Goal: Transaction & Acquisition: Purchase product/service

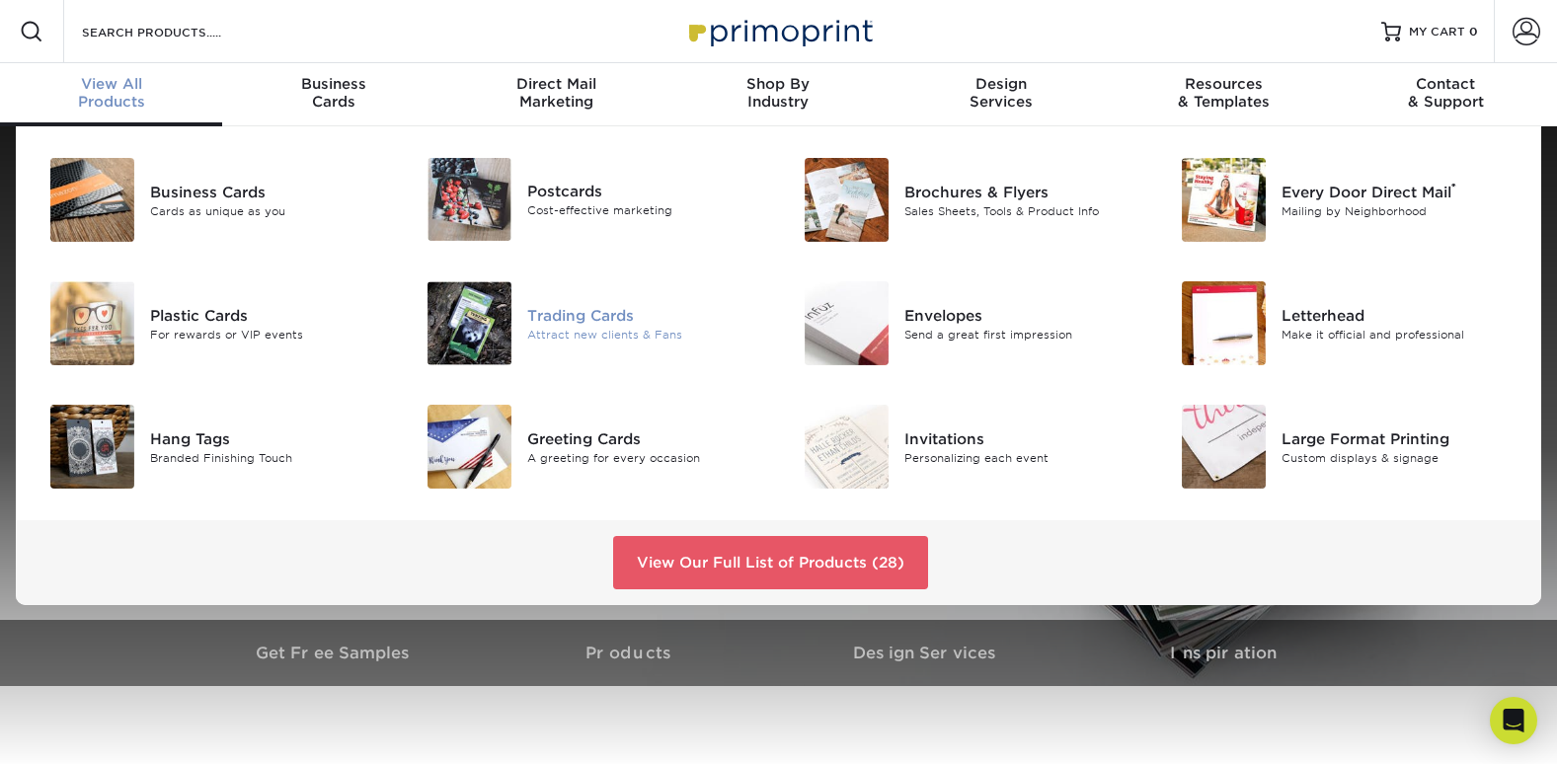
click at [562, 307] on div "Trading Cards" at bounding box center [645, 315] width 237 height 22
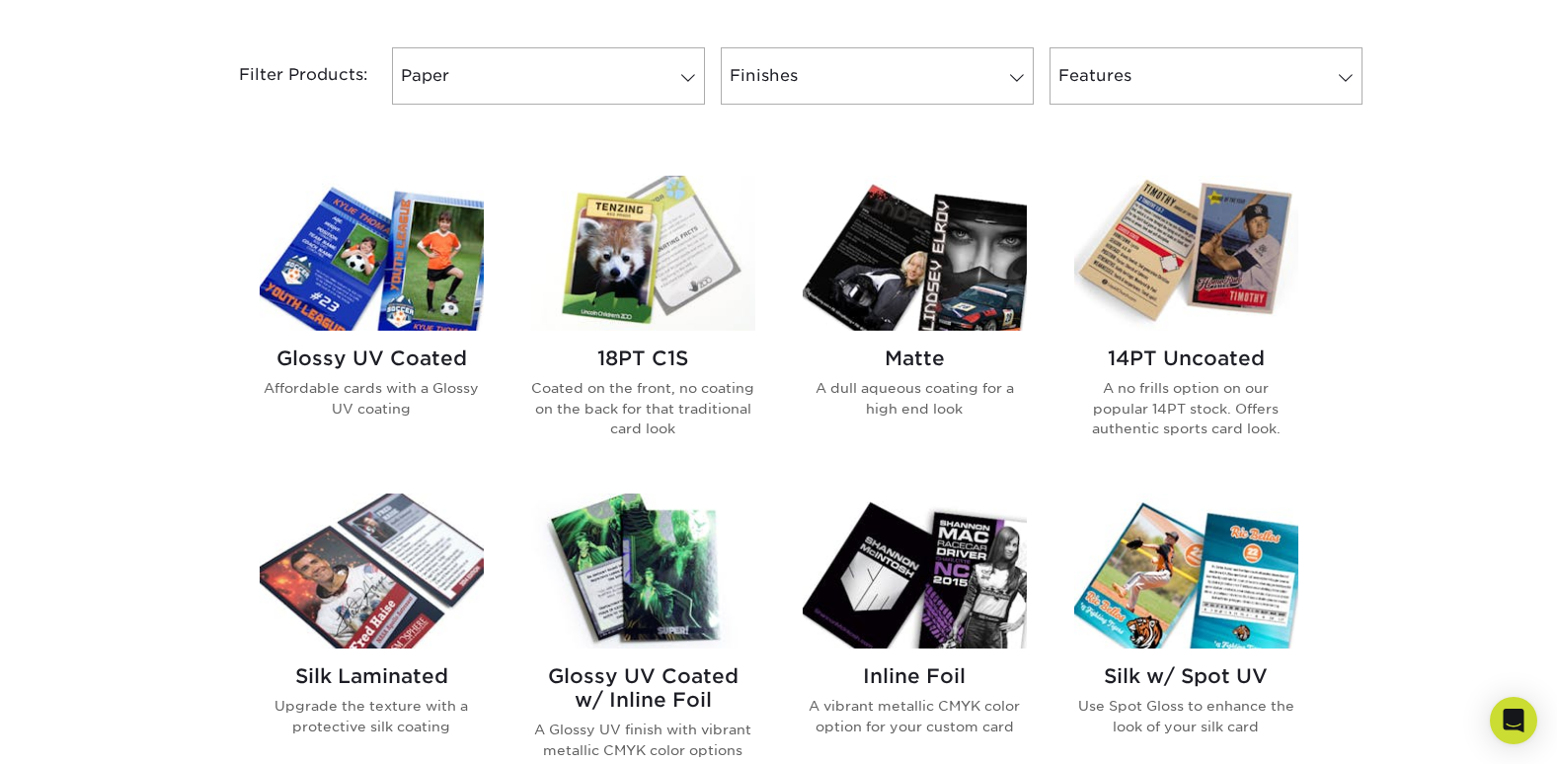
scroll to position [818, 0]
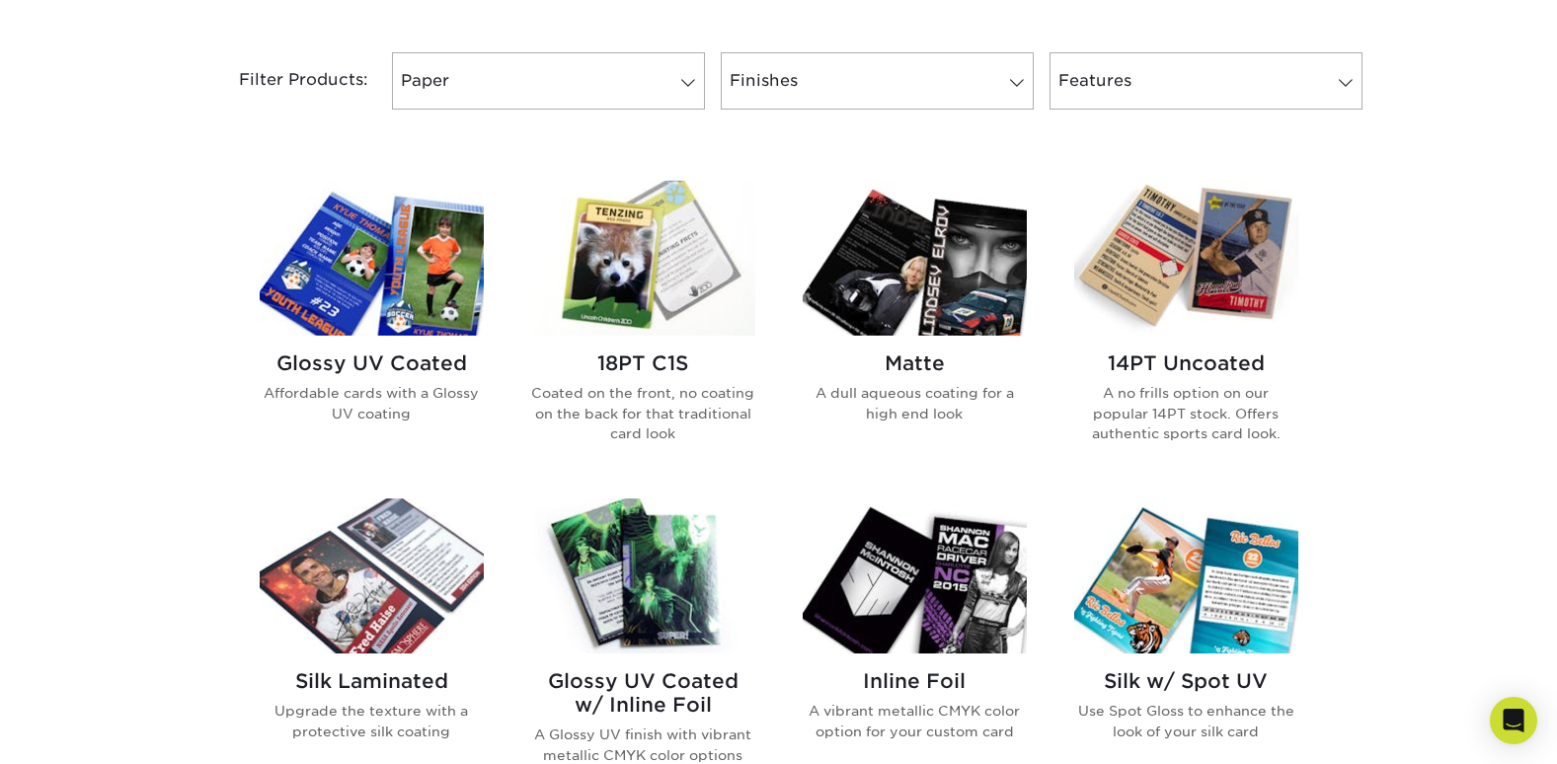
click at [410, 281] on img at bounding box center [372, 258] width 224 height 155
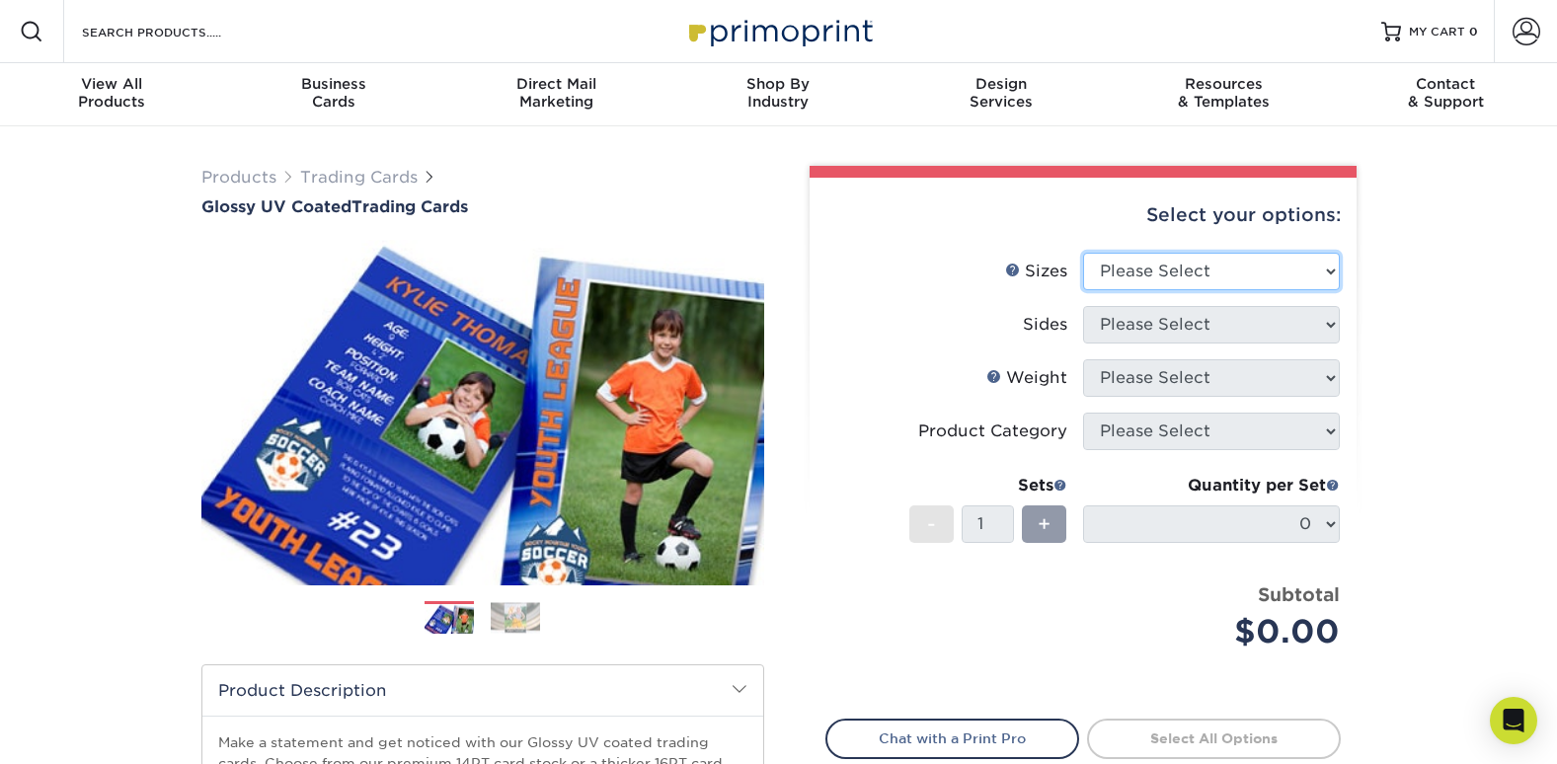
click at [1242, 264] on select "Please Select 2.5" x 3.5"" at bounding box center [1211, 272] width 257 height 38
select select "2.50x3.50"
click at [1083, 253] on select "Please Select 2.5" x 3.5"" at bounding box center [1211, 272] width 257 height 38
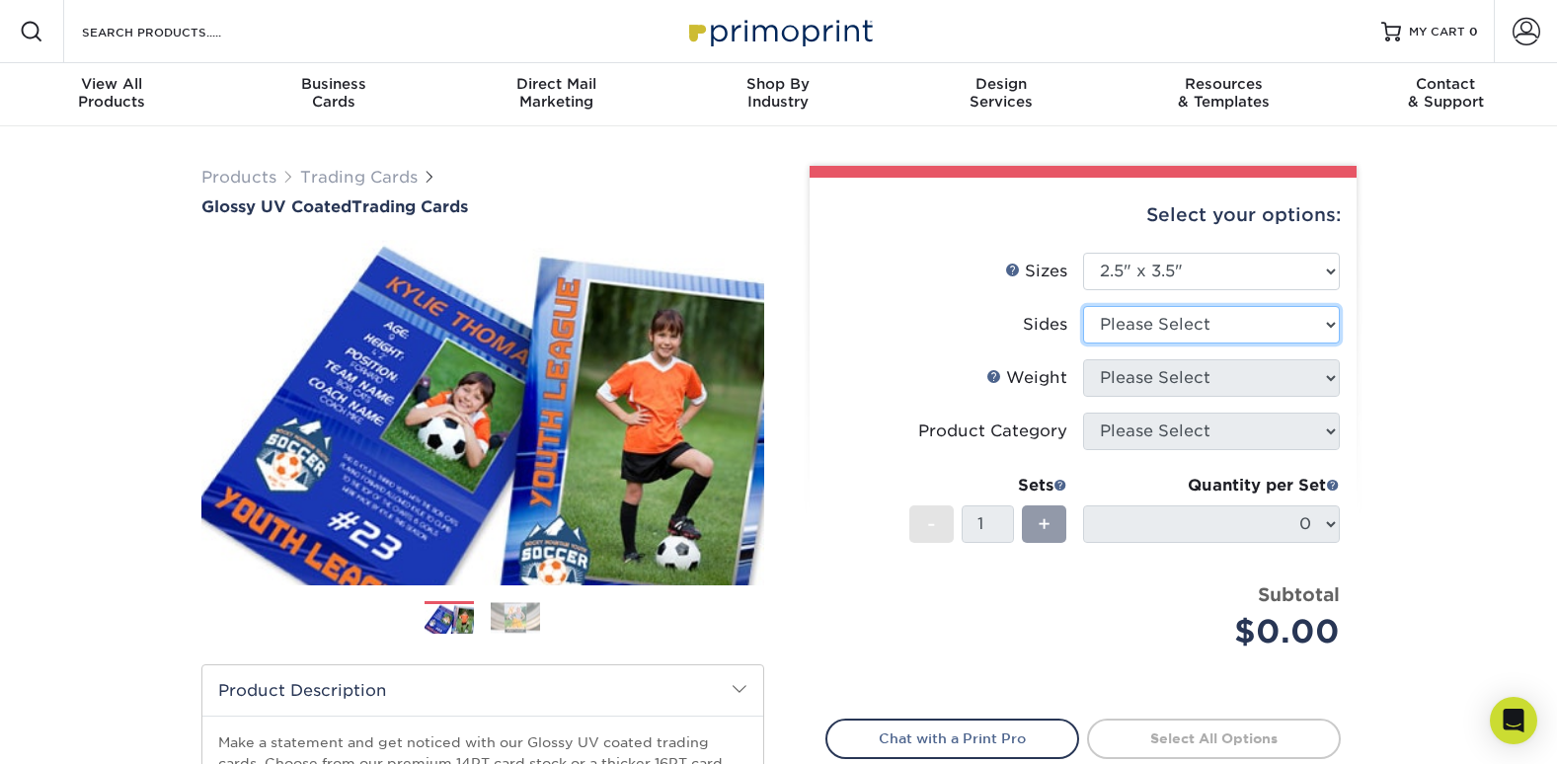
click at [1237, 329] on select "Please Select Print Both Sides Print Front Only" at bounding box center [1211, 325] width 257 height 38
select select "13abbda7-1d64-4f25-8bb2-c179b224825d"
click at [1083, 306] on select "Please Select Print Both Sides Print Front Only" at bounding box center [1211, 325] width 257 height 38
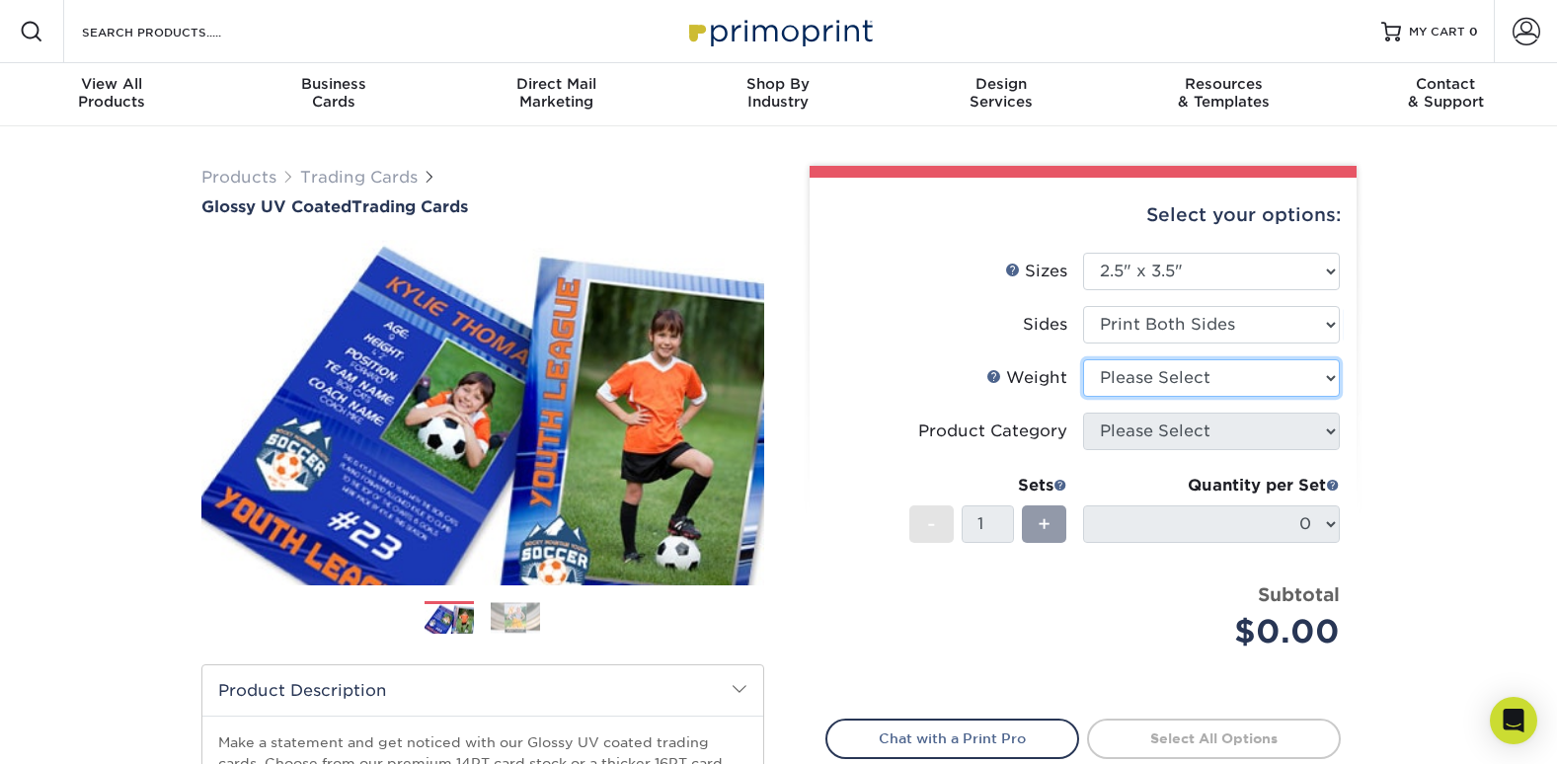
click at [1233, 380] on select "Please Select 16PT 14PT 18PT C1S" at bounding box center [1211, 378] width 257 height 38
select select "16PT"
click at [1083, 359] on select "Please Select 16PT 14PT 18PT C1S" at bounding box center [1211, 378] width 257 height 38
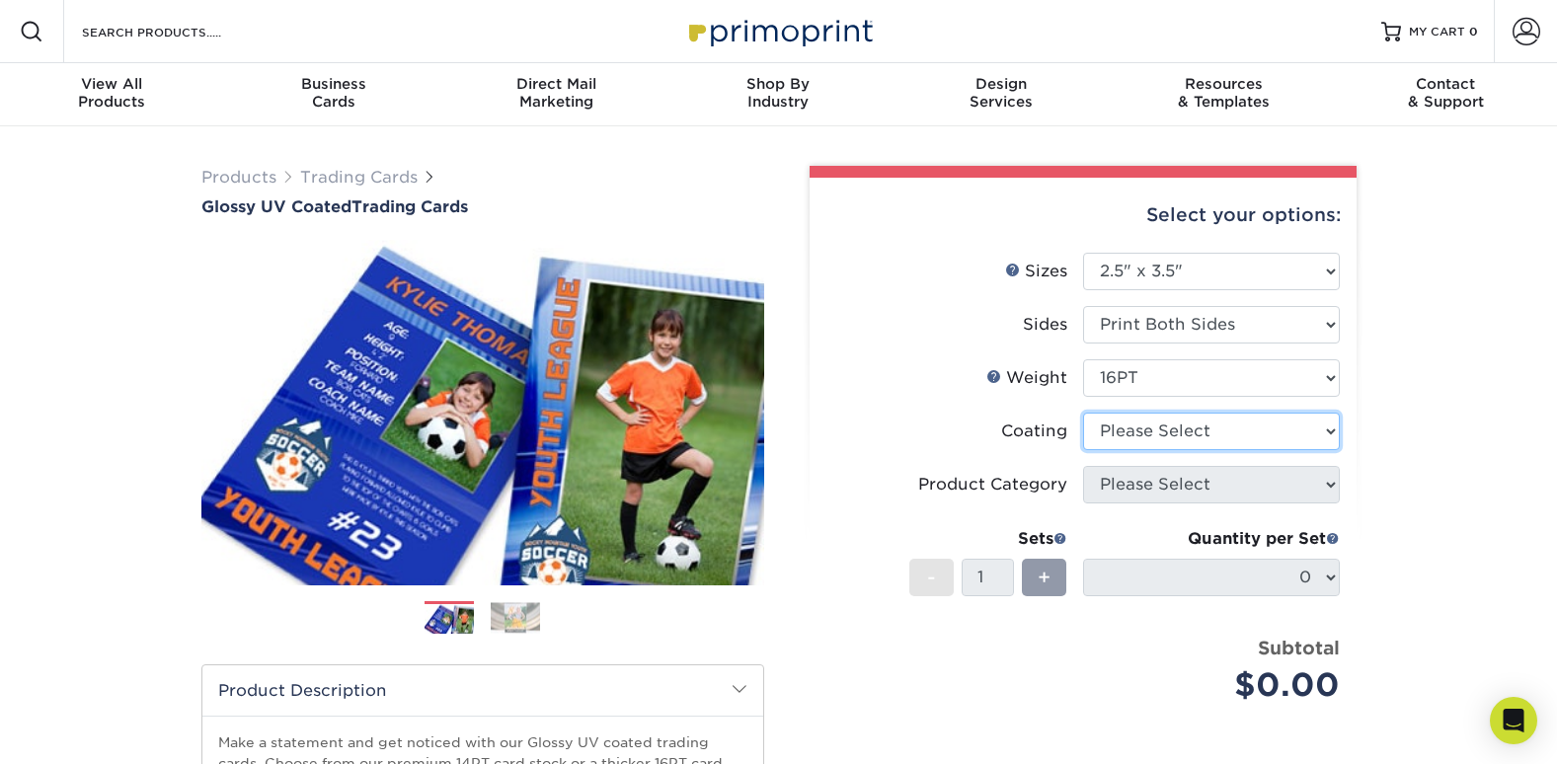
click at [1227, 430] on select at bounding box center [1211, 432] width 257 height 38
click at [1083, 413] on select at bounding box center [1211, 432] width 257 height 38
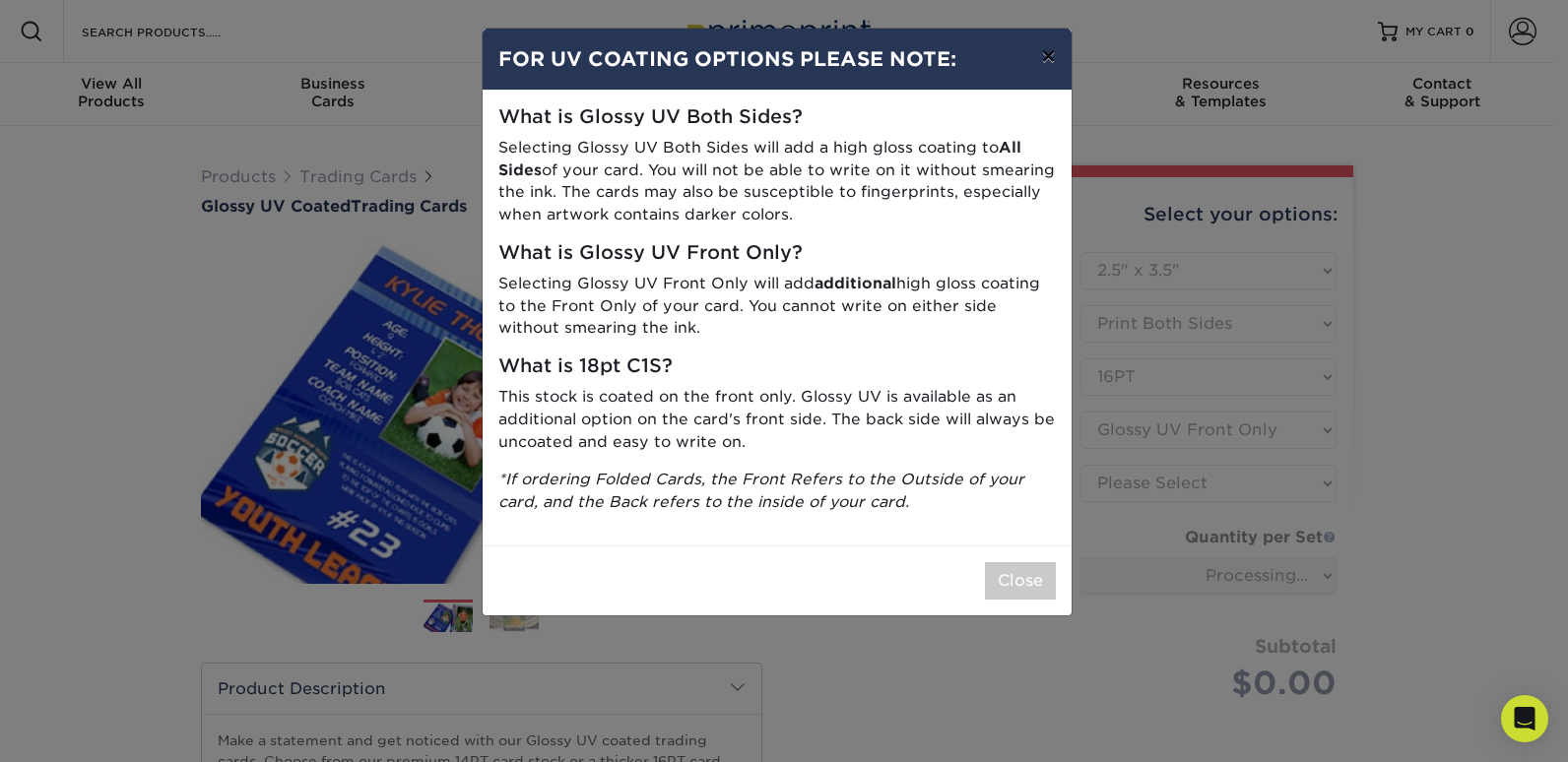
click at [1051, 52] on button "×" at bounding box center [1047, 56] width 45 height 55
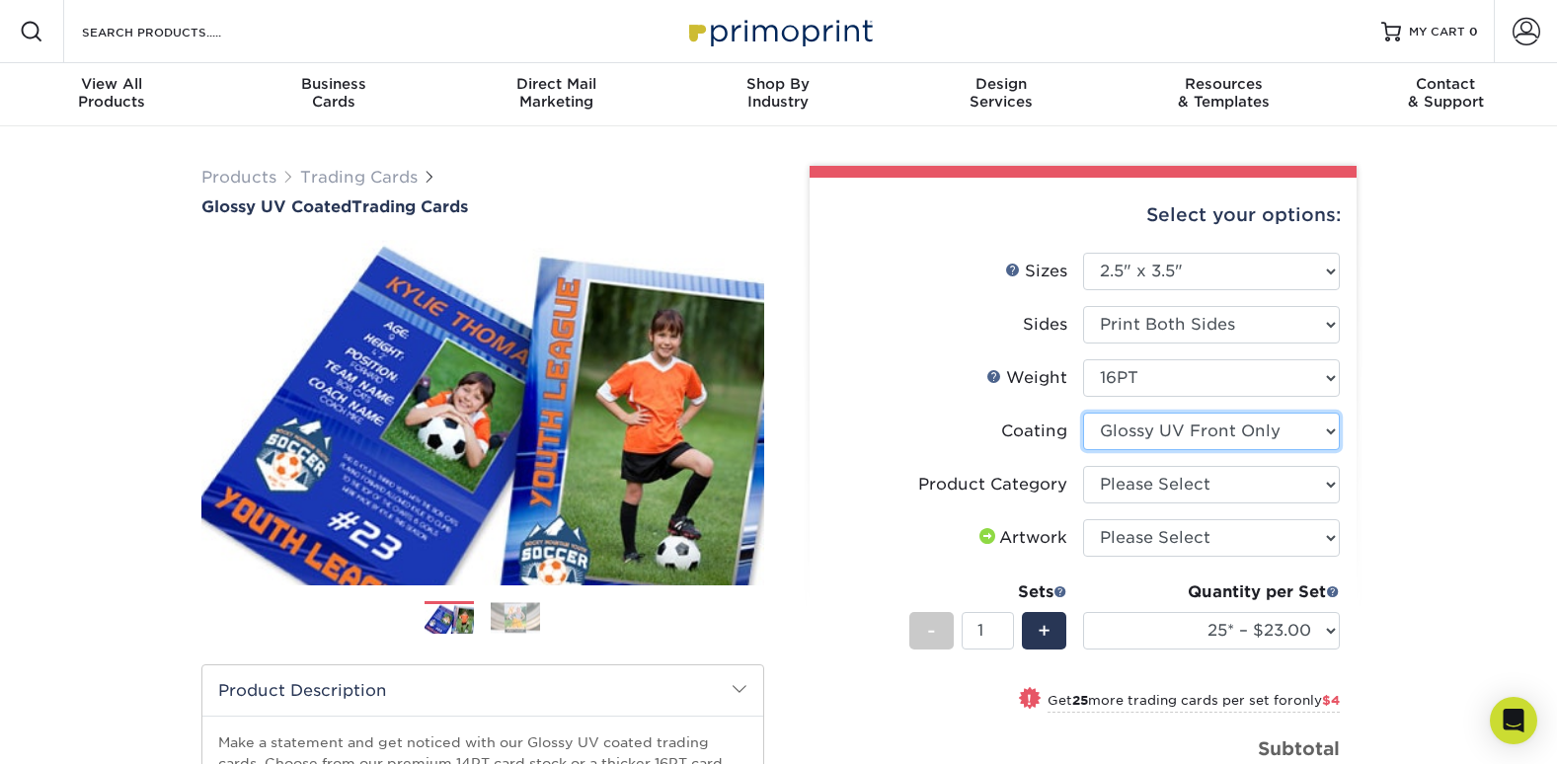
click at [1203, 435] on select at bounding box center [1211, 432] width 257 height 38
click at [1083, 413] on select at bounding box center [1211, 432] width 257 height 38
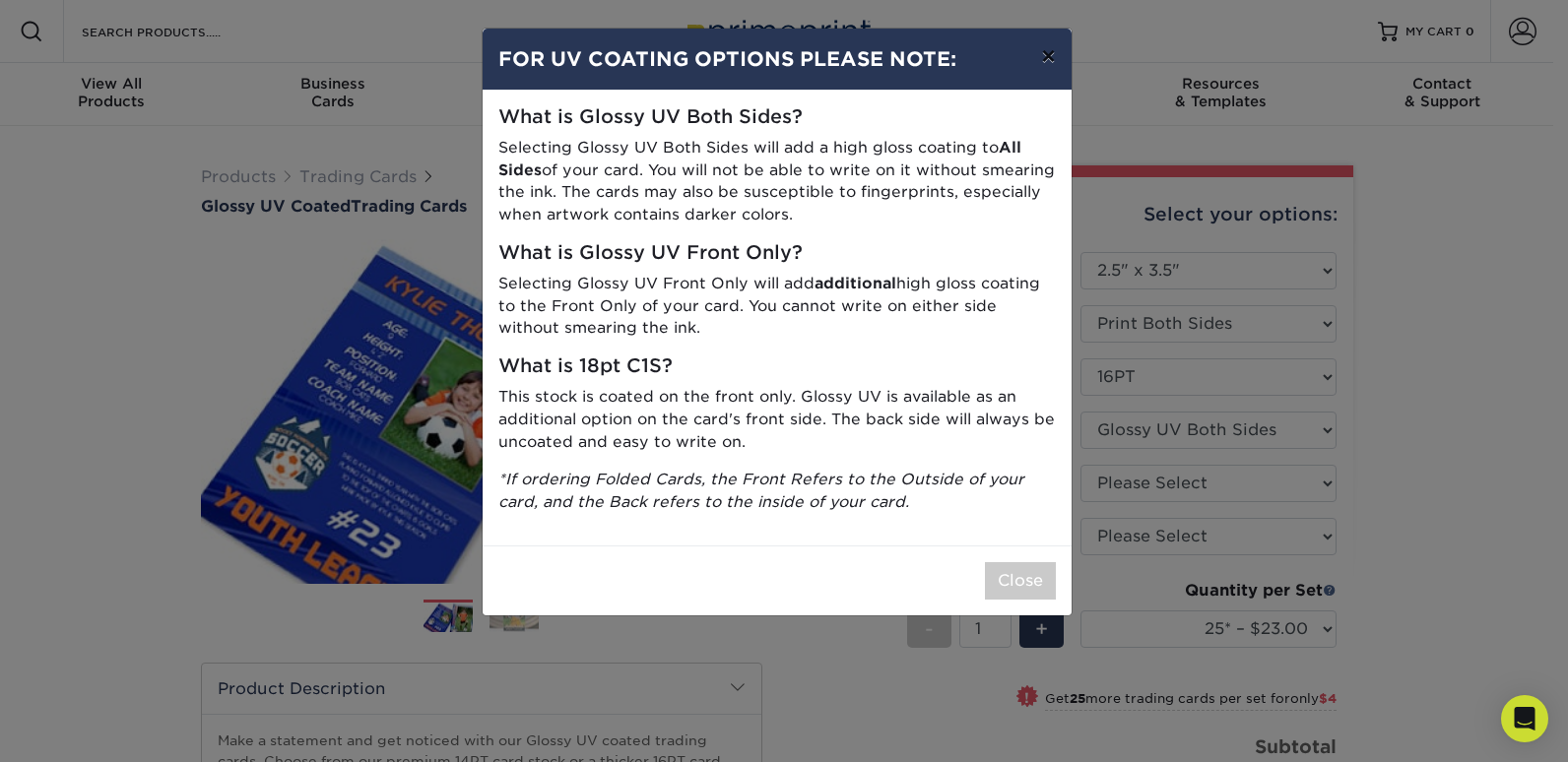
click at [1047, 58] on button "×" at bounding box center [1047, 56] width 45 height 55
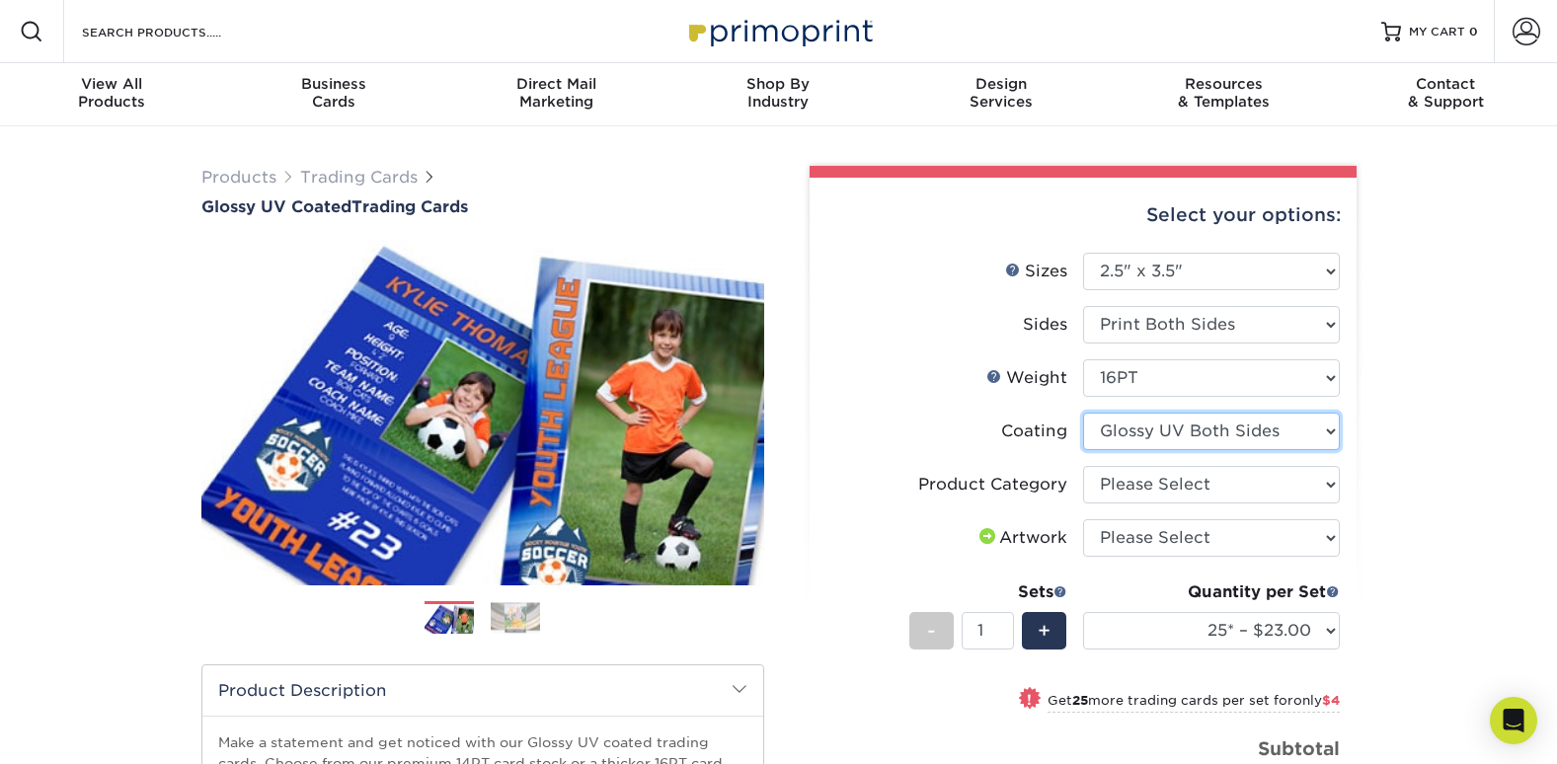
click at [1204, 433] on select at bounding box center [1211, 432] width 257 height 38
select select "1e8116af-acfc-44b1-83dc-8181aa338834"
click at [1083, 413] on select at bounding box center [1211, 432] width 257 height 38
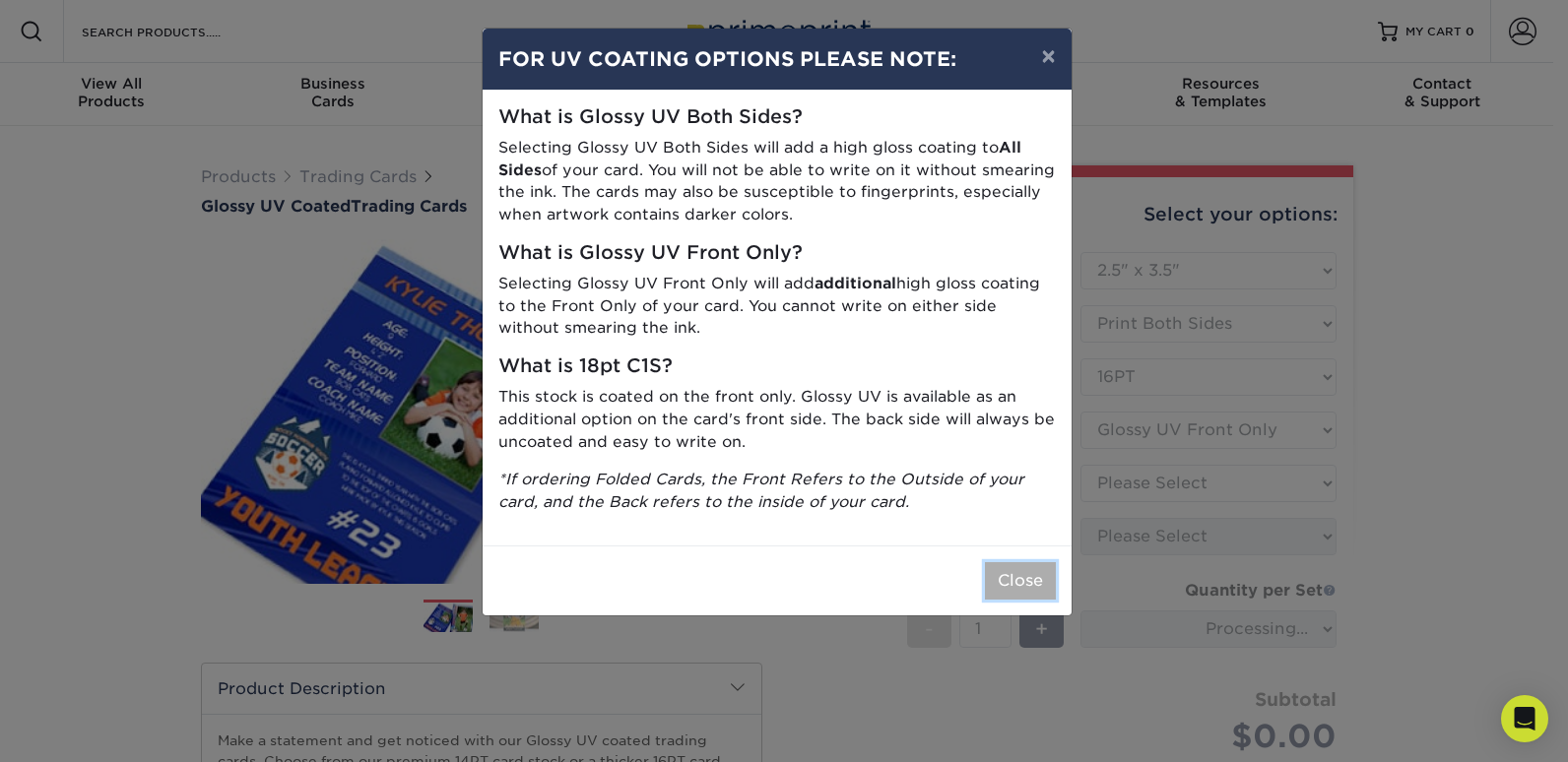
click at [1018, 585] on button "Close" at bounding box center [1020, 581] width 71 height 38
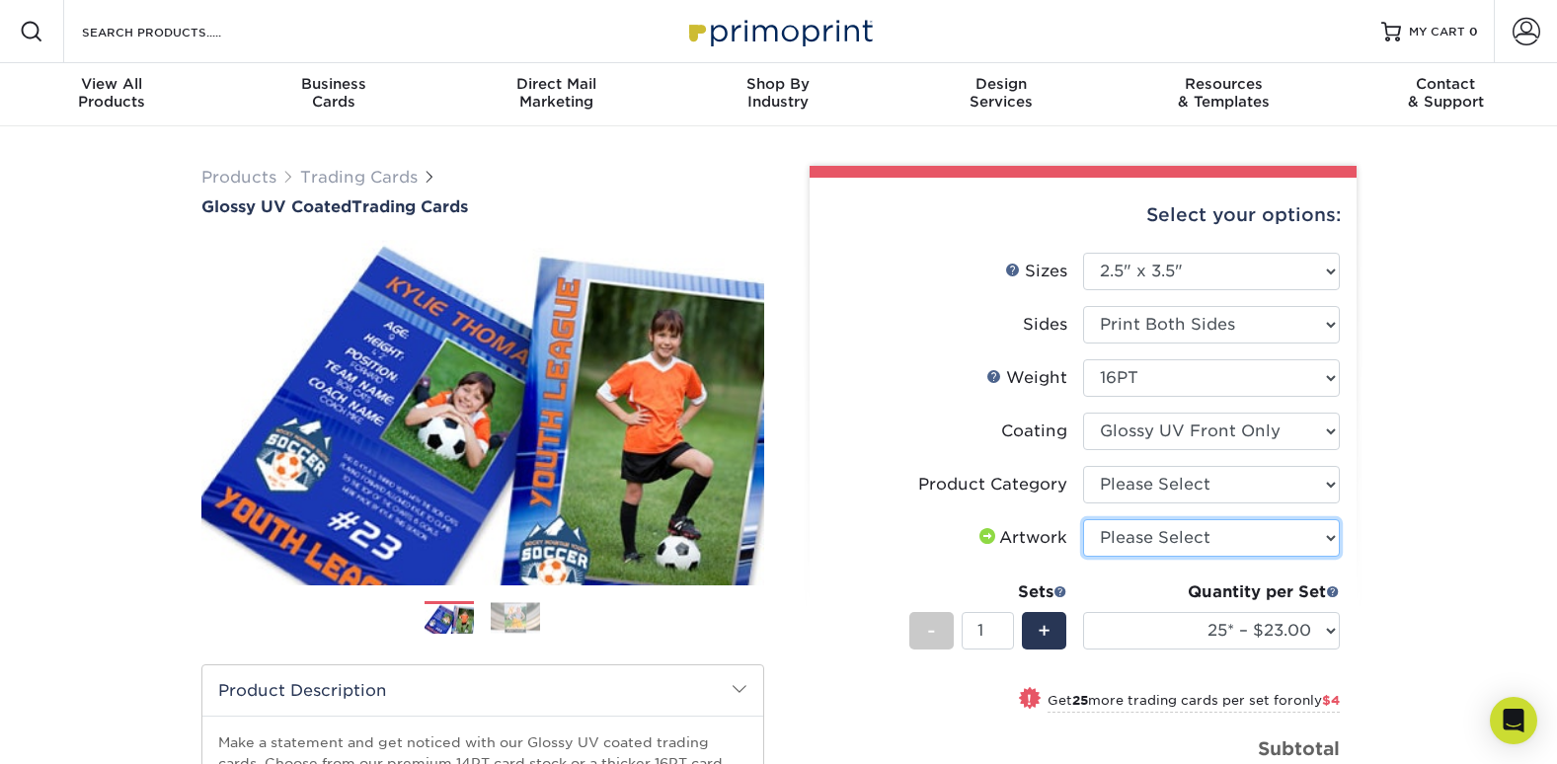
click at [1130, 536] on select "Please Select I will upload files I need a design - $100" at bounding box center [1211, 538] width 257 height 38
select select "upload"
click at [1083, 519] on select "Please Select I will upload files I need a design - $100" at bounding box center [1211, 538] width 257 height 38
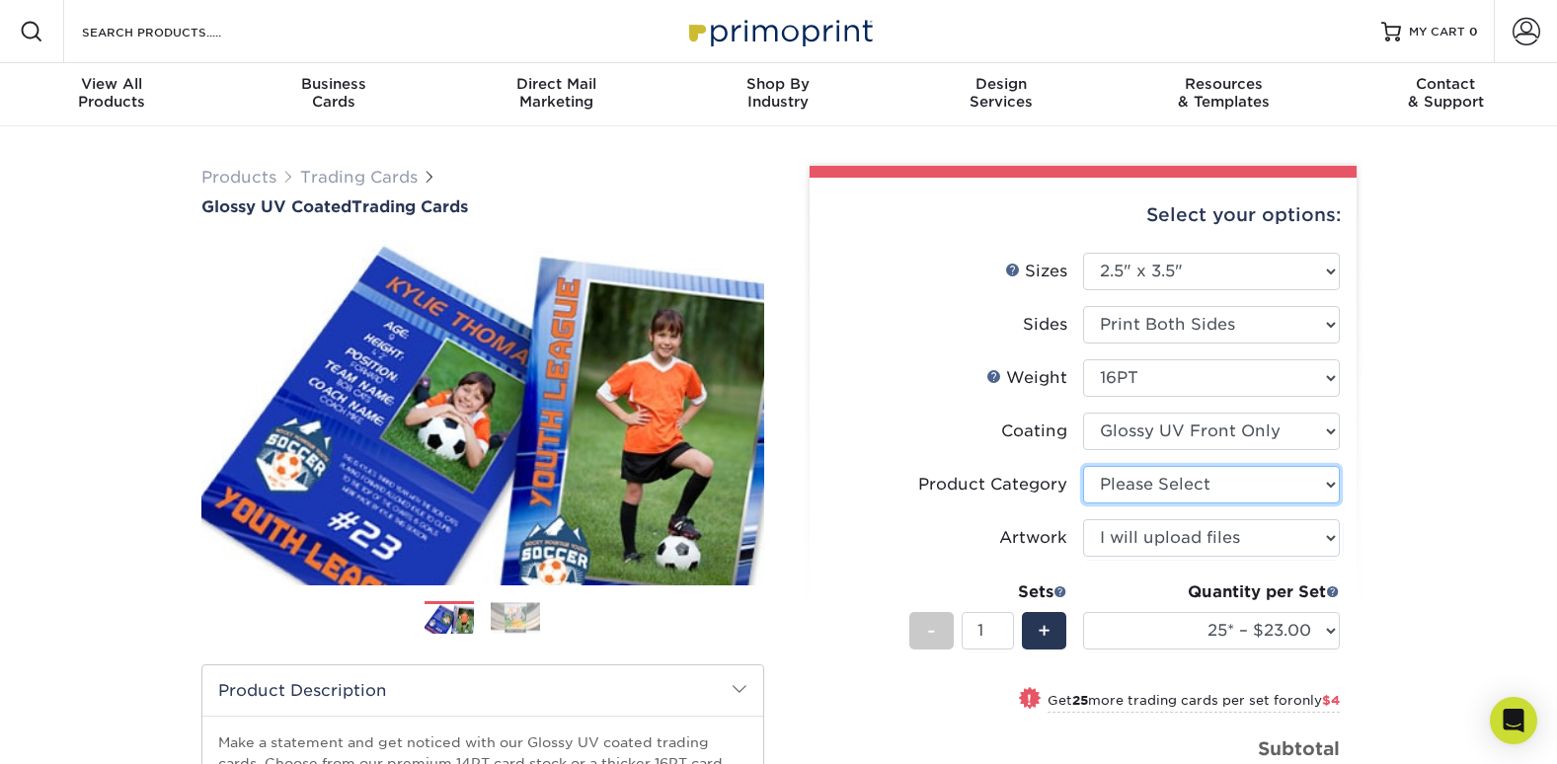
click at [1132, 474] on select "Please Select Trading Cards" at bounding box center [1211, 485] width 257 height 38
select select "c2f9bce9-36c2-409d-b101-c29d9d031e18"
click at [1083, 466] on select "Please Select Trading Cards" at bounding box center [1211, 485] width 257 height 38
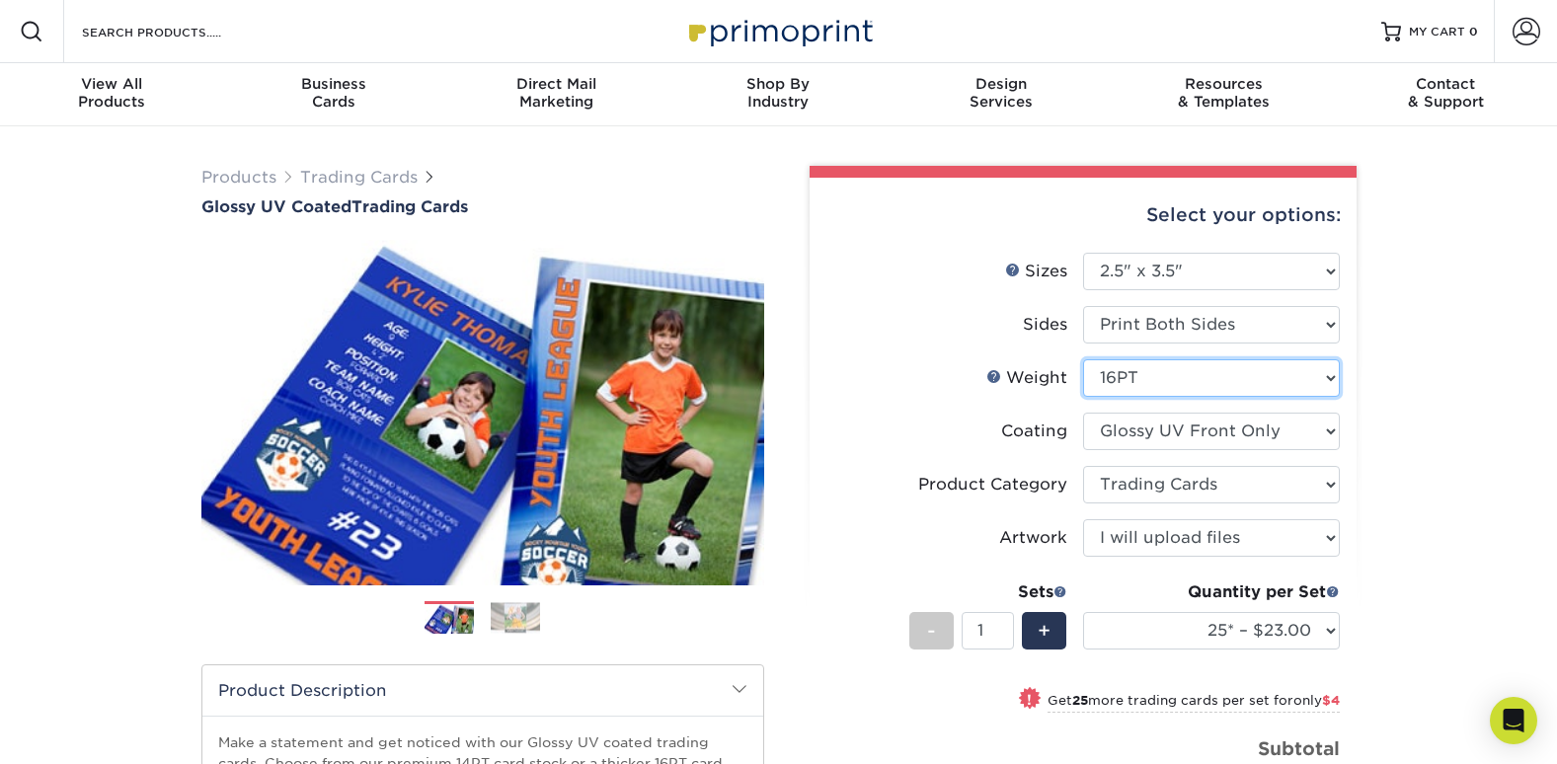
click at [1262, 384] on select "Please Select 16PT 14PT 18PT C1S" at bounding box center [1211, 378] width 257 height 38
select select "14PT"
click at [1083, 359] on select "Please Select 16PT 14PT 18PT C1S" at bounding box center [1211, 378] width 257 height 38
select select "-1"
select select
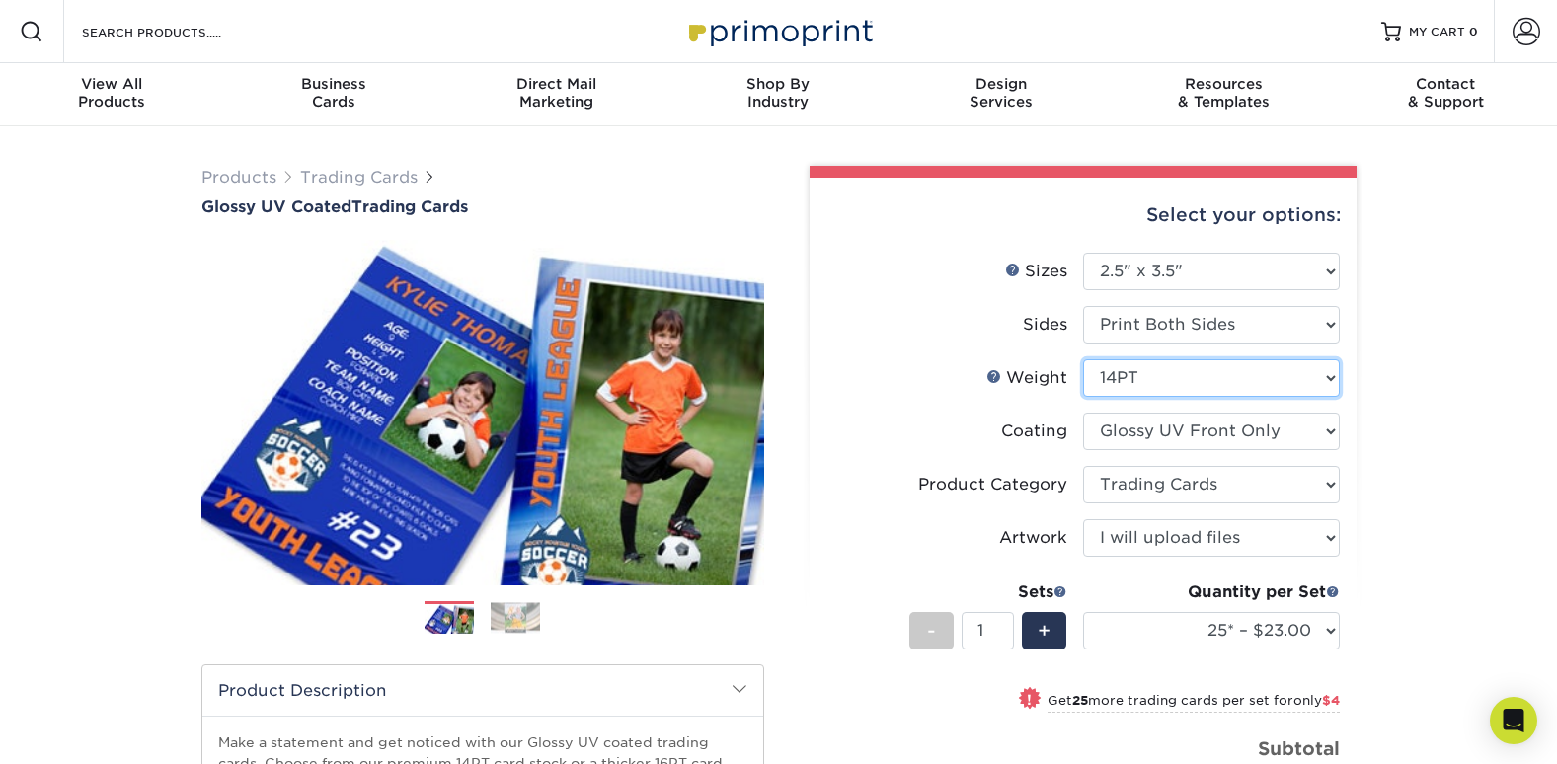
select select "-1"
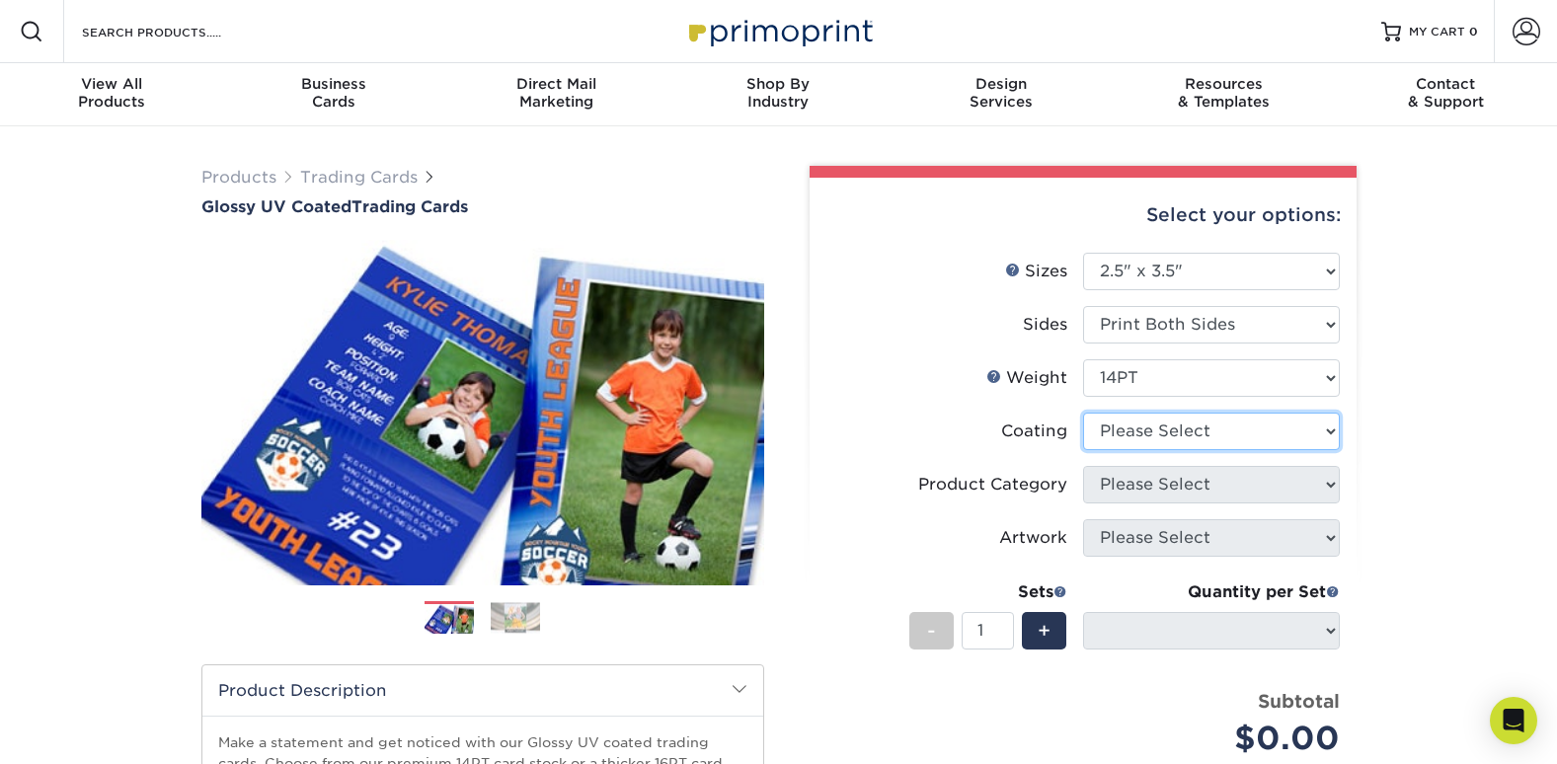
click at [1206, 423] on select at bounding box center [1211, 432] width 257 height 38
select select "1e8116af-acfc-44b1-83dc-8181aa338834"
click at [1083, 413] on select at bounding box center [1211, 432] width 257 height 38
select select "-1"
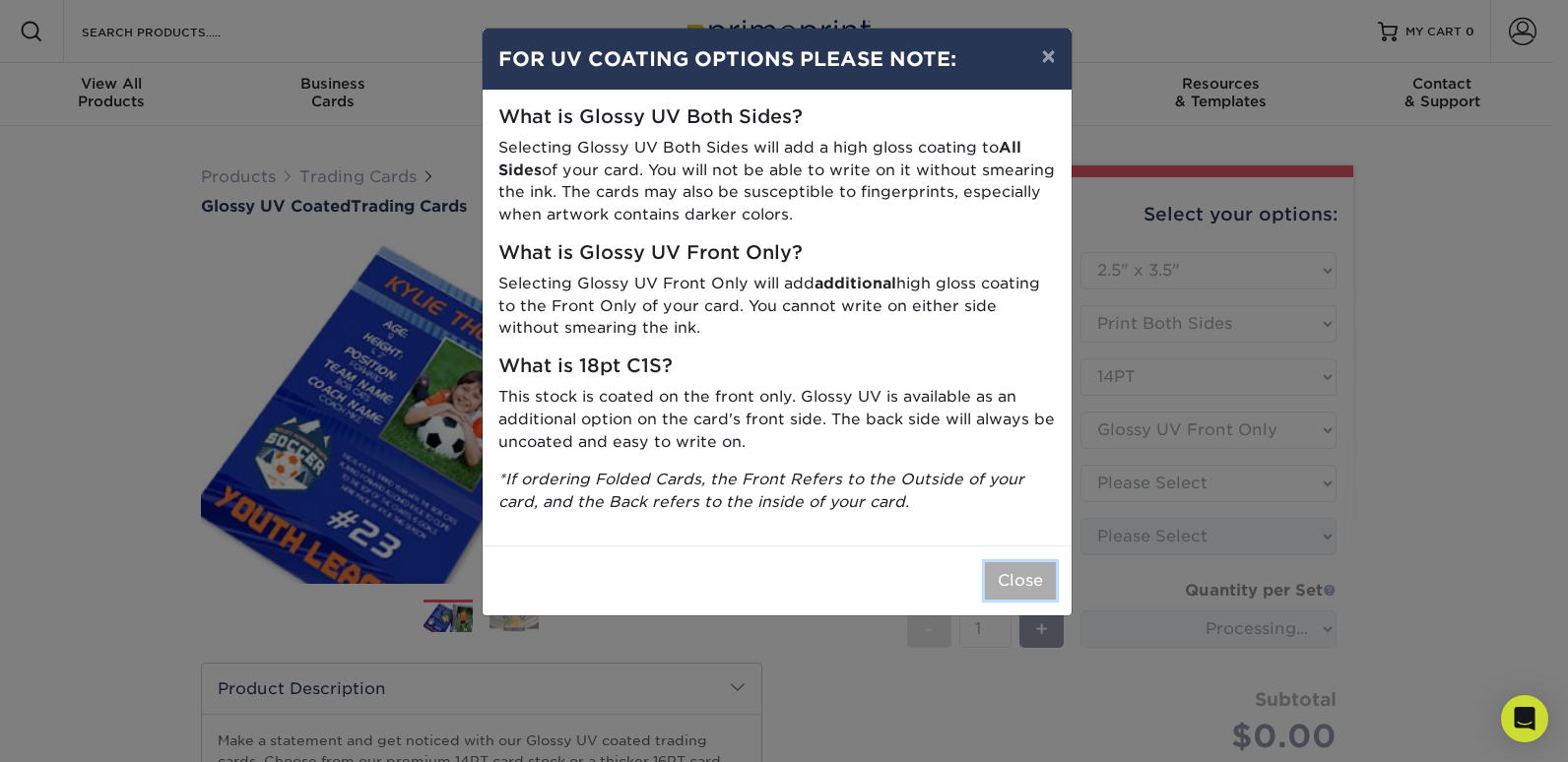
click at [1005, 591] on button "Close" at bounding box center [1020, 581] width 71 height 38
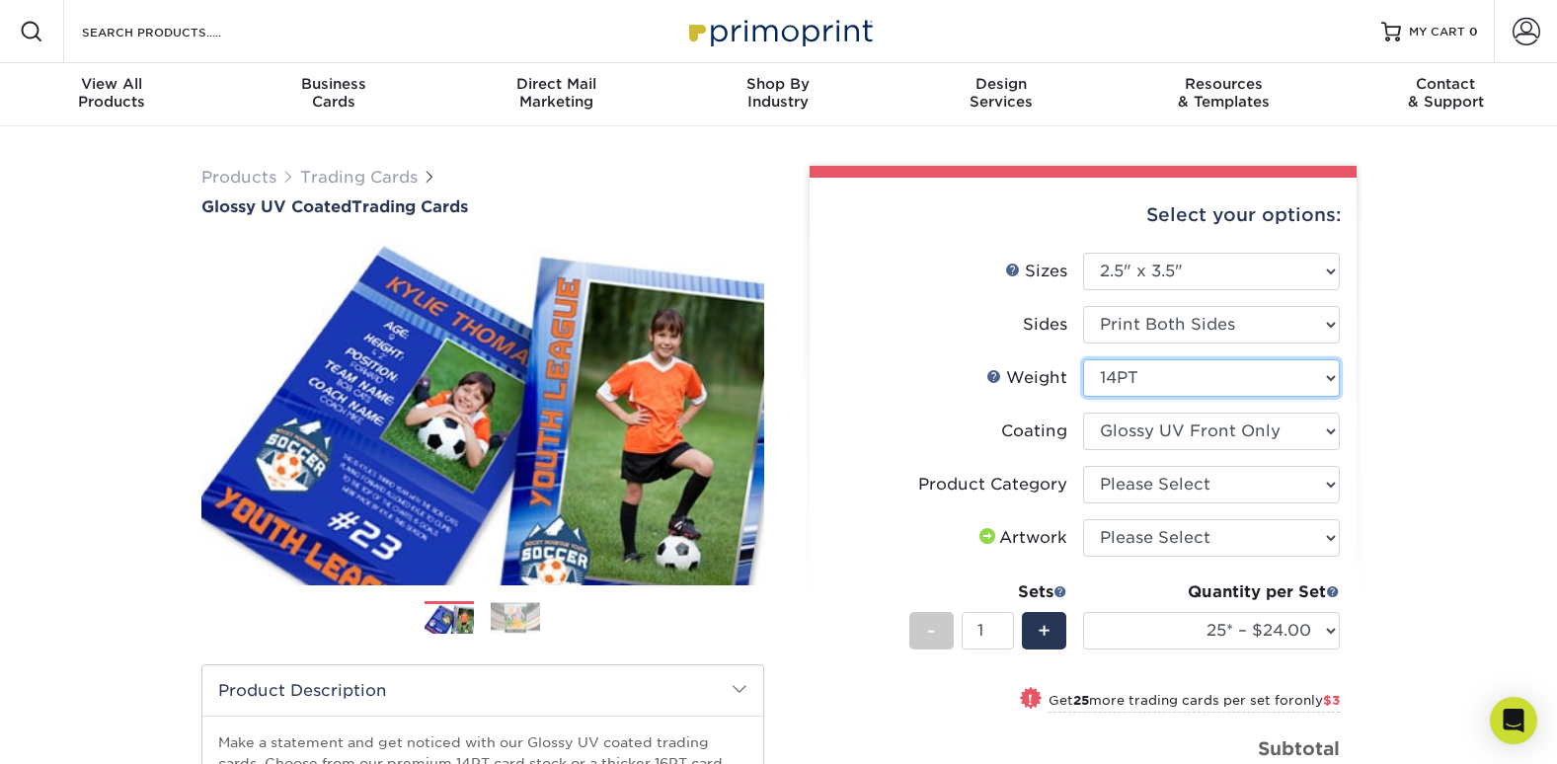
click at [1116, 377] on select "Please Select 16PT 14PT 18PT C1S" at bounding box center [1211, 378] width 257 height 38
select select "18PTC1S"
click at [1083, 359] on select "Please Select 16PT 14PT 18PT C1S" at bounding box center [1211, 378] width 257 height 38
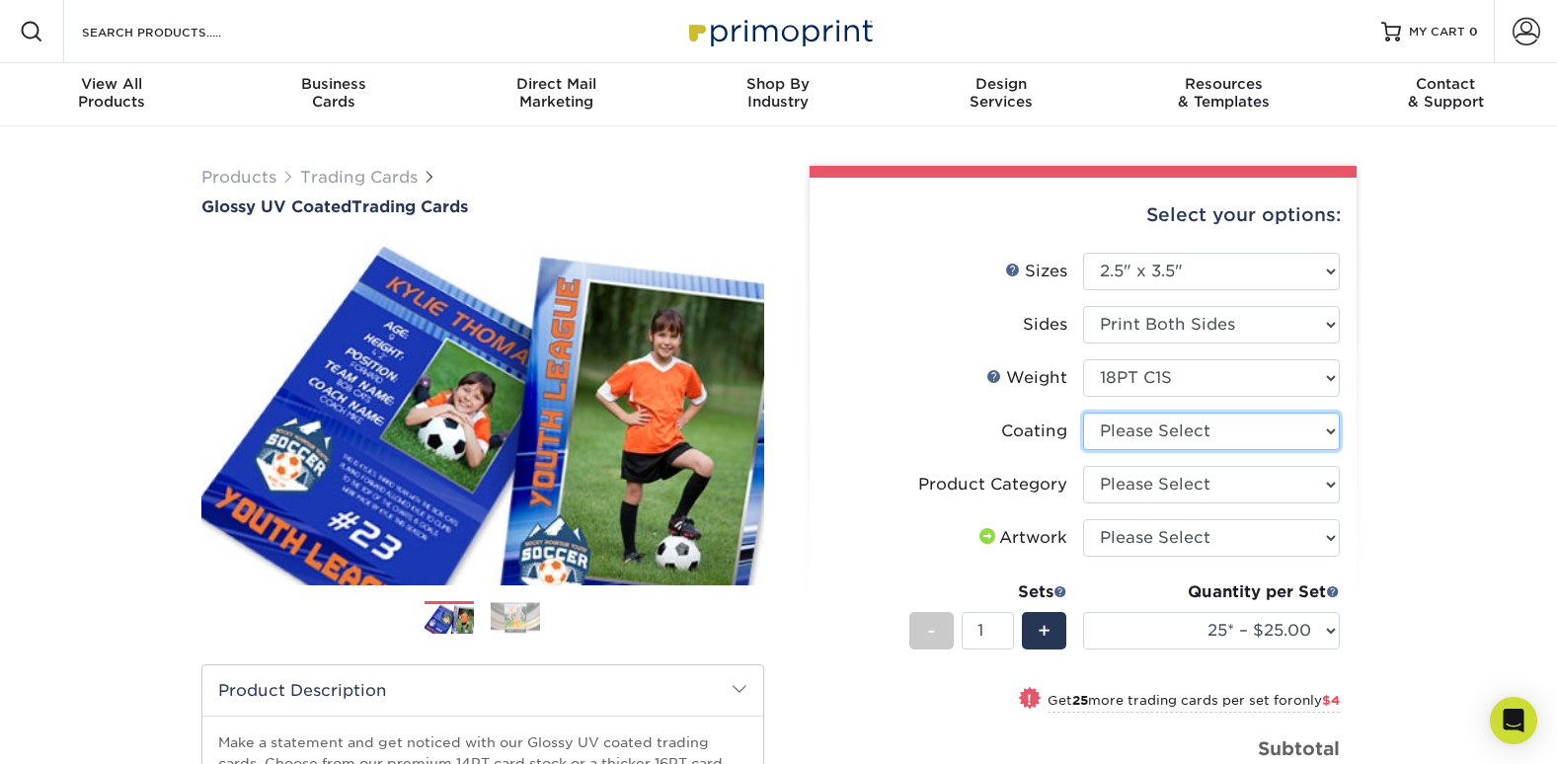
click at [1130, 439] on select at bounding box center [1211, 432] width 257 height 38
select select "1e8116af-acfc-44b1-83dc-8181aa338834"
click at [1083, 413] on select at bounding box center [1211, 432] width 257 height 38
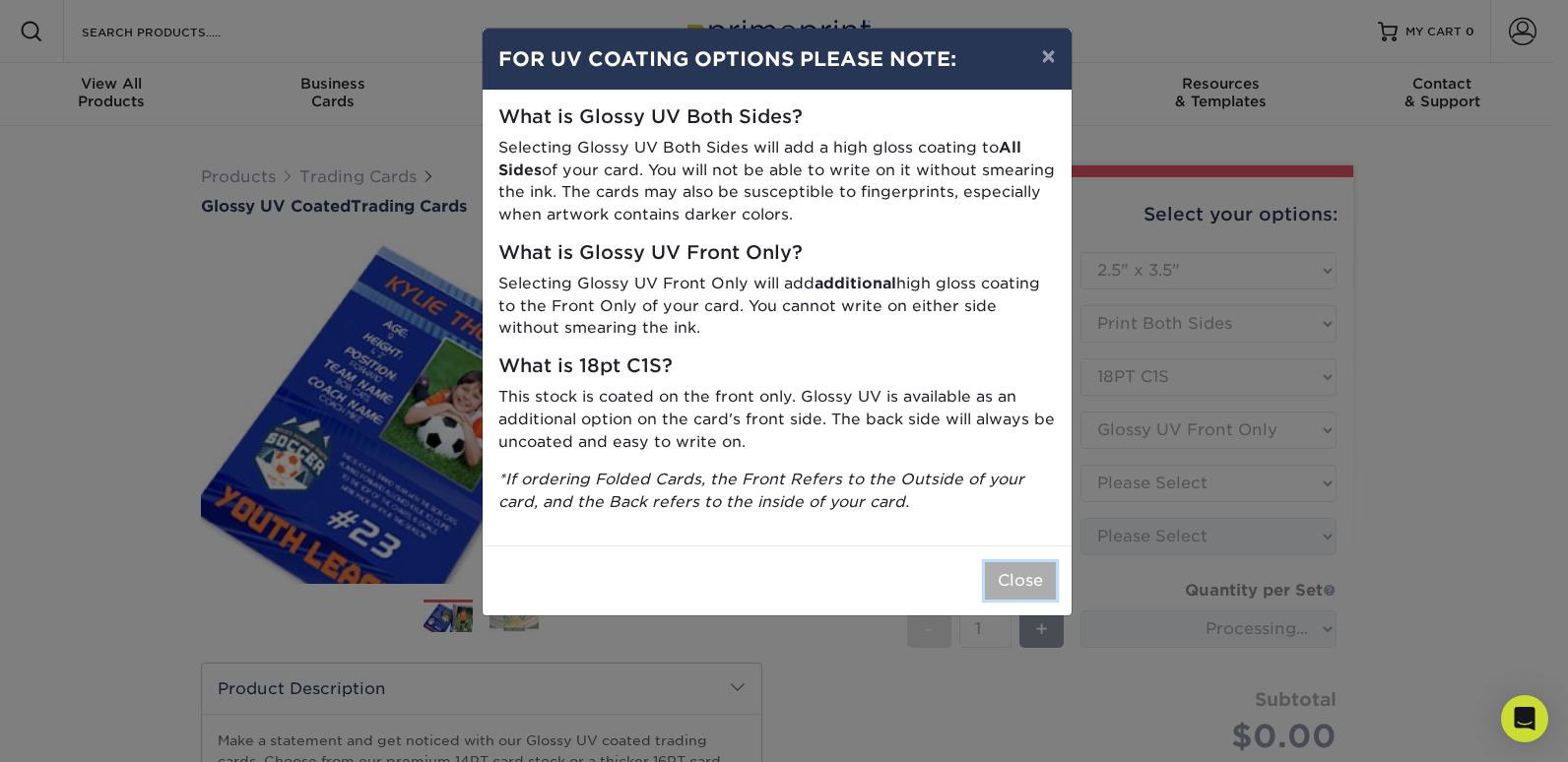
click at [1036, 585] on button "Close" at bounding box center [1020, 581] width 71 height 38
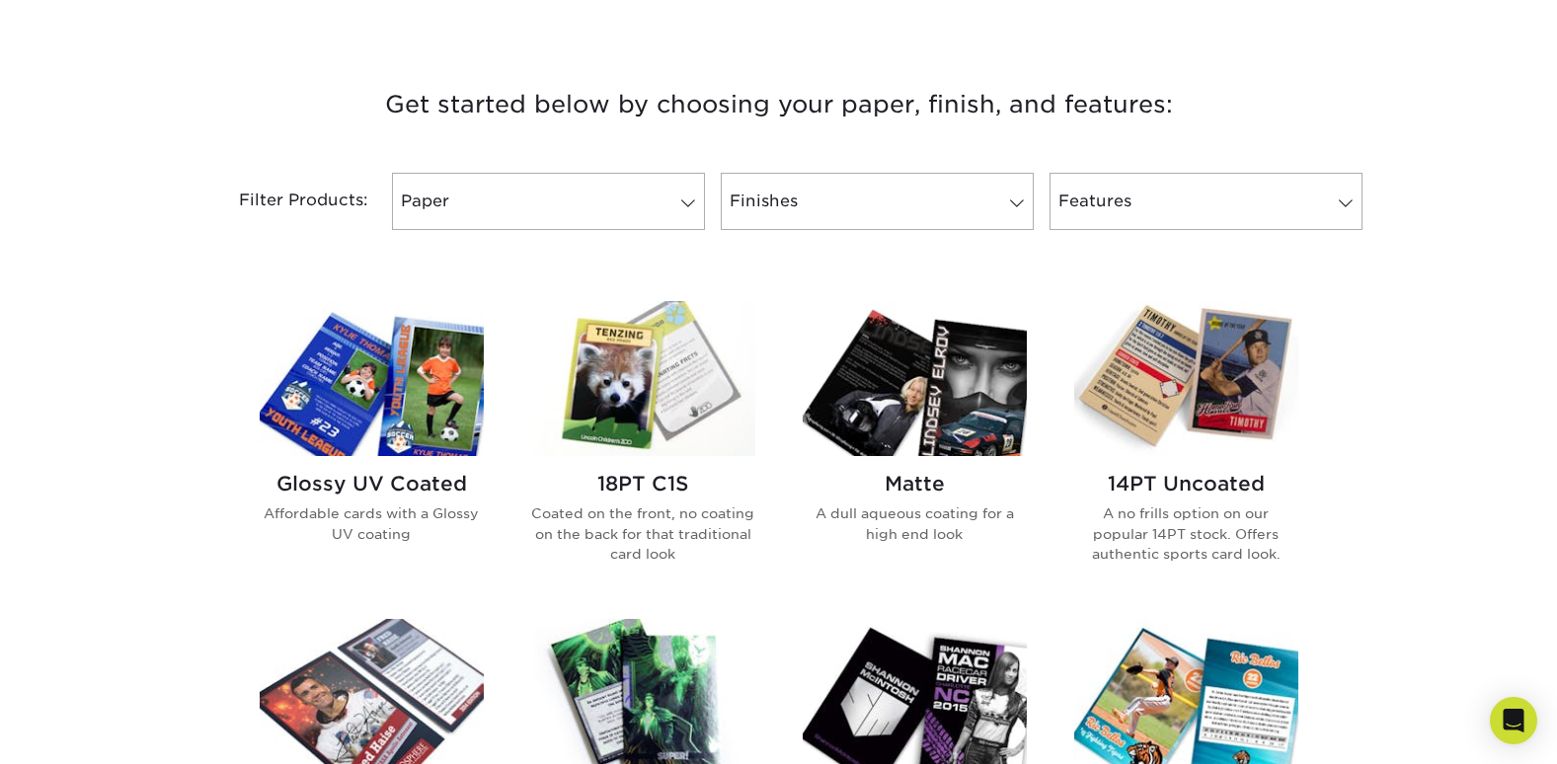
scroll to position [737, 0]
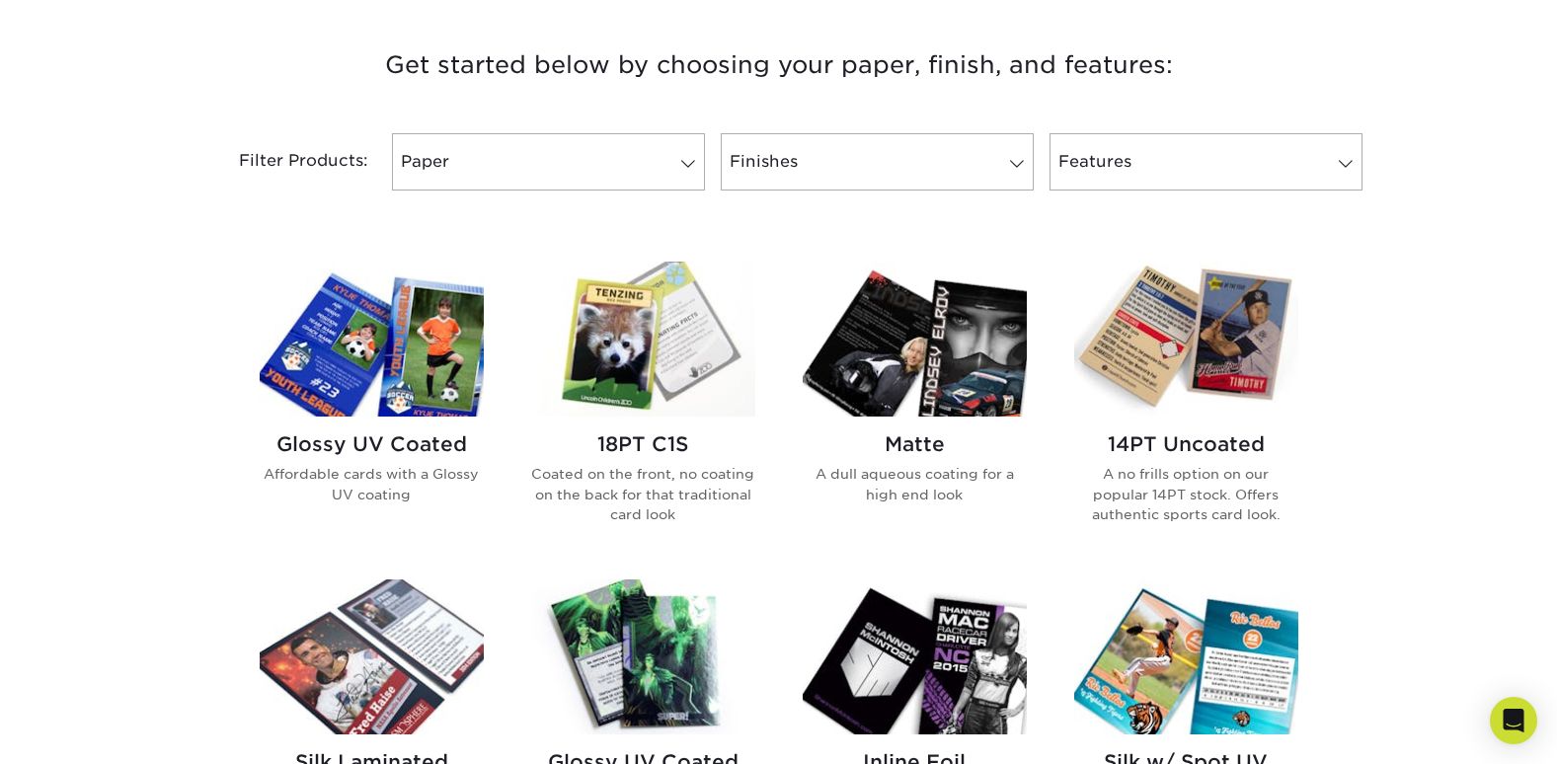
click at [916, 366] on img at bounding box center [915, 339] width 224 height 155
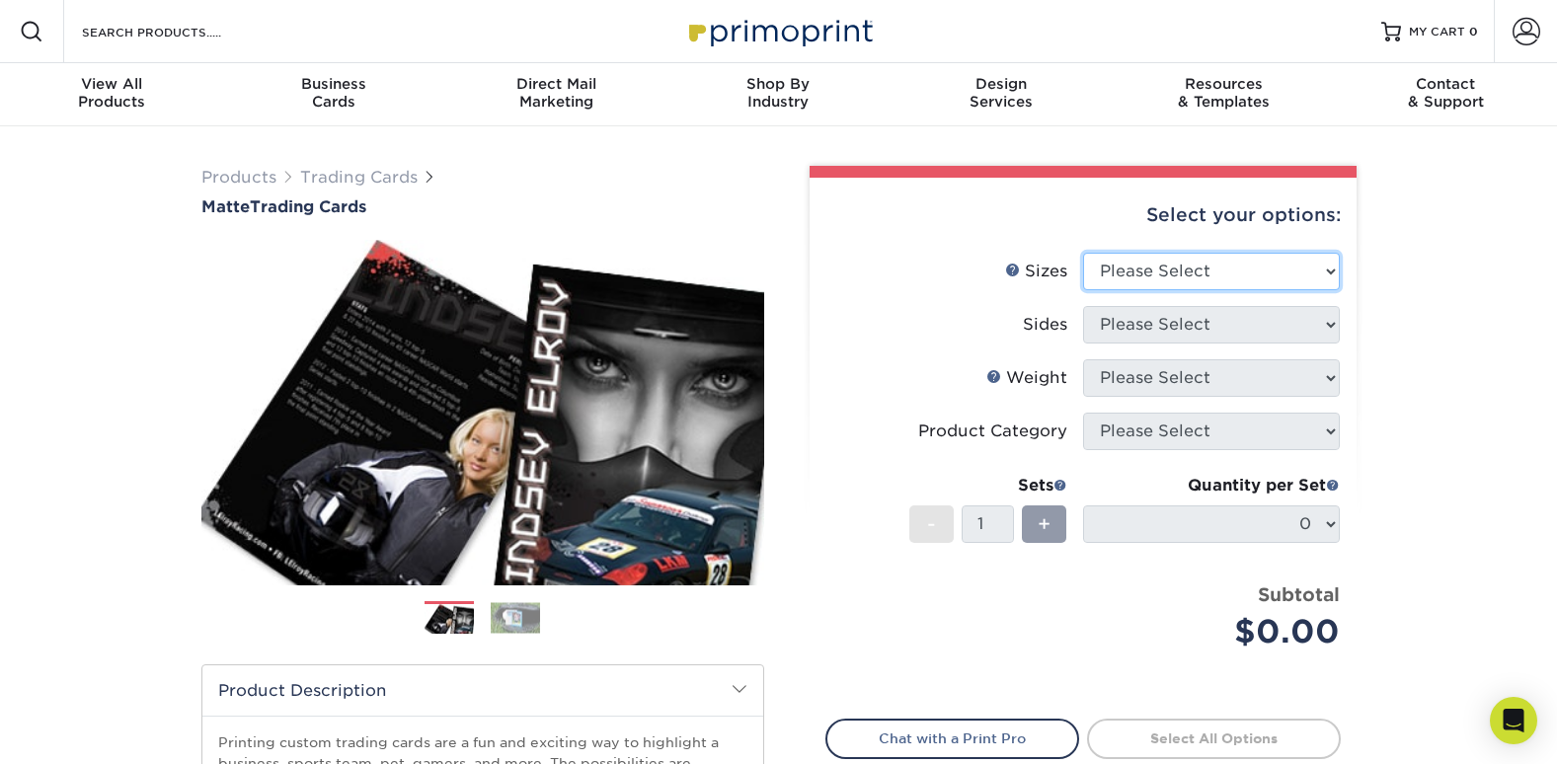
click at [1215, 276] on select "Please Select 2.5" x 3.5"" at bounding box center [1211, 272] width 257 height 38
select select "2.50x3.50"
click at [1083, 253] on select "Please Select 2.5" x 3.5"" at bounding box center [1211, 272] width 257 height 38
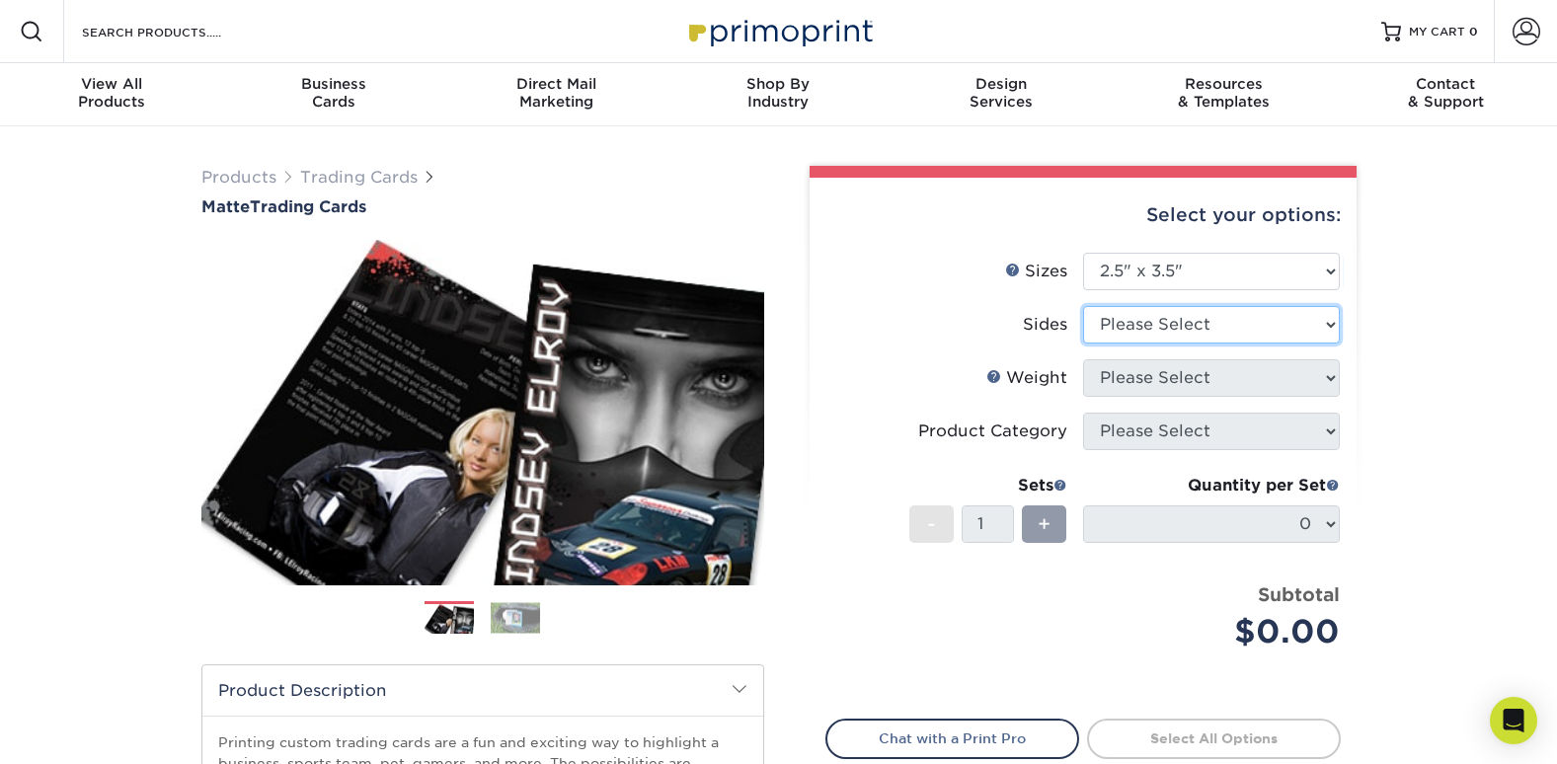
click at [1196, 331] on select "Please Select Print Both Sides Print Front Only" at bounding box center [1211, 325] width 257 height 38
select select "13abbda7-1d64-4f25-8bb2-c179b224825d"
click at [1083, 306] on select "Please Select Print Both Sides Print Front Only" at bounding box center [1211, 325] width 257 height 38
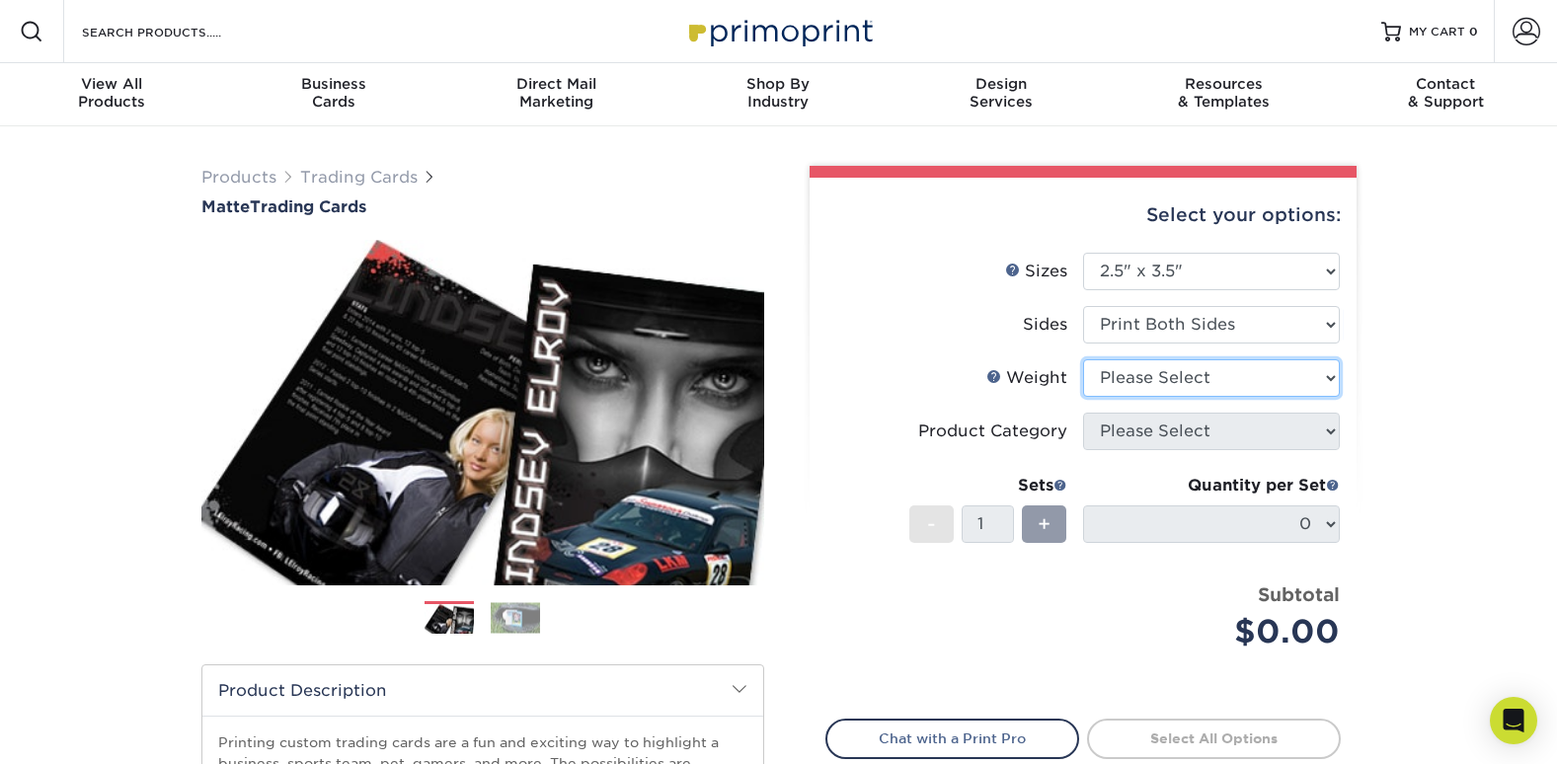
click at [1196, 388] on select "Please Select 16PT 14PT" at bounding box center [1211, 378] width 257 height 38
select select "16PT"
click at [1083, 359] on select "Please Select 16PT 14PT" at bounding box center [1211, 378] width 257 height 38
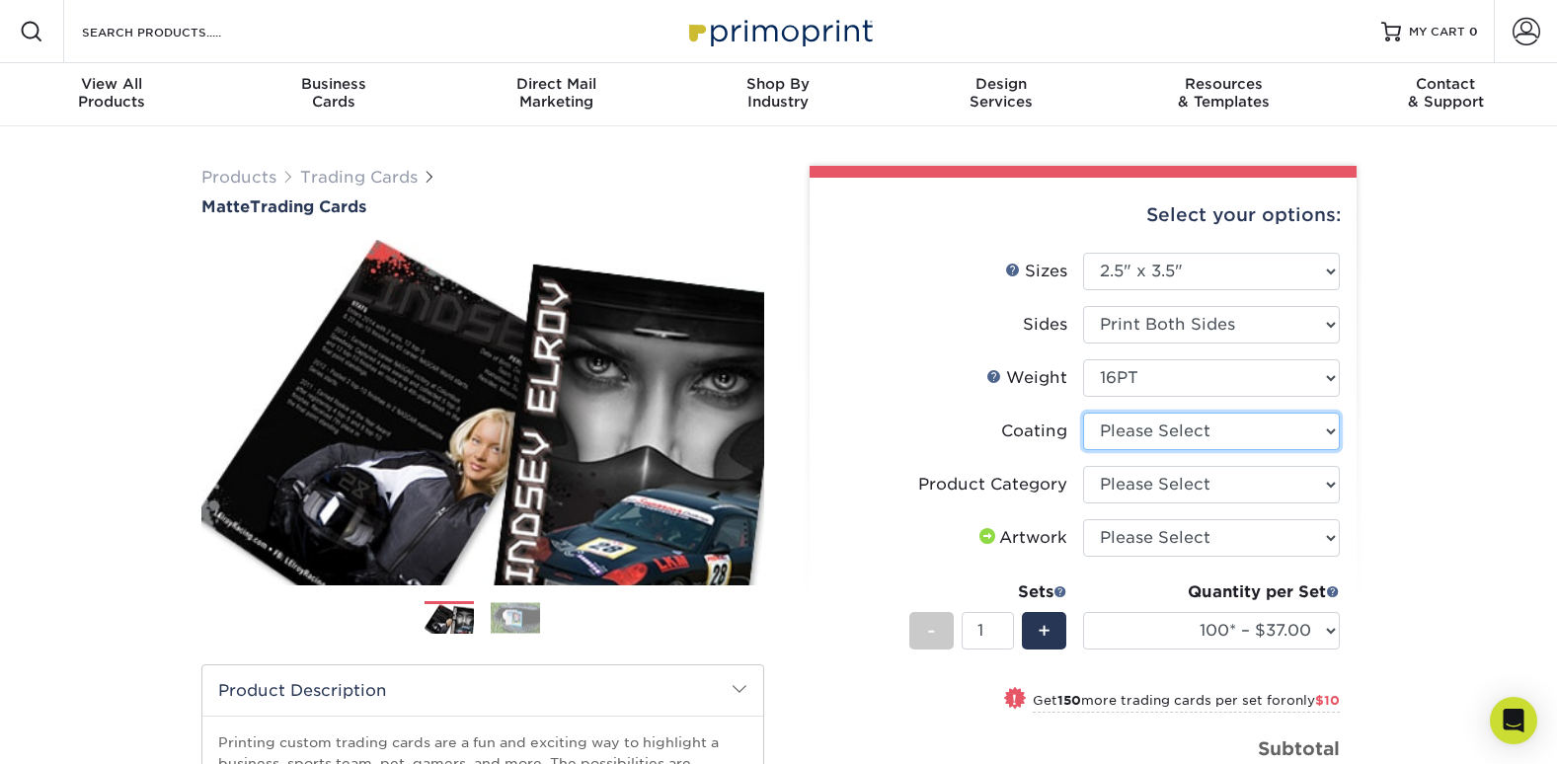
click at [1193, 436] on select at bounding box center [1211, 432] width 257 height 38
select select "121bb7b5-3b4d-429f-bd8d-bbf80e953313"
click at [1083, 413] on select at bounding box center [1211, 432] width 257 height 38
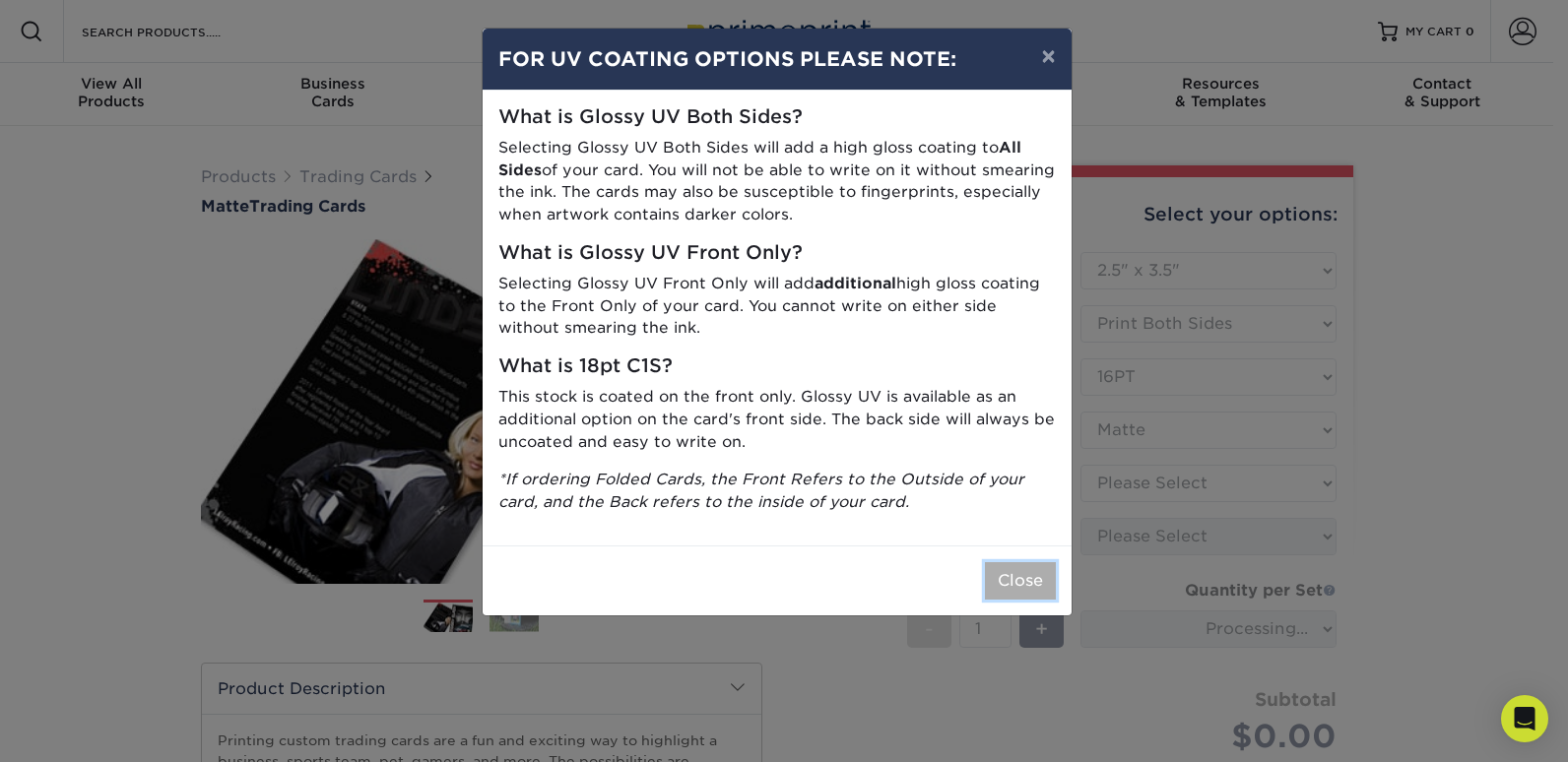
click at [1048, 589] on button "Close" at bounding box center [1020, 581] width 71 height 38
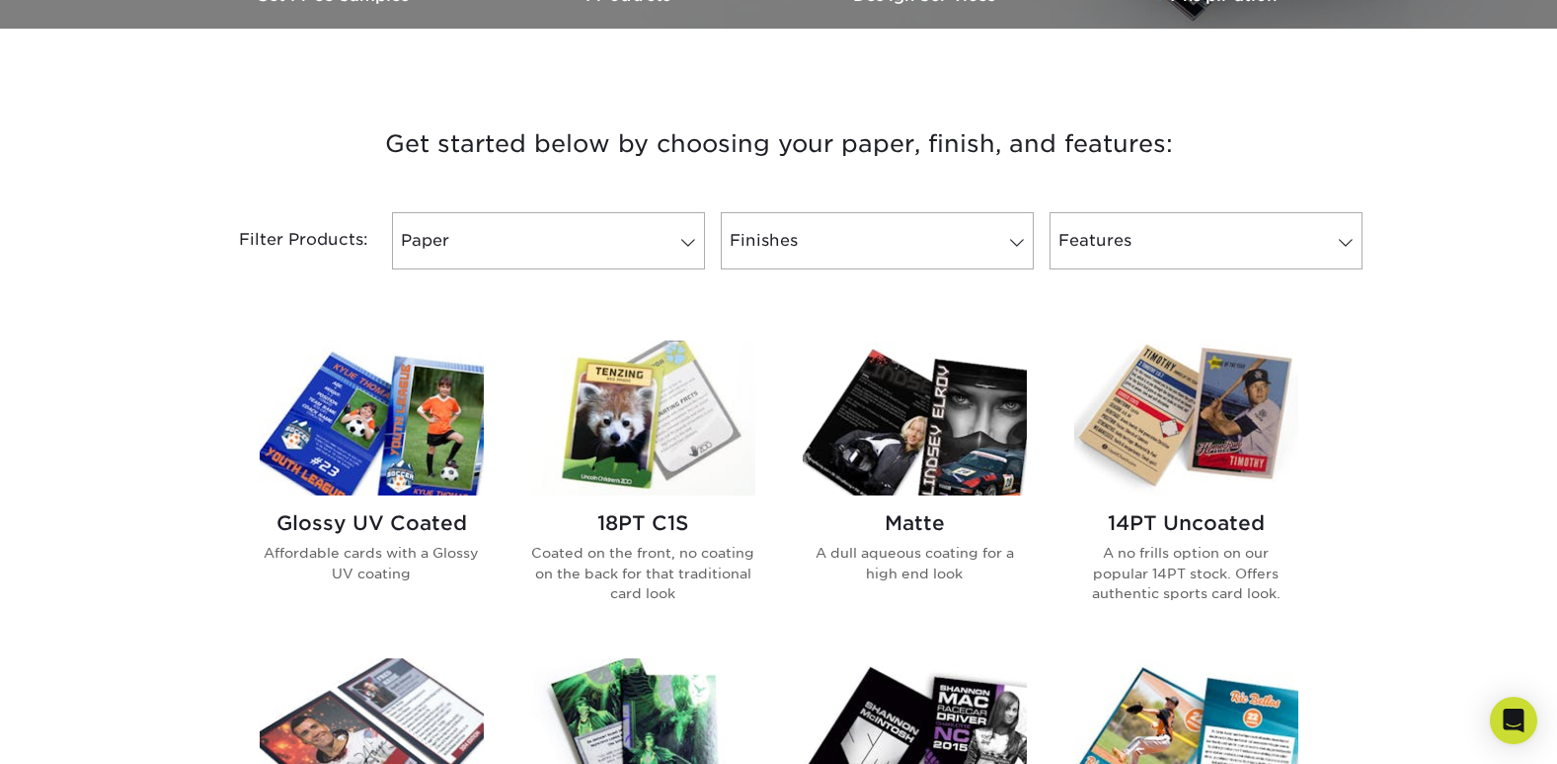
scroll to position [684, 0]
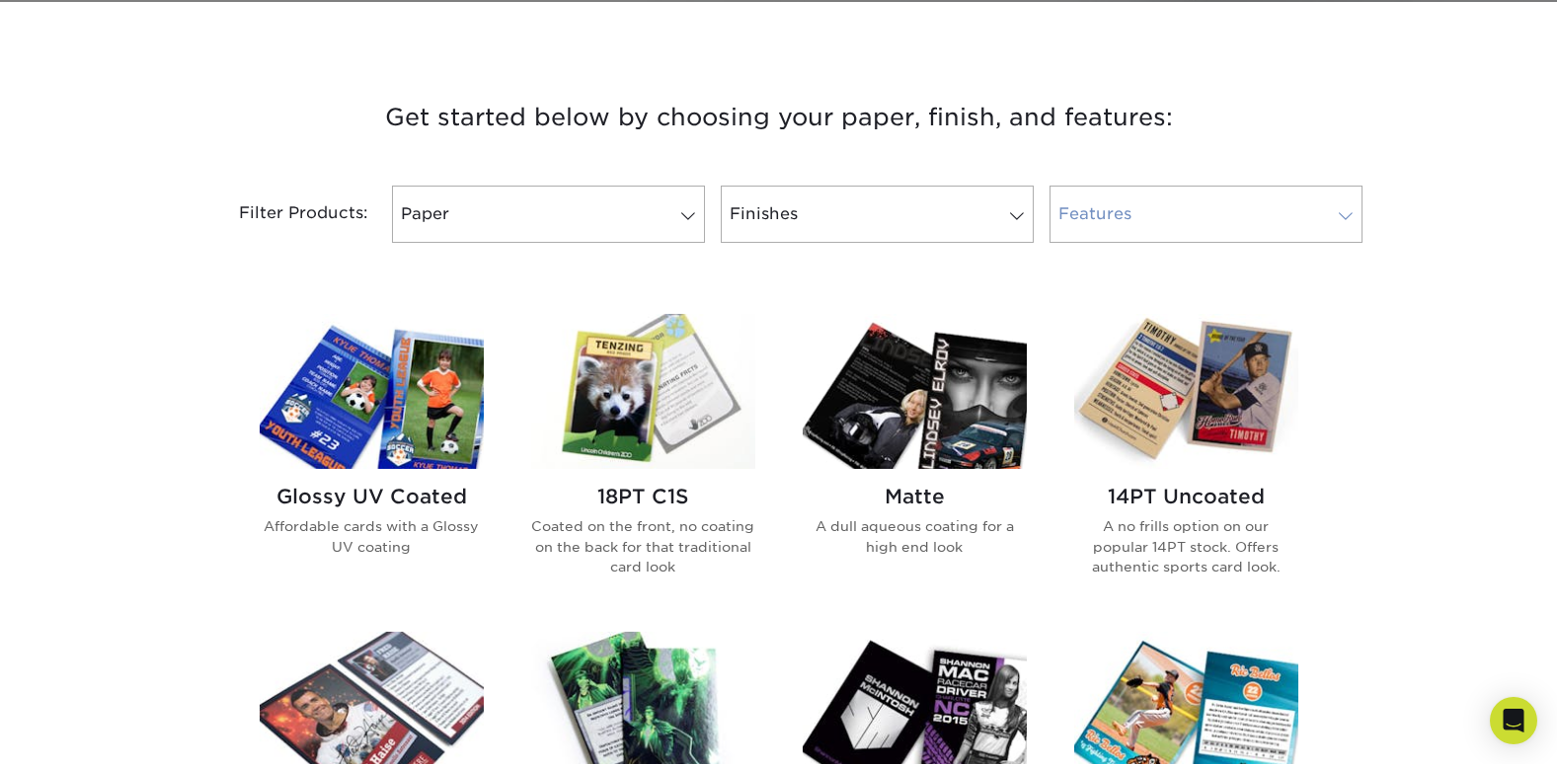
click at [1217, 201] on link "Features" at bounding box center [1206, 214] width 313 height 57
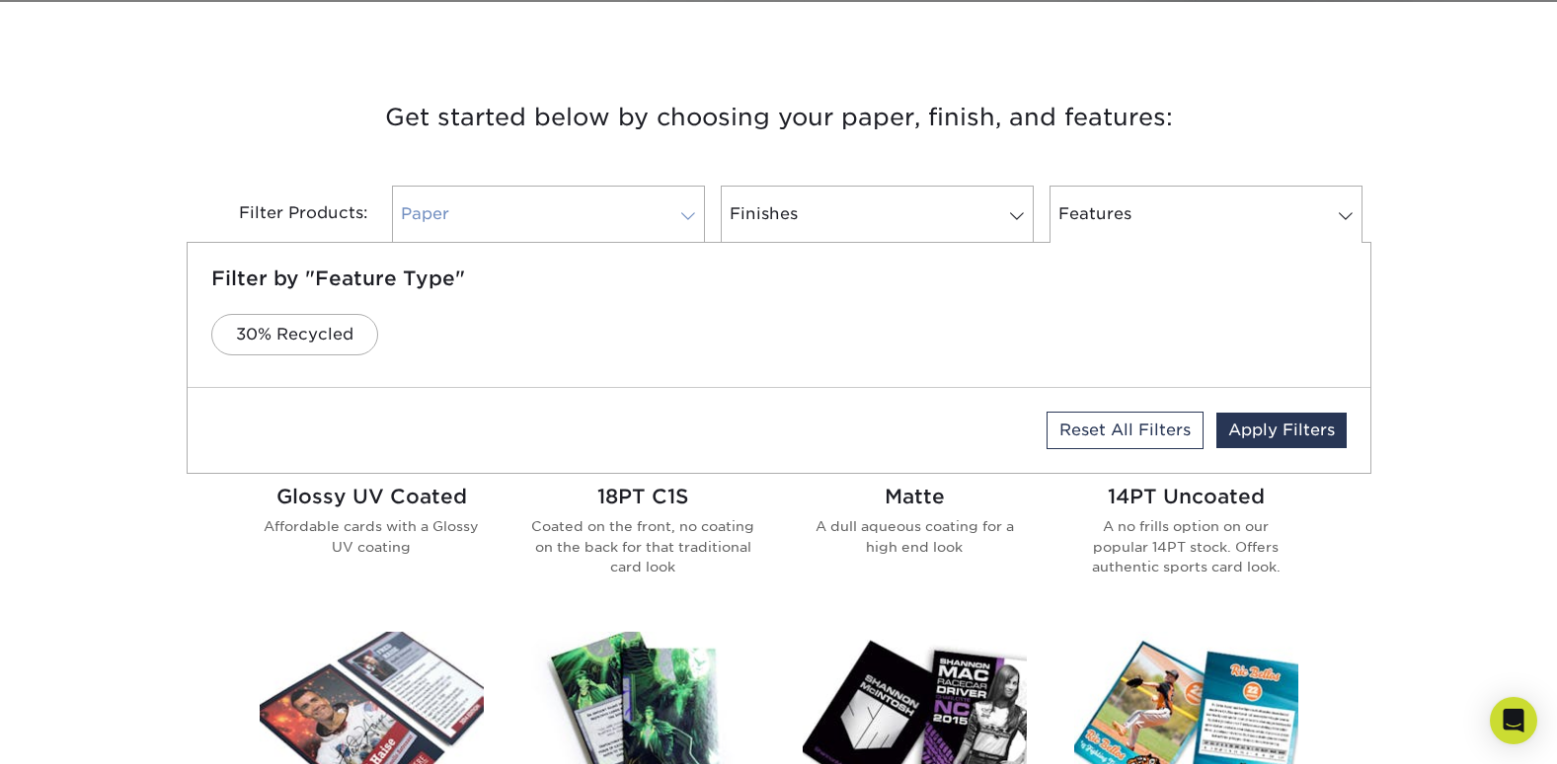
click at [685, 222] on span at bounding box center [688, 216] width 28 height 16
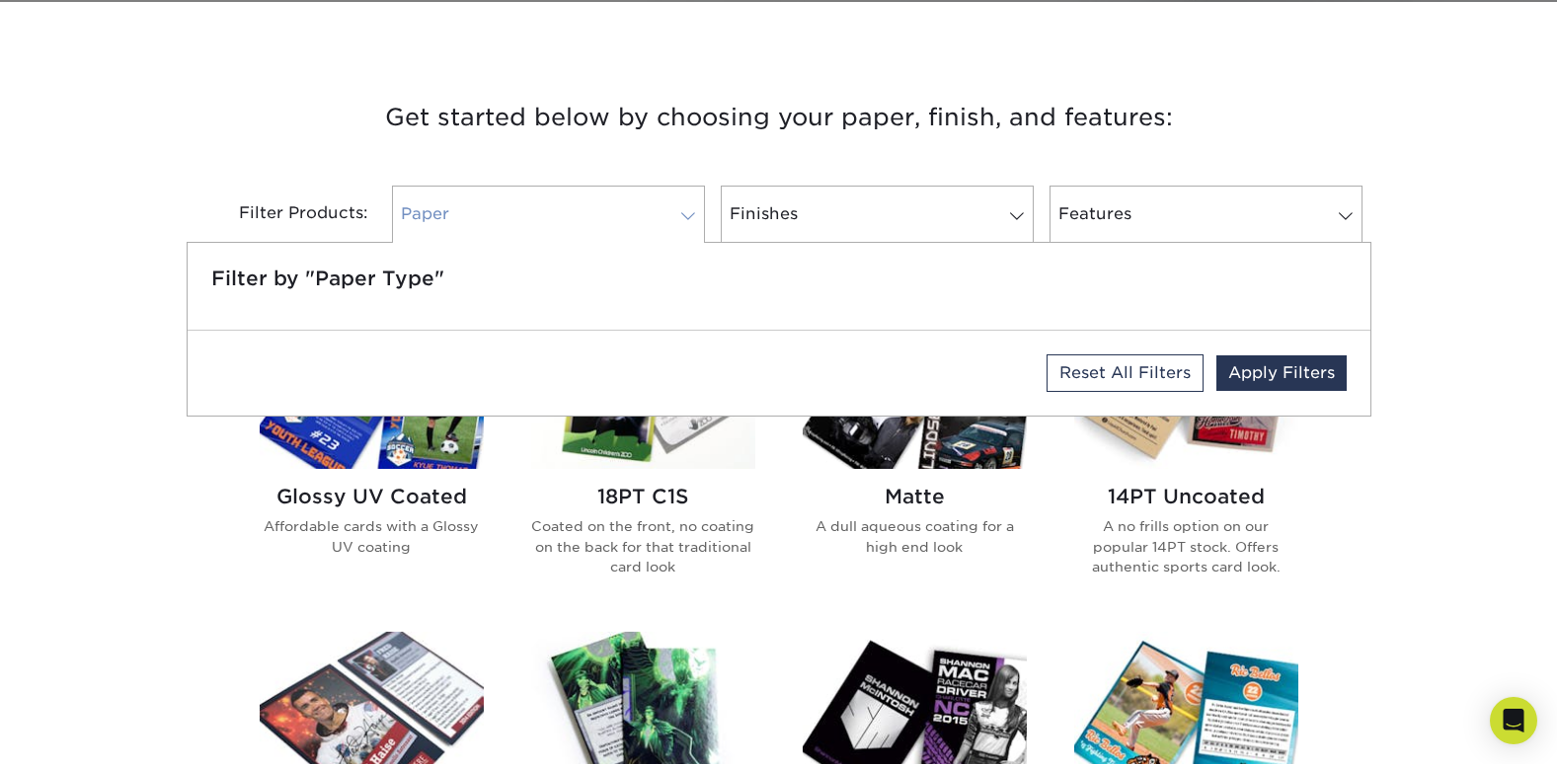
click at [685, 222] on span at bounding box center [688, 216] width 28 height 16
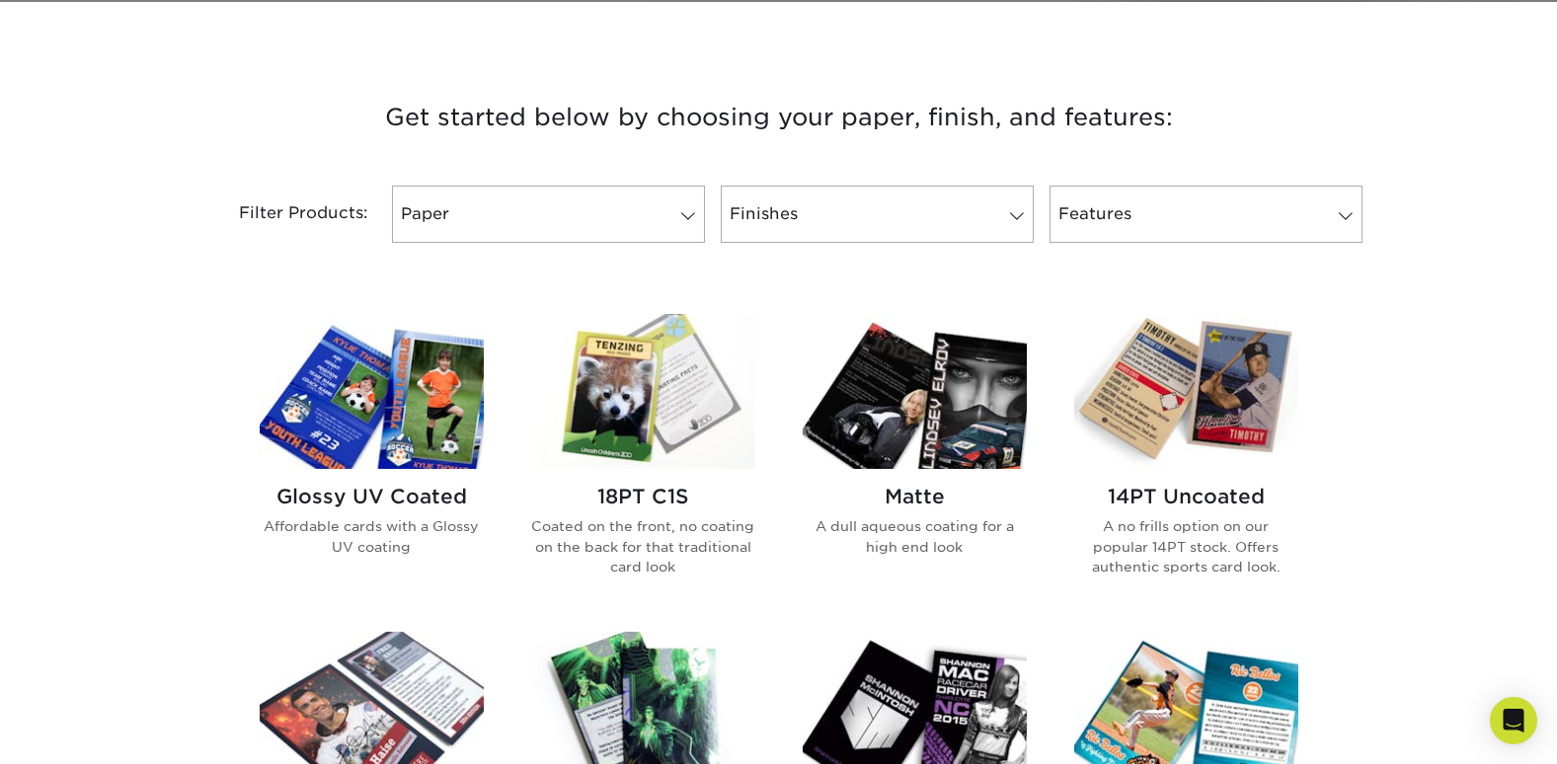
click at [1206, 452] on img at bounding box center [1186, 391] width 224 height 155
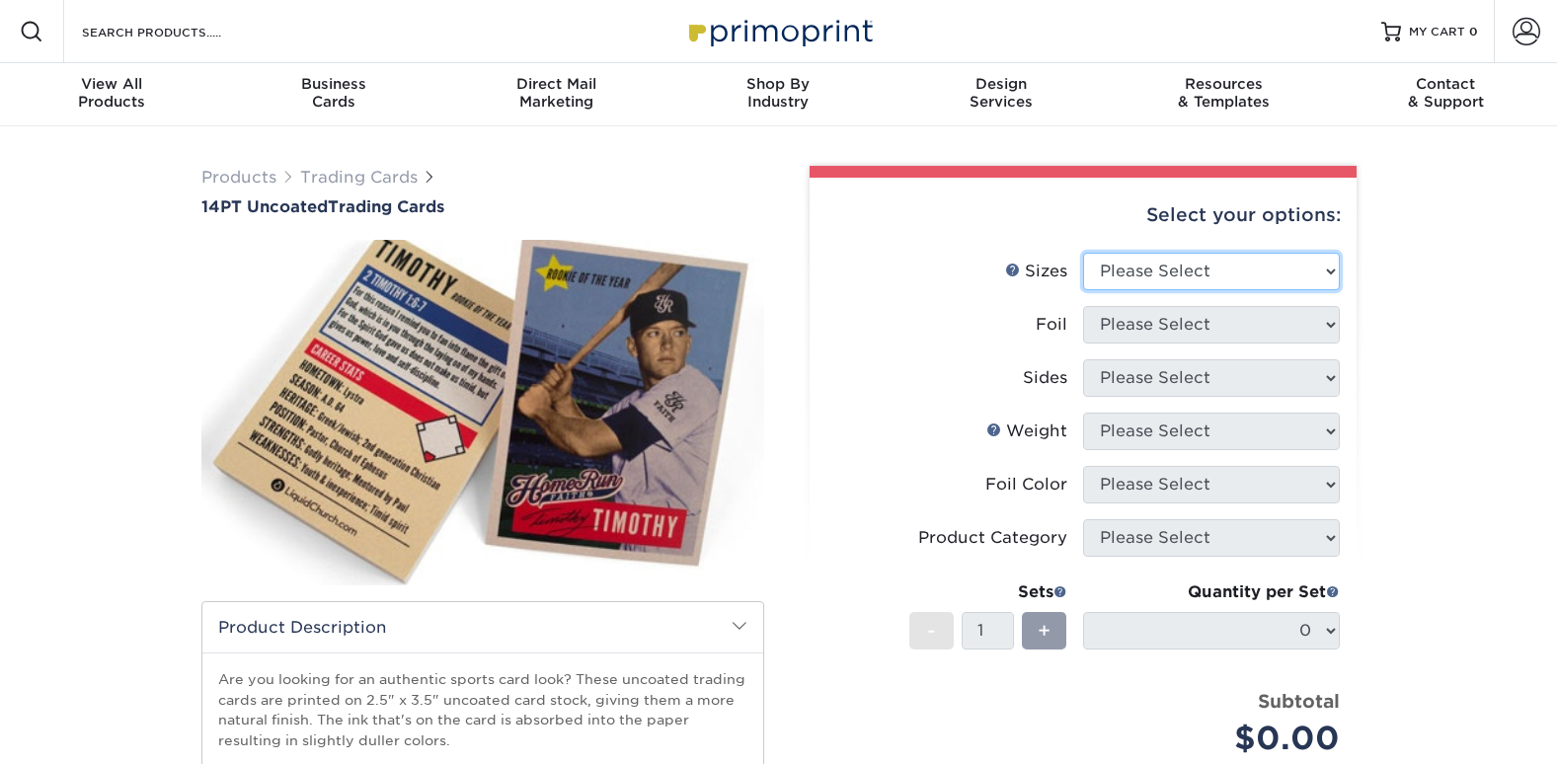
click at [1293, 269] on select "Please Select 2.5" x 3.5"" at bounding box center [1211, 272] width 257 height 38
select select "2.50x3.50"
click at [1083, 253] on select "Please Select 2.5" x 3.5"" at bounding box center [1211, 272] width 257 height 38
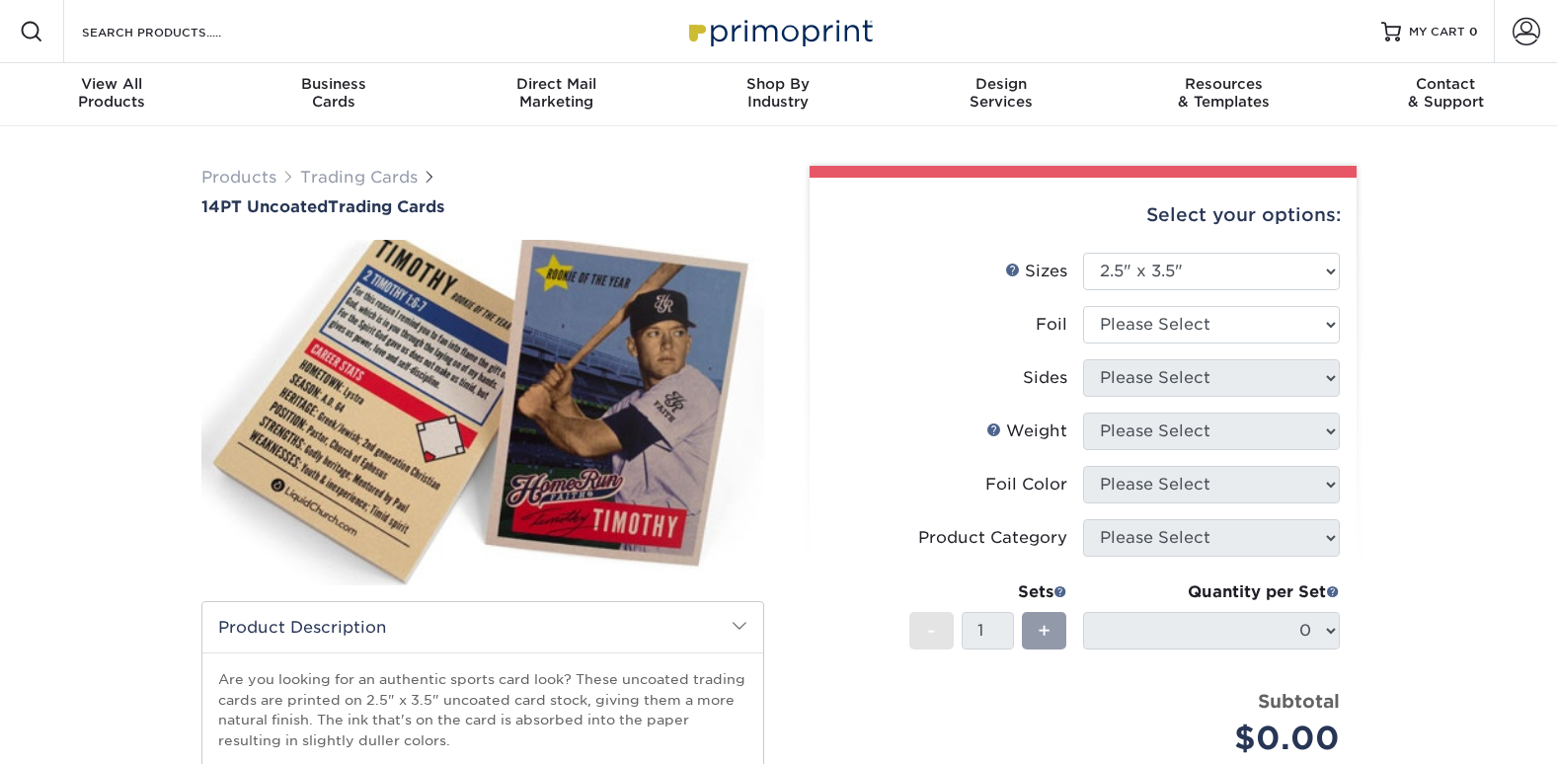
click at [1277, 348] on li "Foil Please Select Yes No" at bounding box center [1084, 332] width 514 height 53
click at [1274, 332] on select "Please Select Yes No" at bounding box center [1211, 325] width 257 height 38
select select "0"
click at [1083, 306] on select "Please Select Yes No" at bounding box center [1211, 325] width 257 height 38
click at [1259, 377] on select "Please Select Print Both Sides Print Front Only" at bounding box center [1211, 378] width 257 height 38
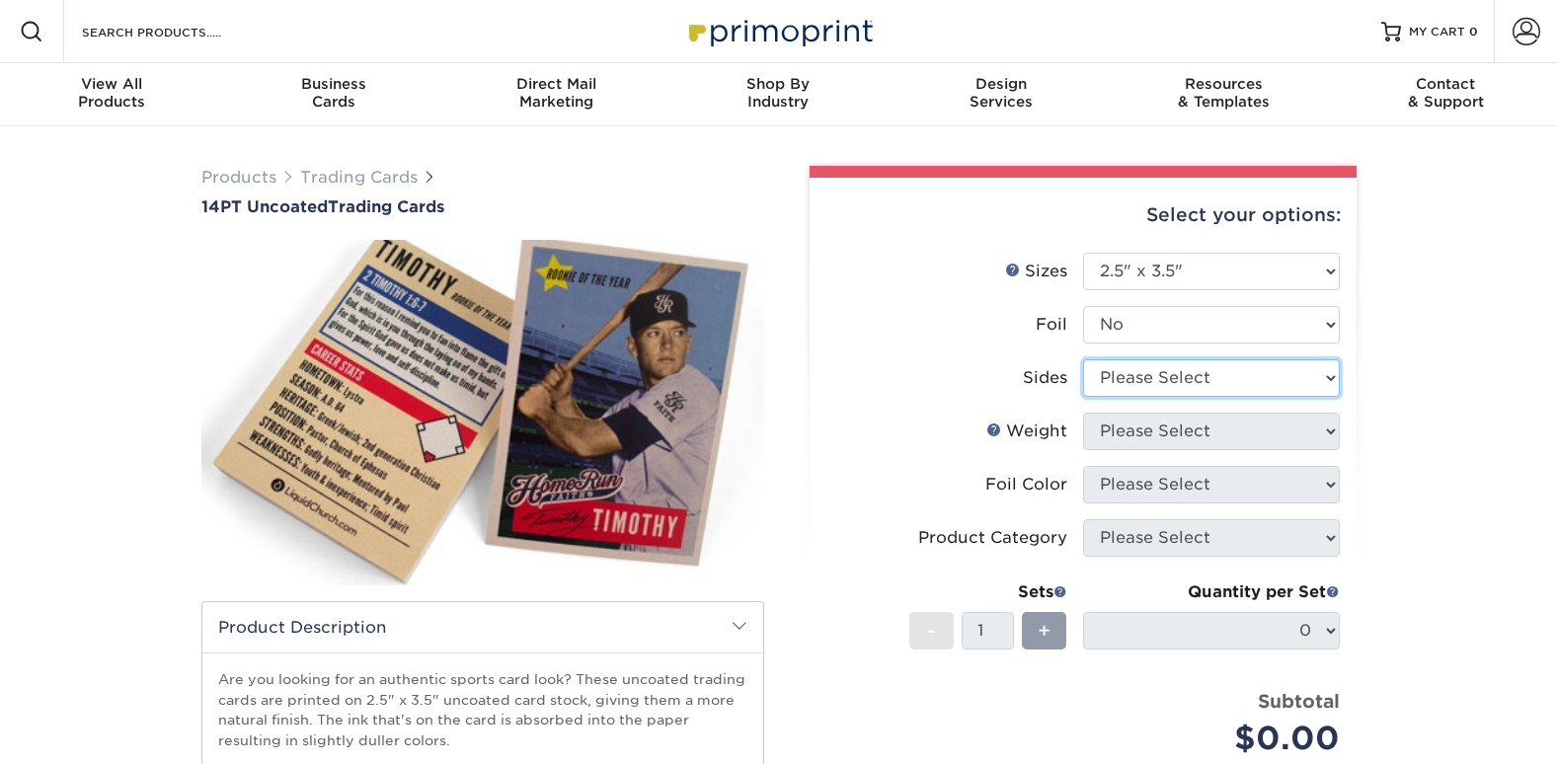
select select "13abbda7-1d64-4f25-8bb2-c179b224825d"
click at [1083, 359] on select "Please Select Print Both Sides Print Front Only" at bounding box center [1211, 378] width 257 height 38
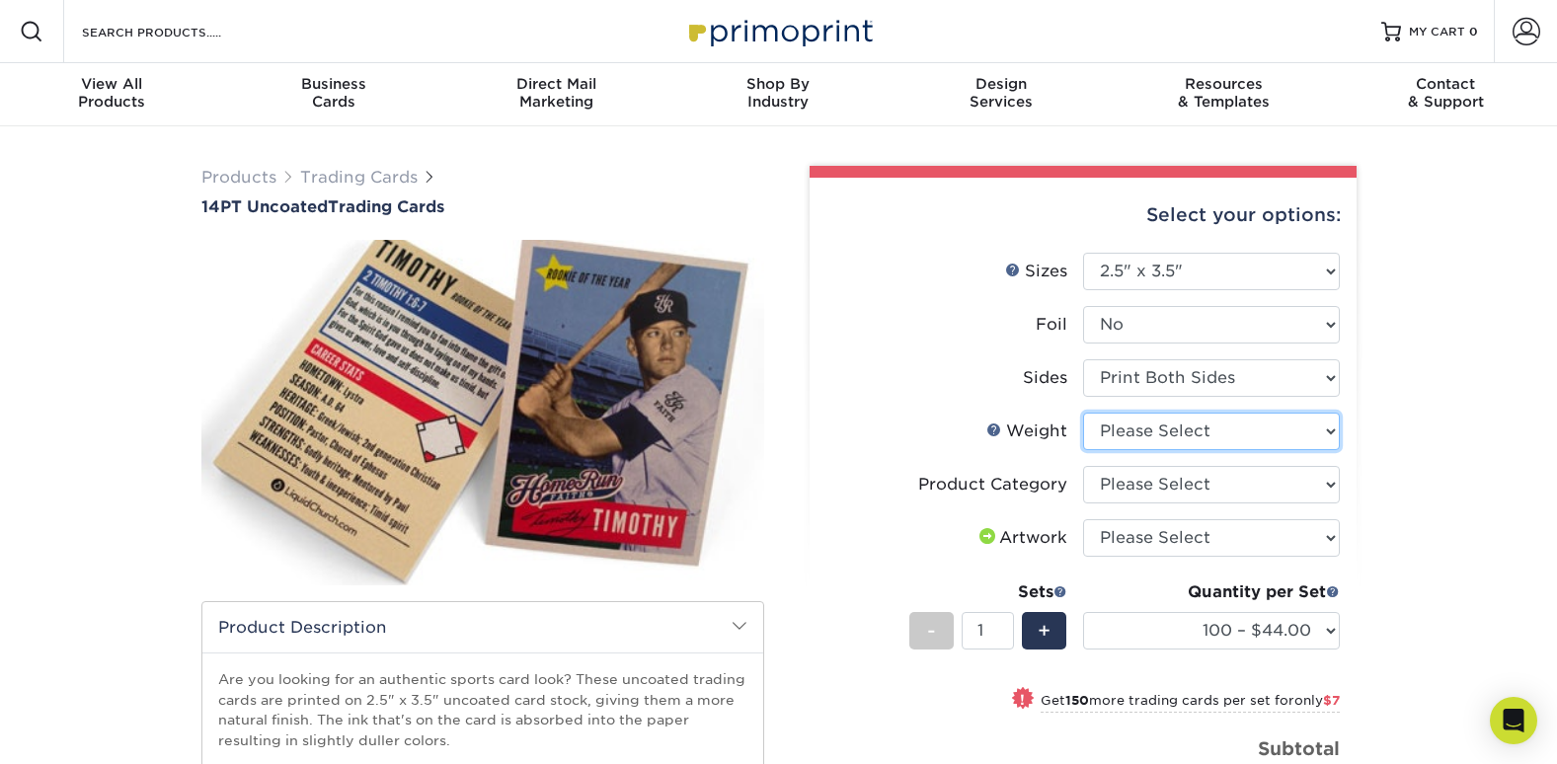
click at [1252, 442] on select "Please Select 14PT Uncoated" at bounding box center [1211, 432] width 257 height 38
select select "14PT Uncoated"
click at [1083, 413] on select "Please Select 14PT Uncoated" at bounding box center [1211, 432] width 257 height 38
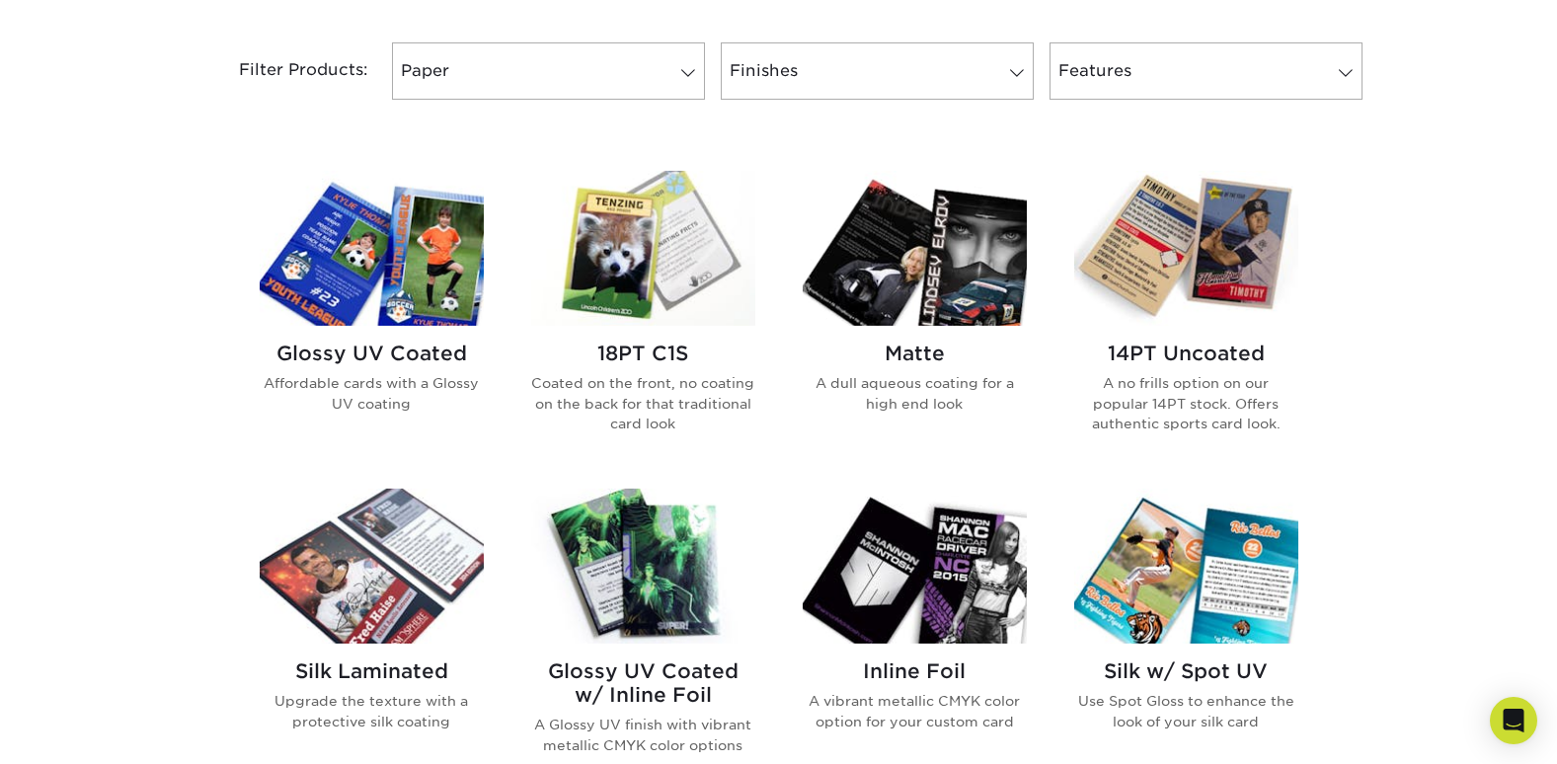
scroll to position [823, 0]
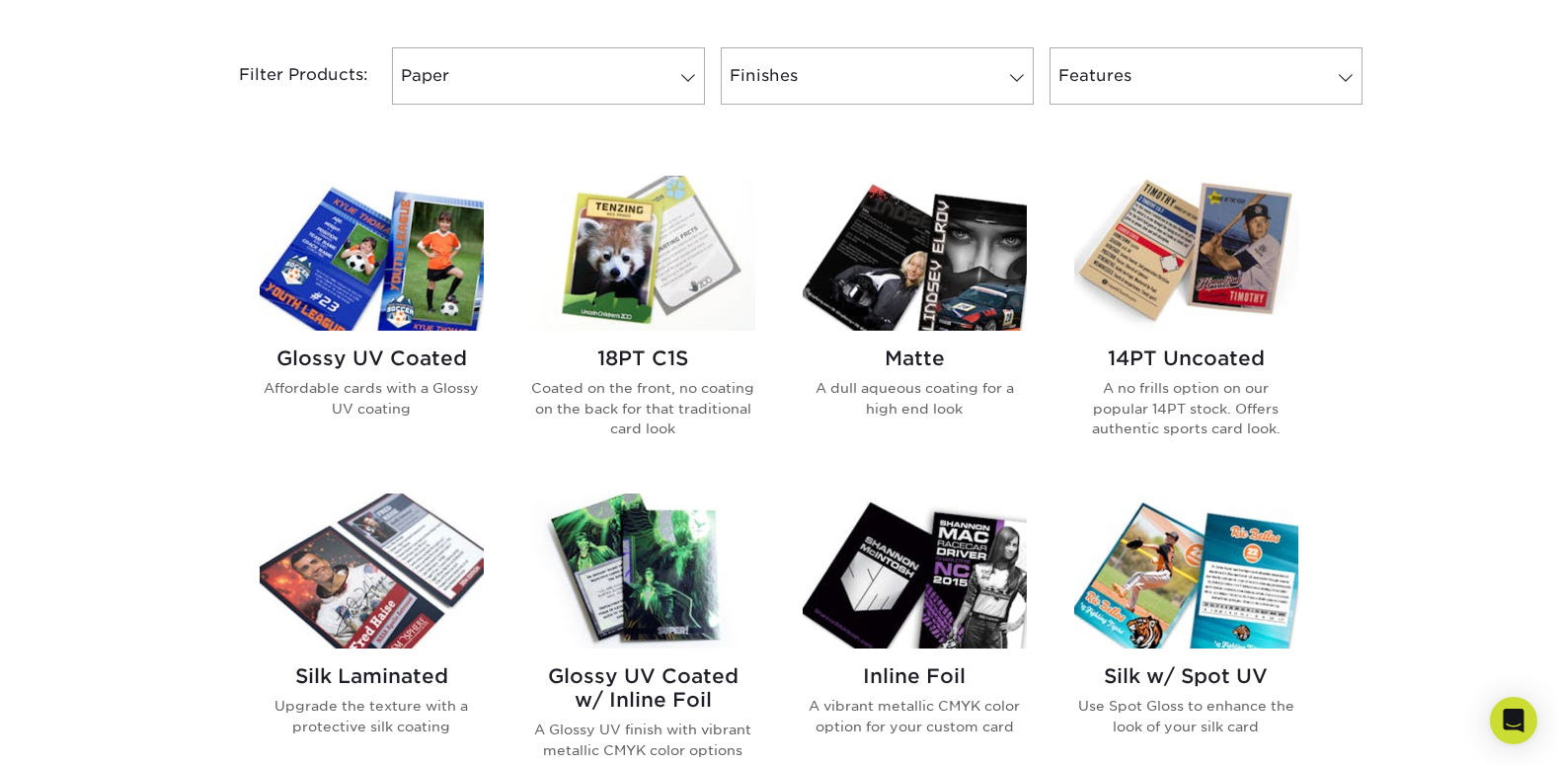
click at [415, 294] on img at bounding box center [372, 253] width 224 height 155
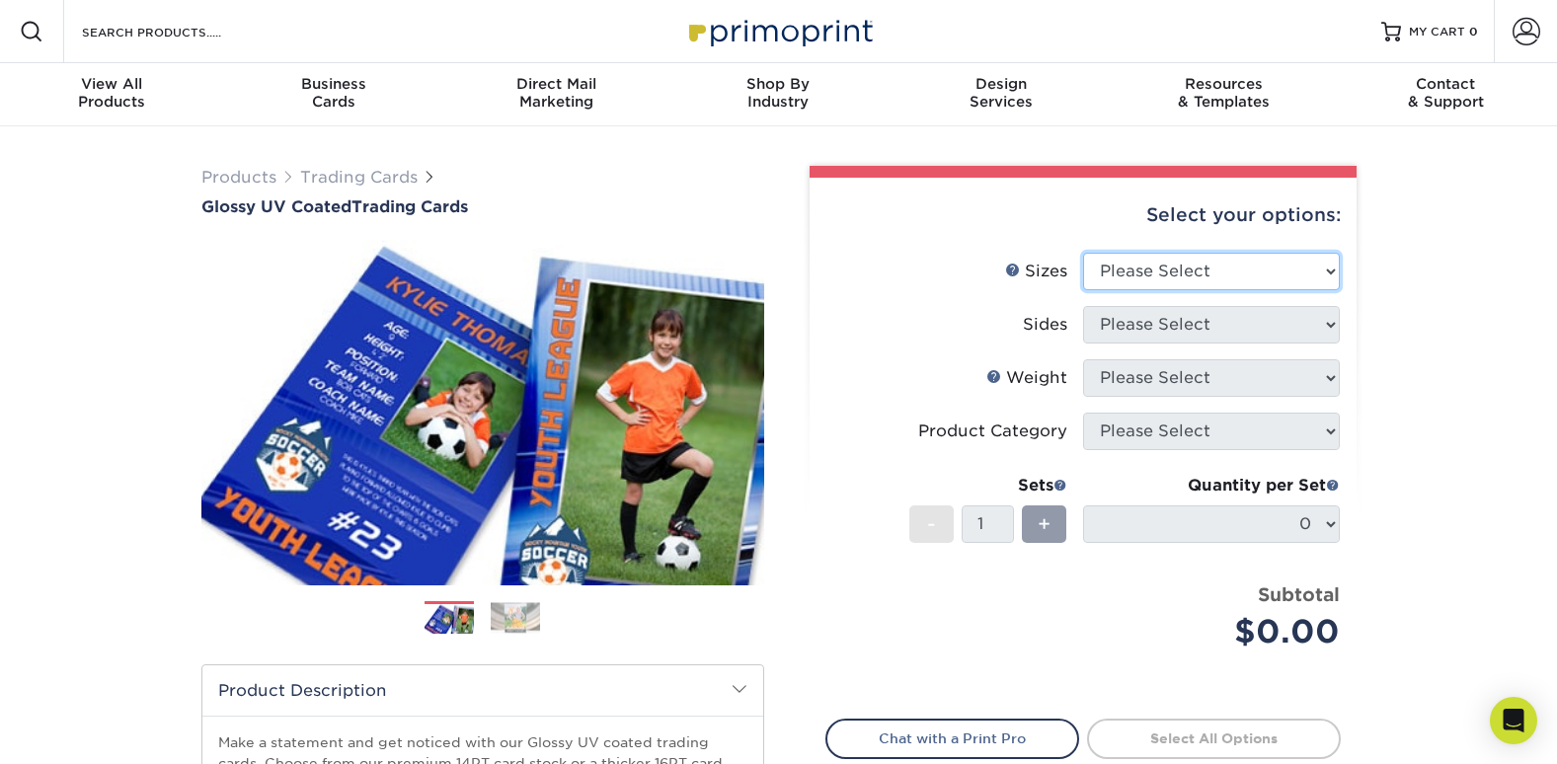
click at [1293, 275] on select "Please Select 2.5" x 3.5"" at bounding box center [1211, 272] width 257 height 38
select select "2.50x3.50"
click at [1083, 253] on select "Please Select 2.5" x 3.5"" at bounding box center [1211, 272] width 257 height 38
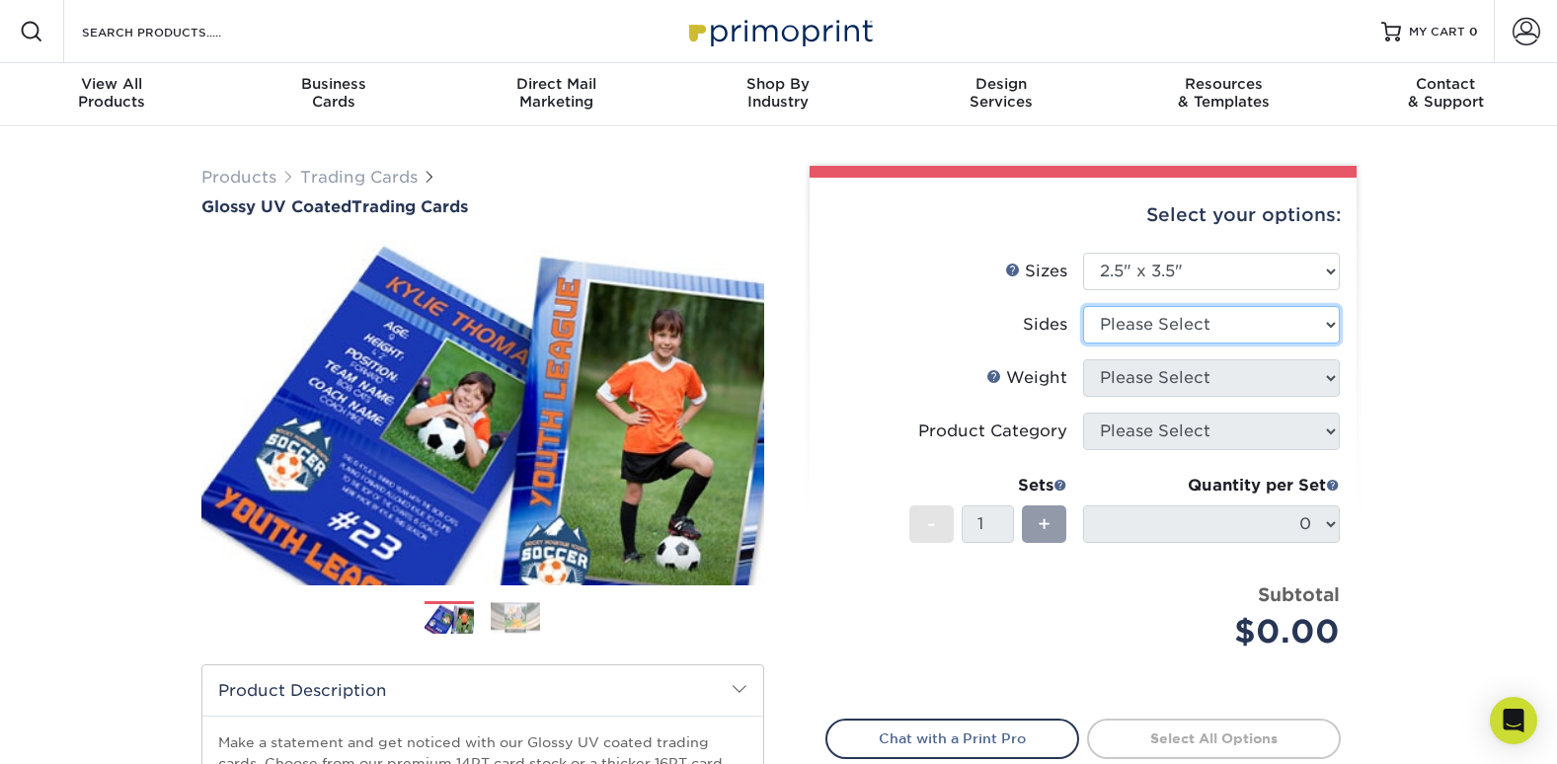
click at [1282, 332] on select "Please Select Print Both Sides Print Front Only" at bounding box center [1211, 325] width 257 height 38
select select "13abbda7-1d64-4f25-8bb2-c179b224825d"
click at [1083, 306] on select "Please Select Print Both Sides Print Front Only" at bounding box center [1211, 325] width 257 height 38
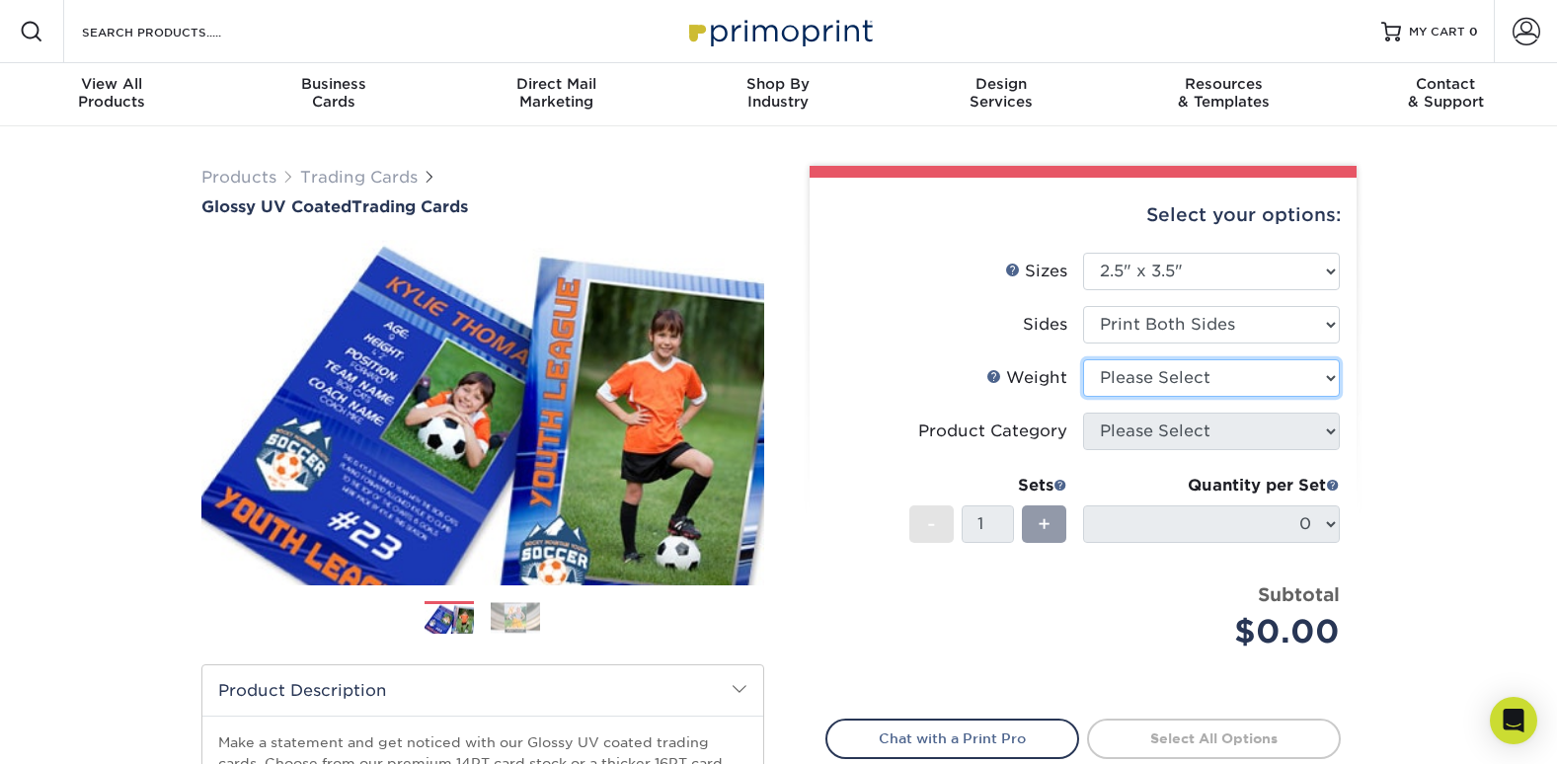
click at [1271, 391] on select "Please Select 16PT 14PT 18PT C1S" at bounding box center [1211, 378] width 257 height 38
select select "14PT"
click at [1083, 359] on select "Please Select 16PT 14PT 18PT C1S" at bounding box center [1211, 378] width 257 height 38
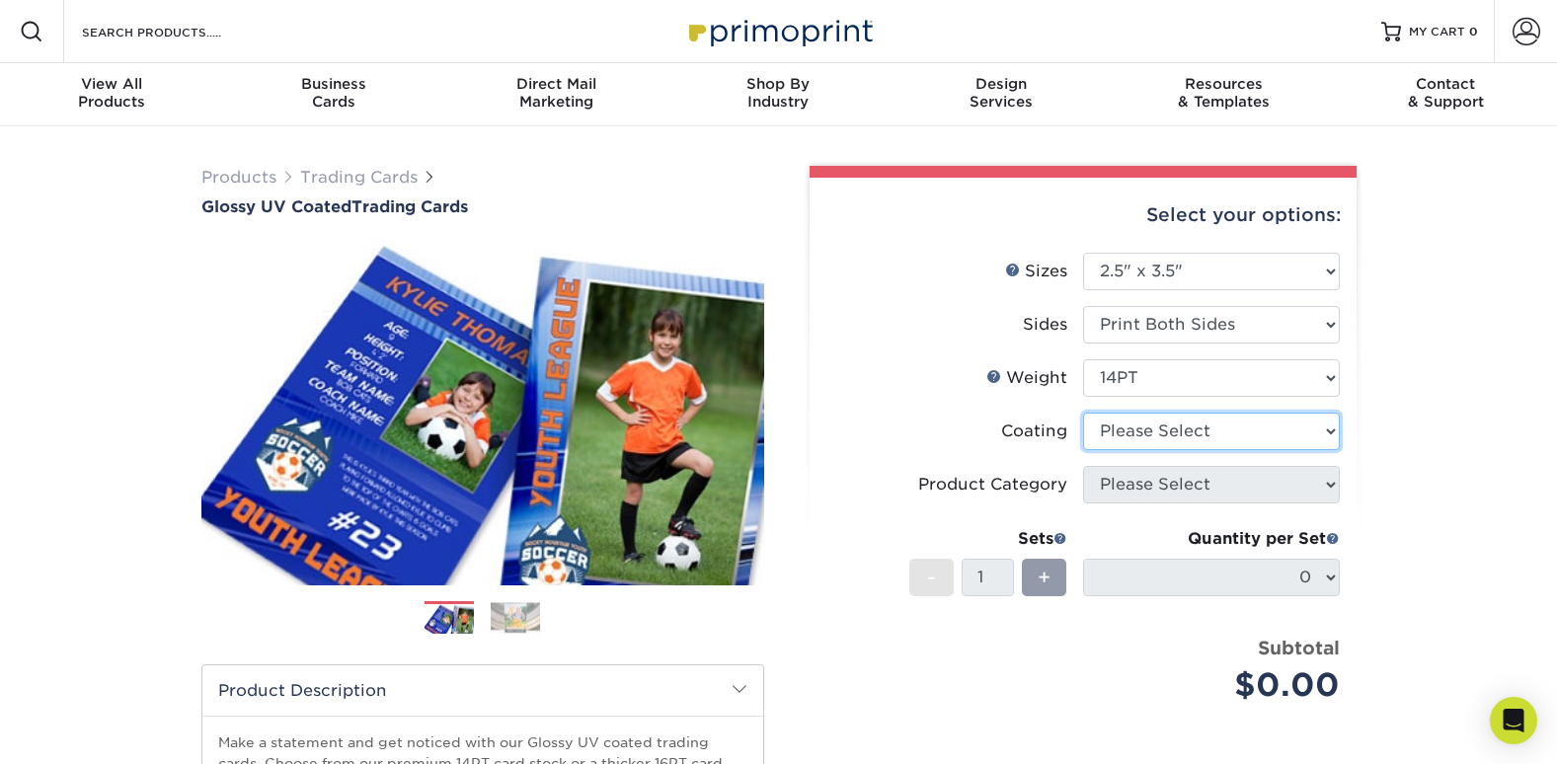
click at [1263, 435] on select at bounding box center [1211, 432] width 257 height 38
select select "1e8116af-acfc-44b1-83dc-8181aa338834"
click at [1083, 413] on select at bounding box center [1211, 432] width 257 height 38
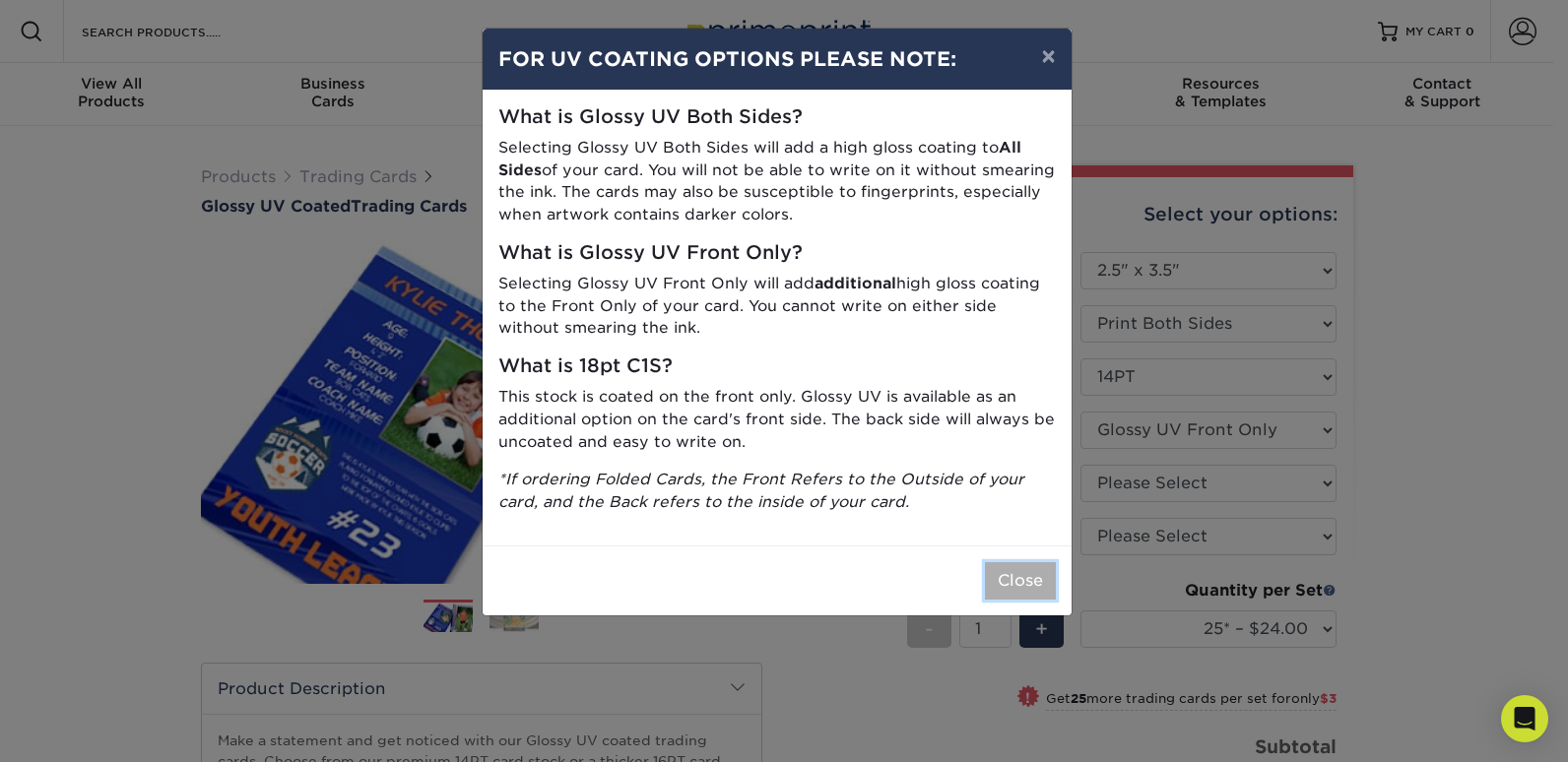
click at [1023, 589] on button "Close" at bounding box center [1020, 581] width 71 height 38
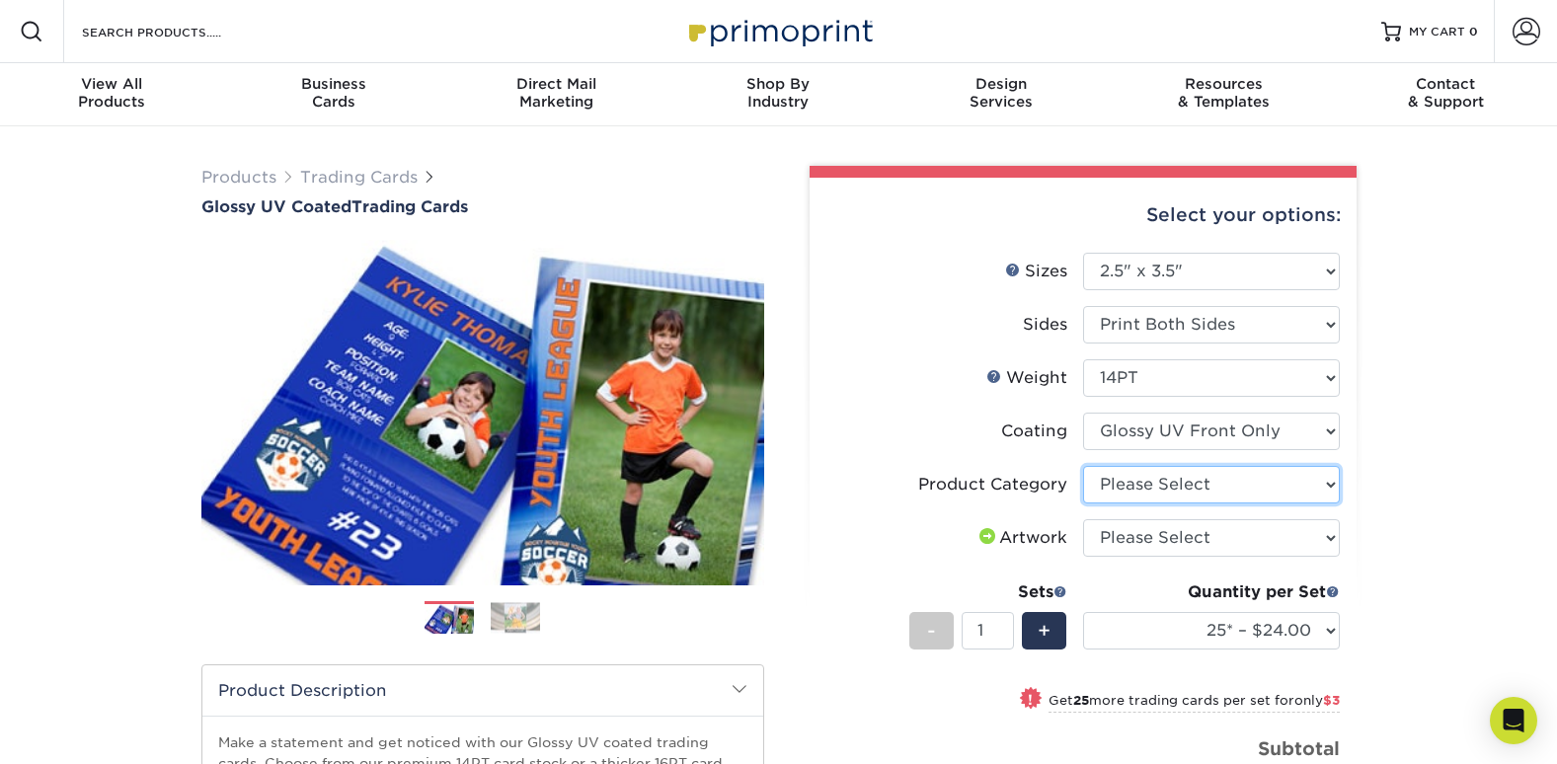
click at [1142, 490] on select "Please Select Trading Cards" at bounding box center [1211, 485] width 257 height 38
select select "c2f9bce9-36c2-409d-b101-c29d9d031e18"
click at [1083, 466] on select "Please Select Trading Cards" at bounding box center [1211, 485] width 257 height 38
click at [1142, 533] on select "Please Select I will upload files I need a design - $100" at bounding box center [1211, 538] width 257 height 38
select select "upload"
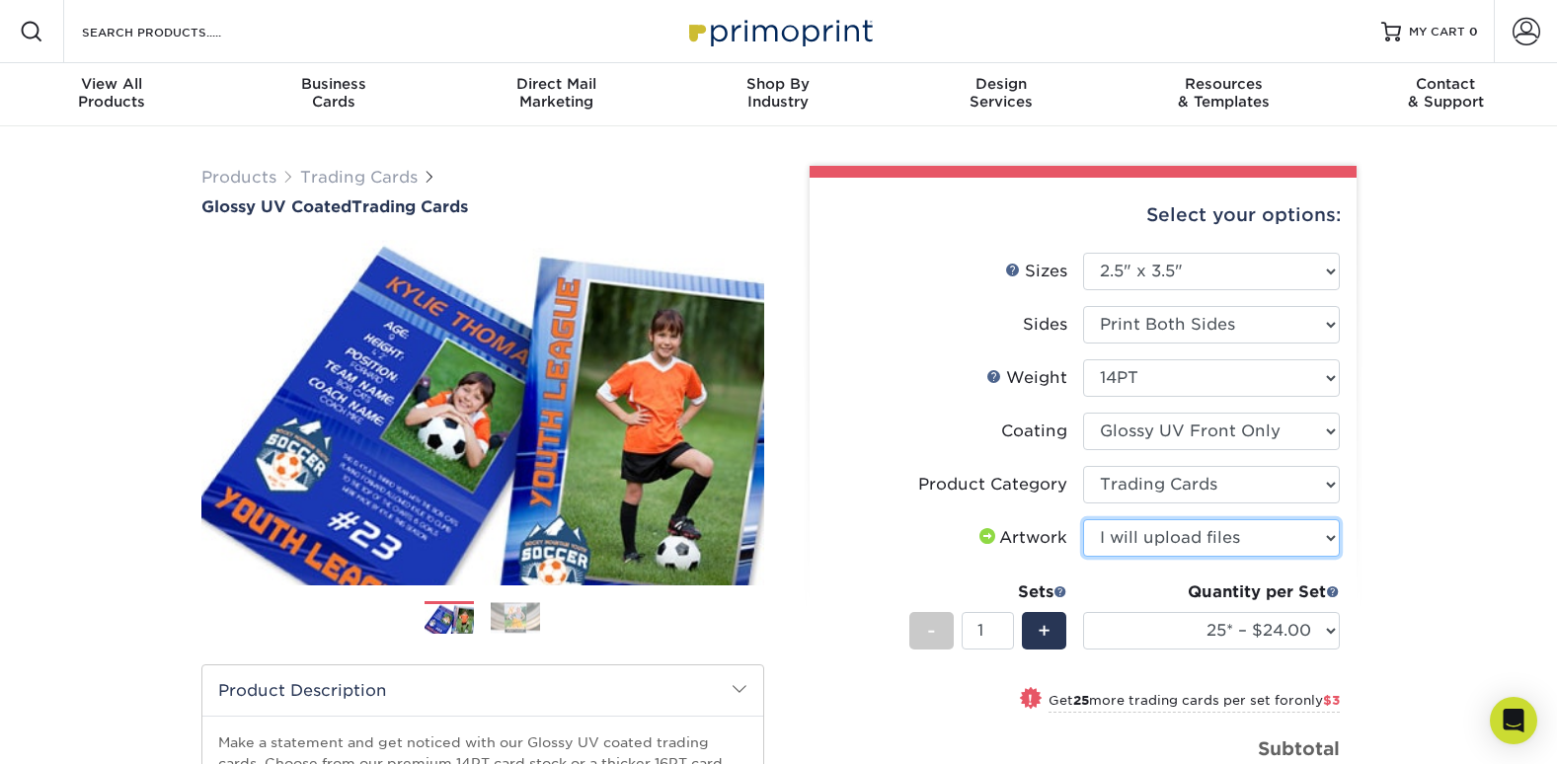
click at [1083, 519] on select "Please Select I will upload files I need a design - $100" at bounding box center [1211, 538] width 257 height 38
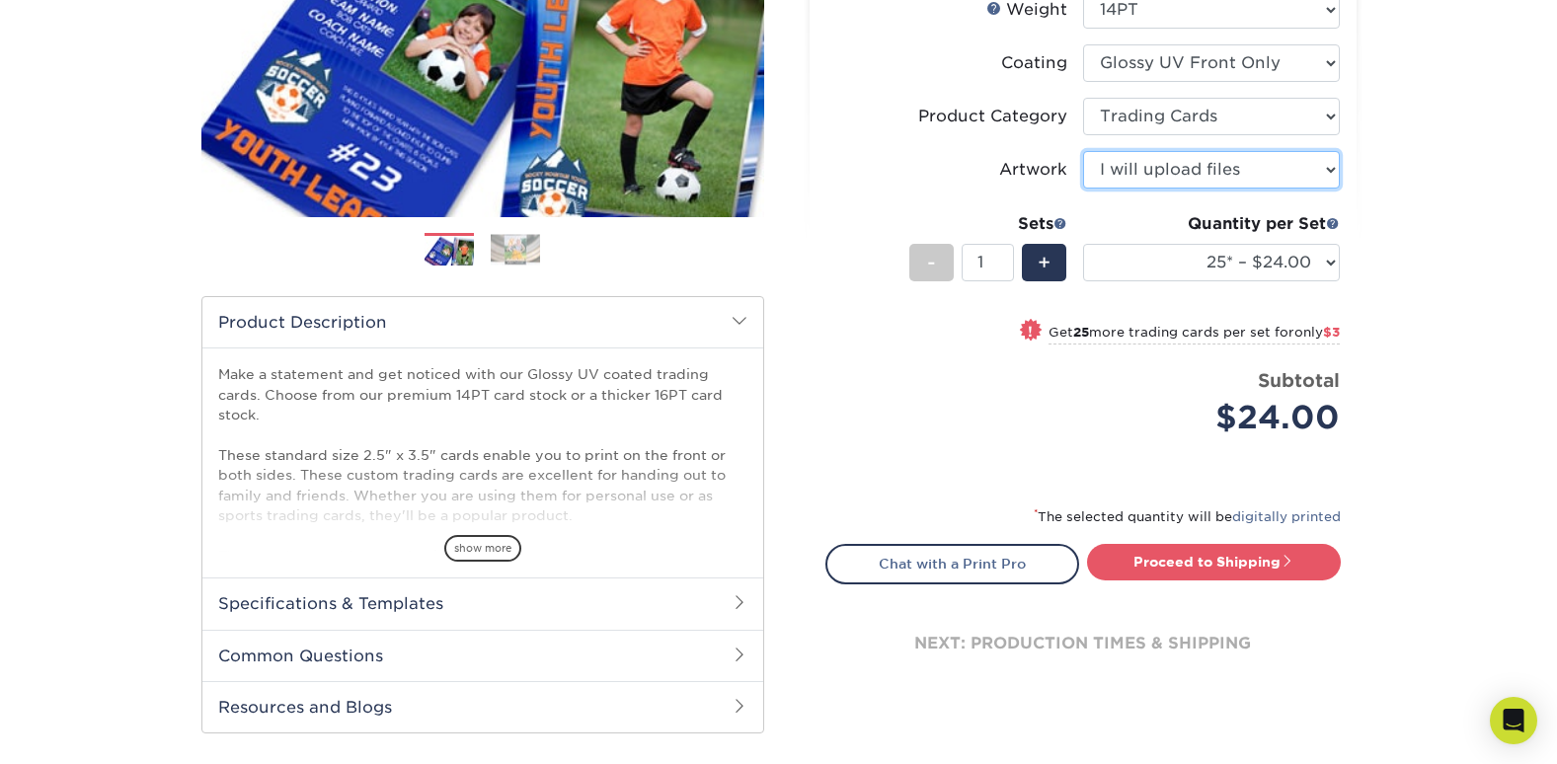
scroll to position [408, 0]
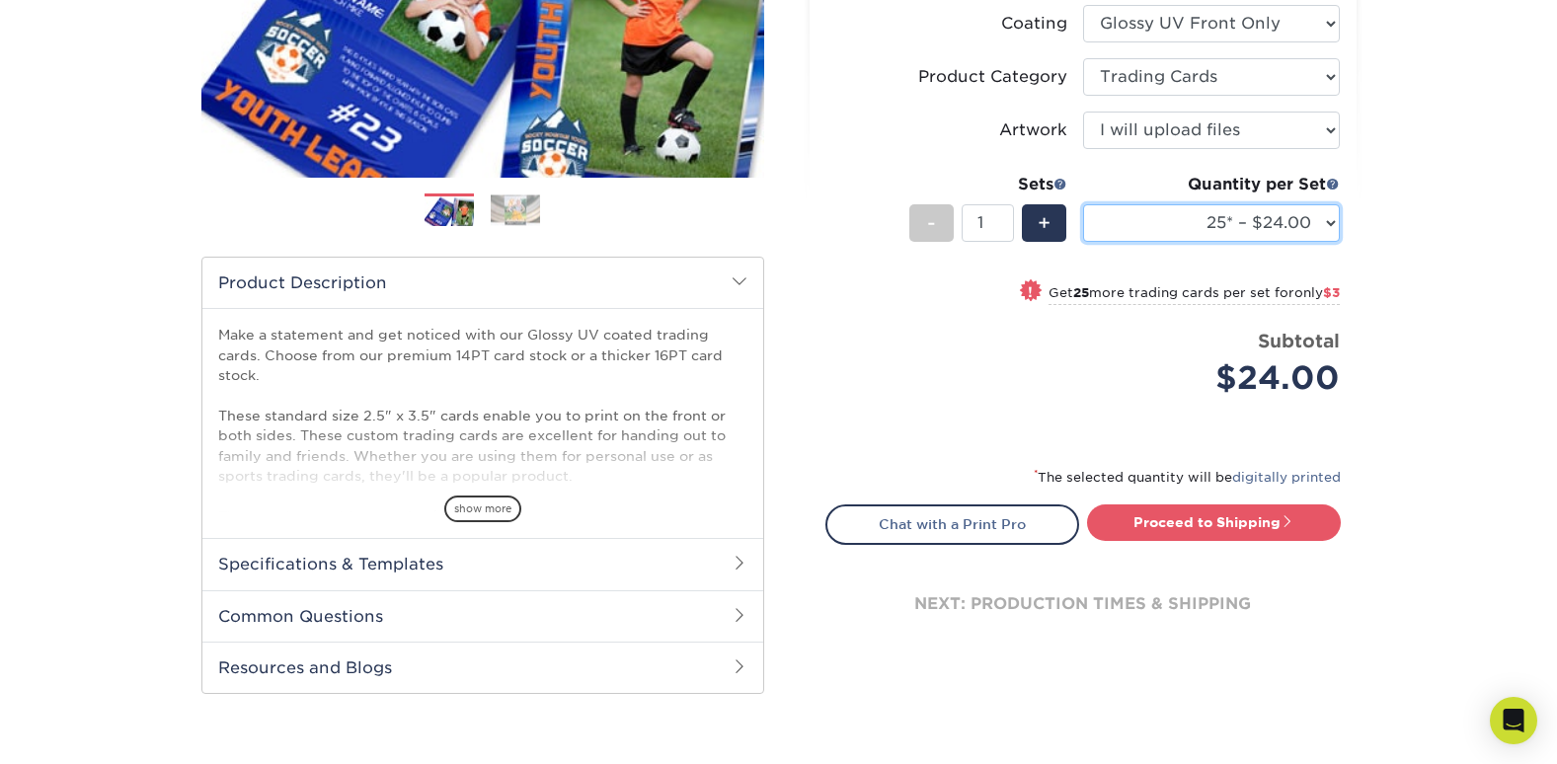
click at [1258, 213] on select "25* – $24.00 50* – $27.00 75* – $34.00 100* – $37.00 250* – $48.00 500 – $59.00…" at bounding box center [1211, 223] width 257 height 38
select select "50* – $27.00"
click at [1083, 204] on select "25* – $24.00 50* – $27.00 75* – $34.00 100* – $37.00 250* – $48.00 500 – $59.00…" at bounding box center [1211, 223] width 257 height 38
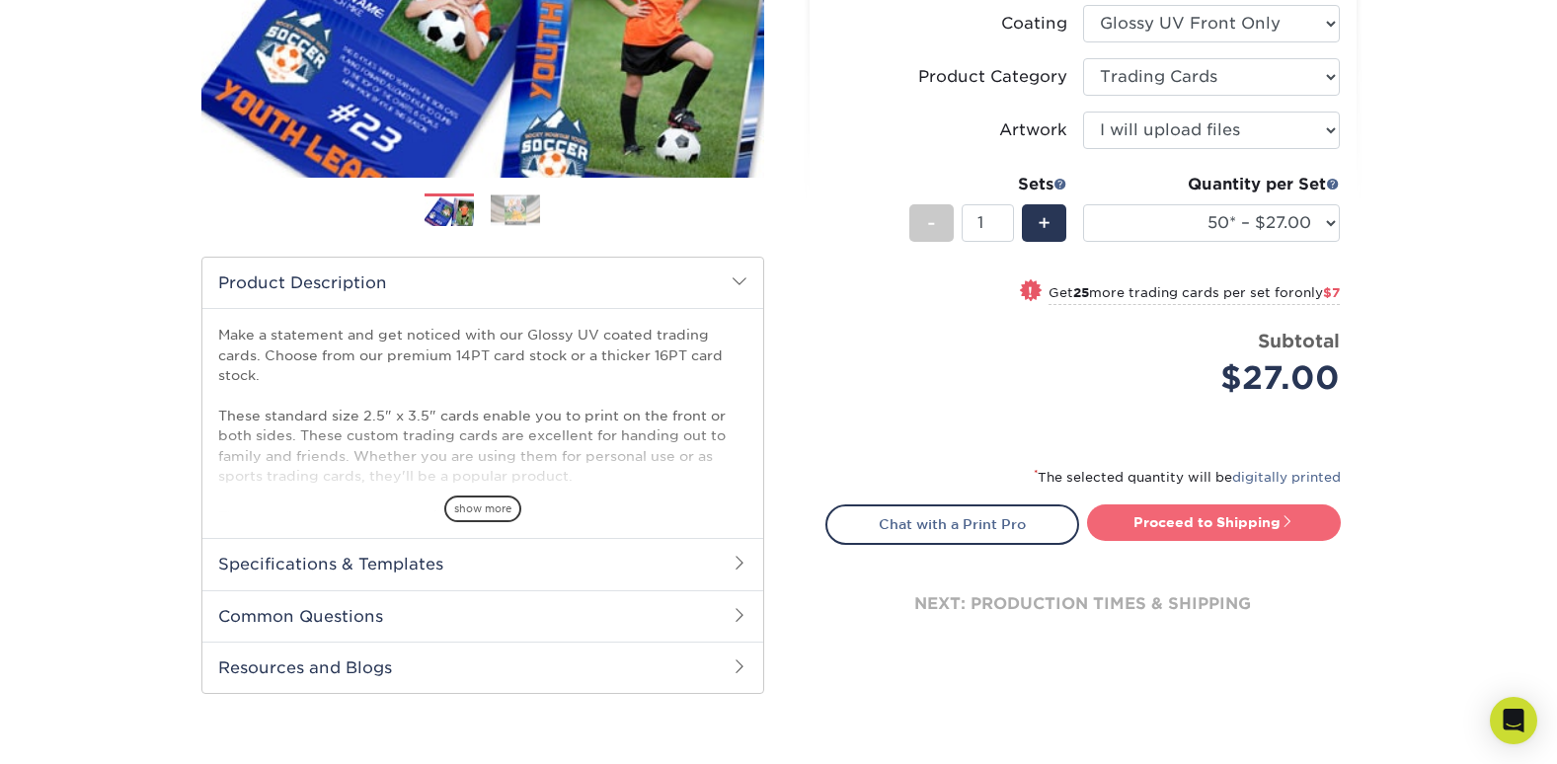
click at [1263, 519] on link "Proceed to Shipping" at bounding box center [1214, 523] width 254 height 36
type input "Set 1"
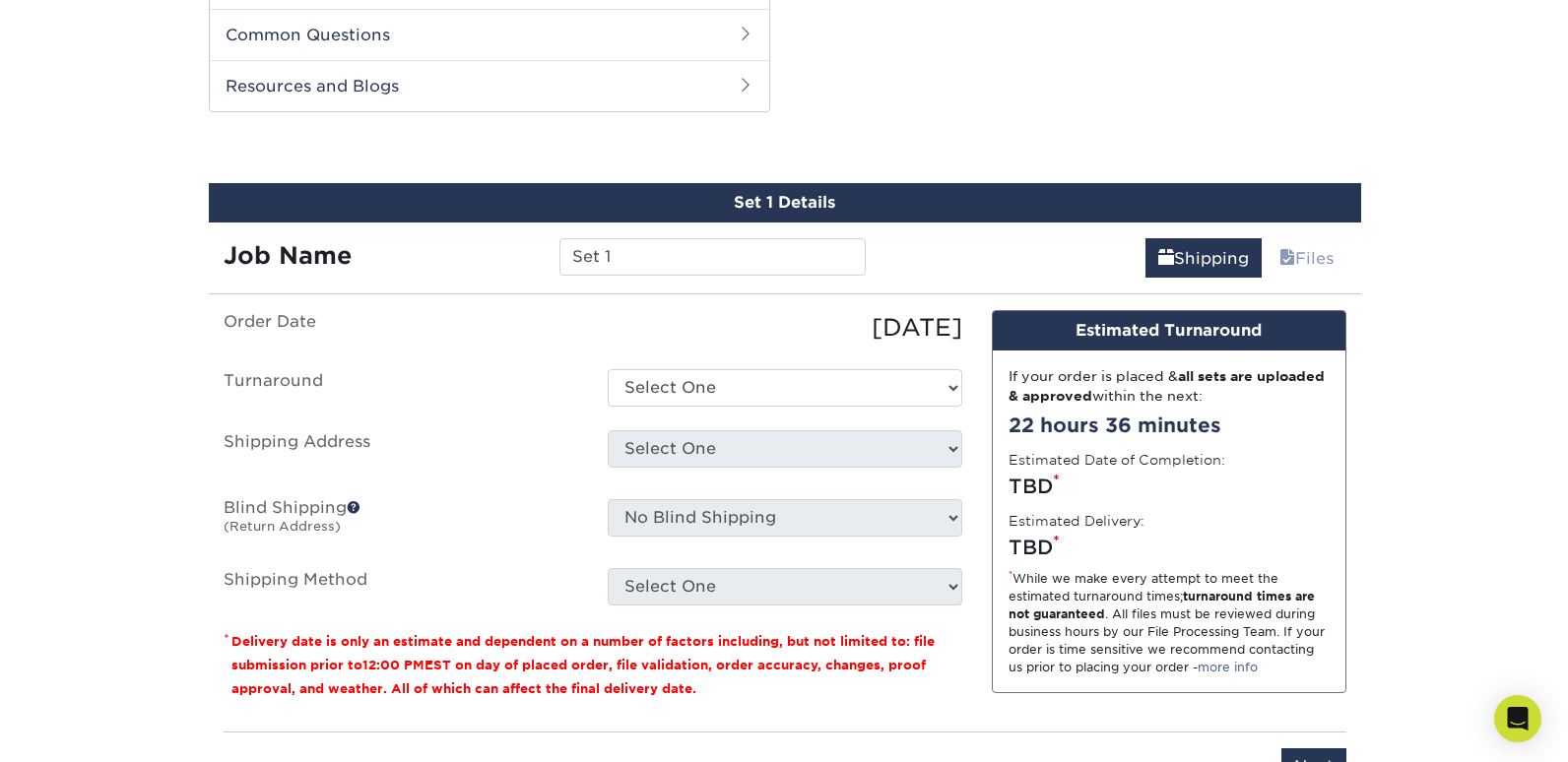
scroll to position [1002, 0]
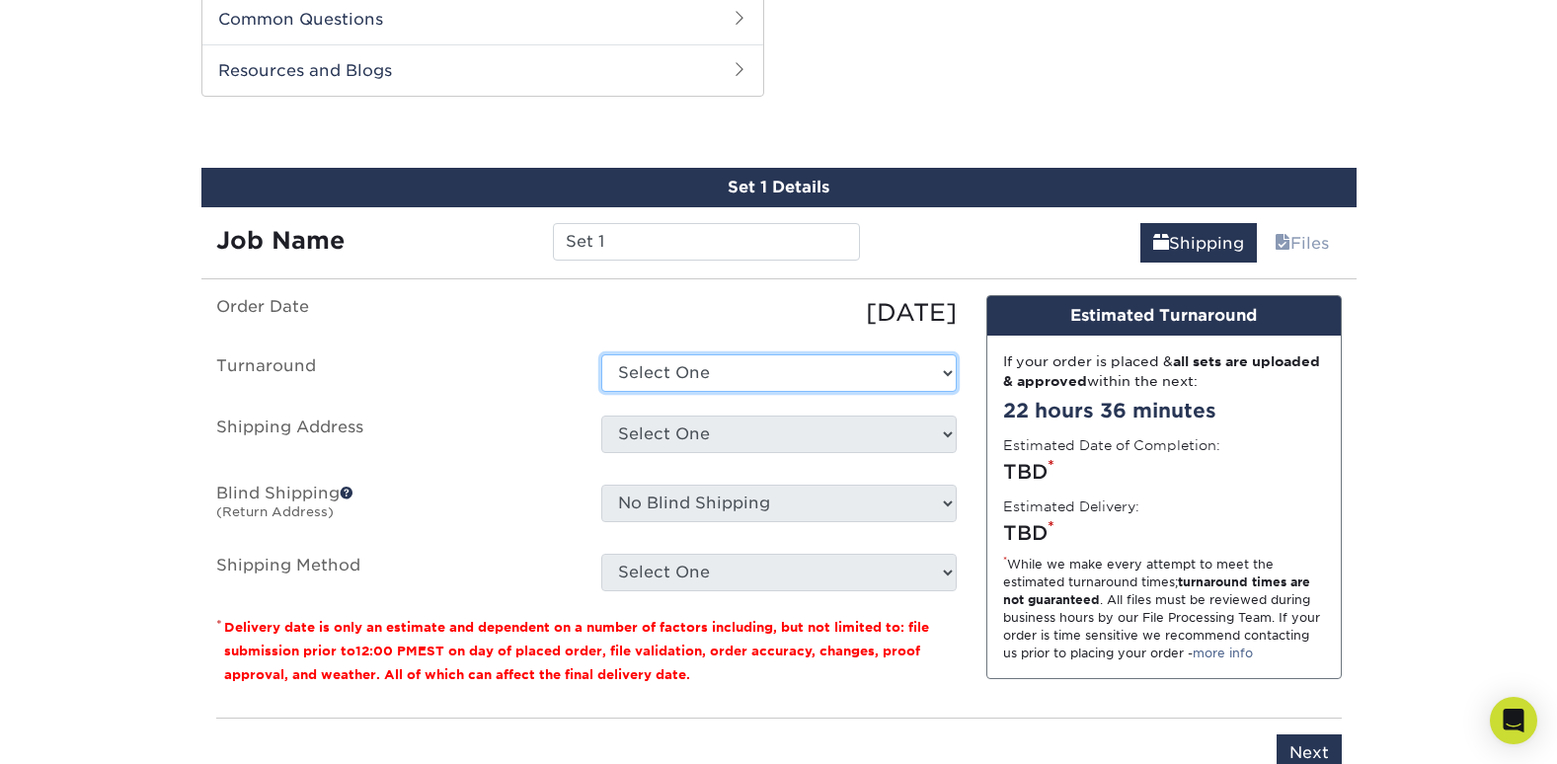
click at [752, 382] on select "Select One 2-4 Business Days 2 Day Next Business Day" at bounding box center [779, 374] width 356 height 38
select select "fcaa4957-a4fd-49ed-8a51-b8c80f33fe16"
click at [601, 355] on select "Select One 2-4 Business Days 2 Day Next Business Day" at bounding box center [779, 374] width 356 height 38
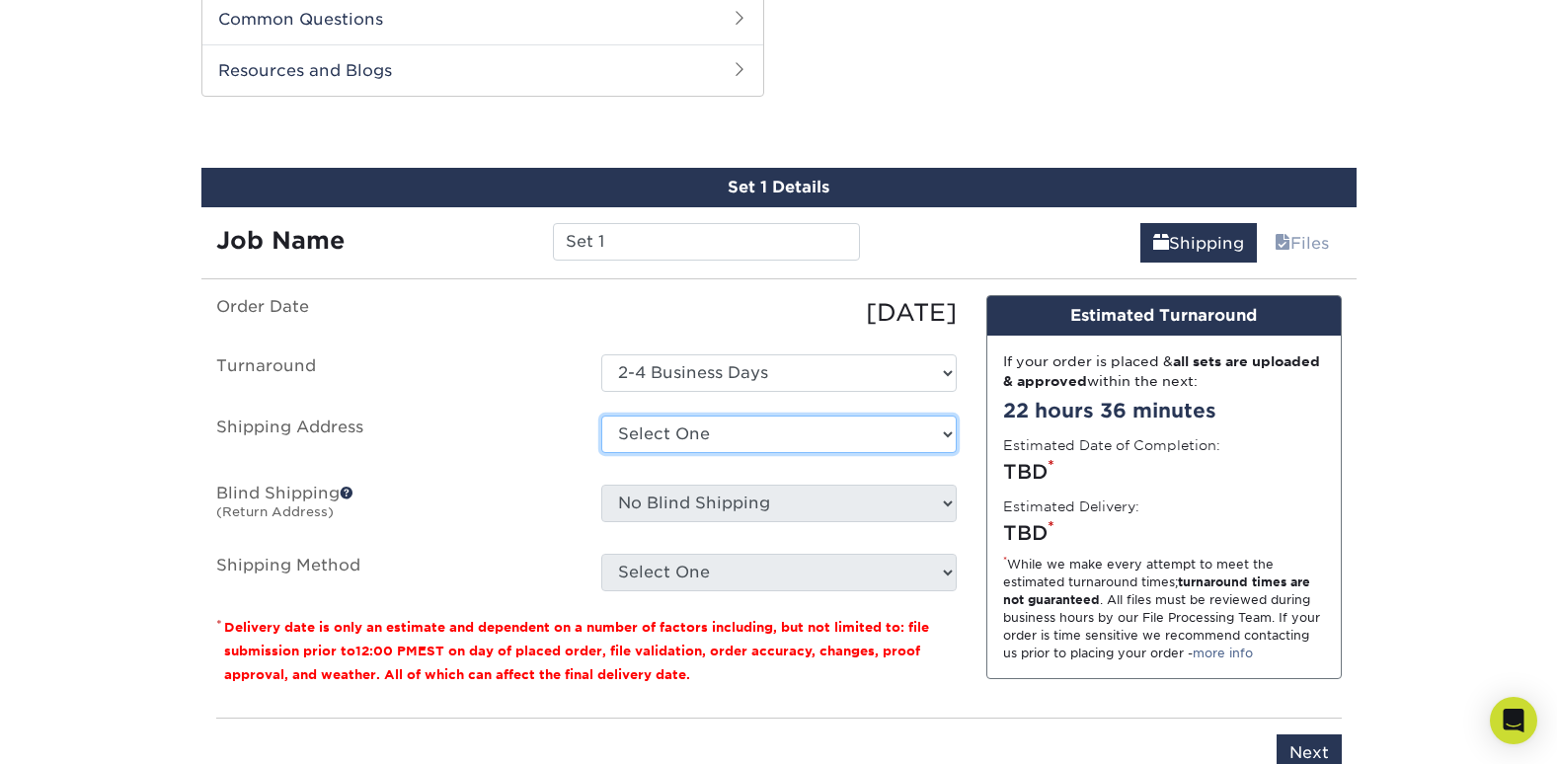
click at [760, 435] on select "Select One + Add New Address - Login" at bounding box center [779, 435] width 356 height 38
select select "newaddress"
click at [601, 416] on select "Select One + Add New Address - Login" at bounding box center [779, 435] width 356 height 38
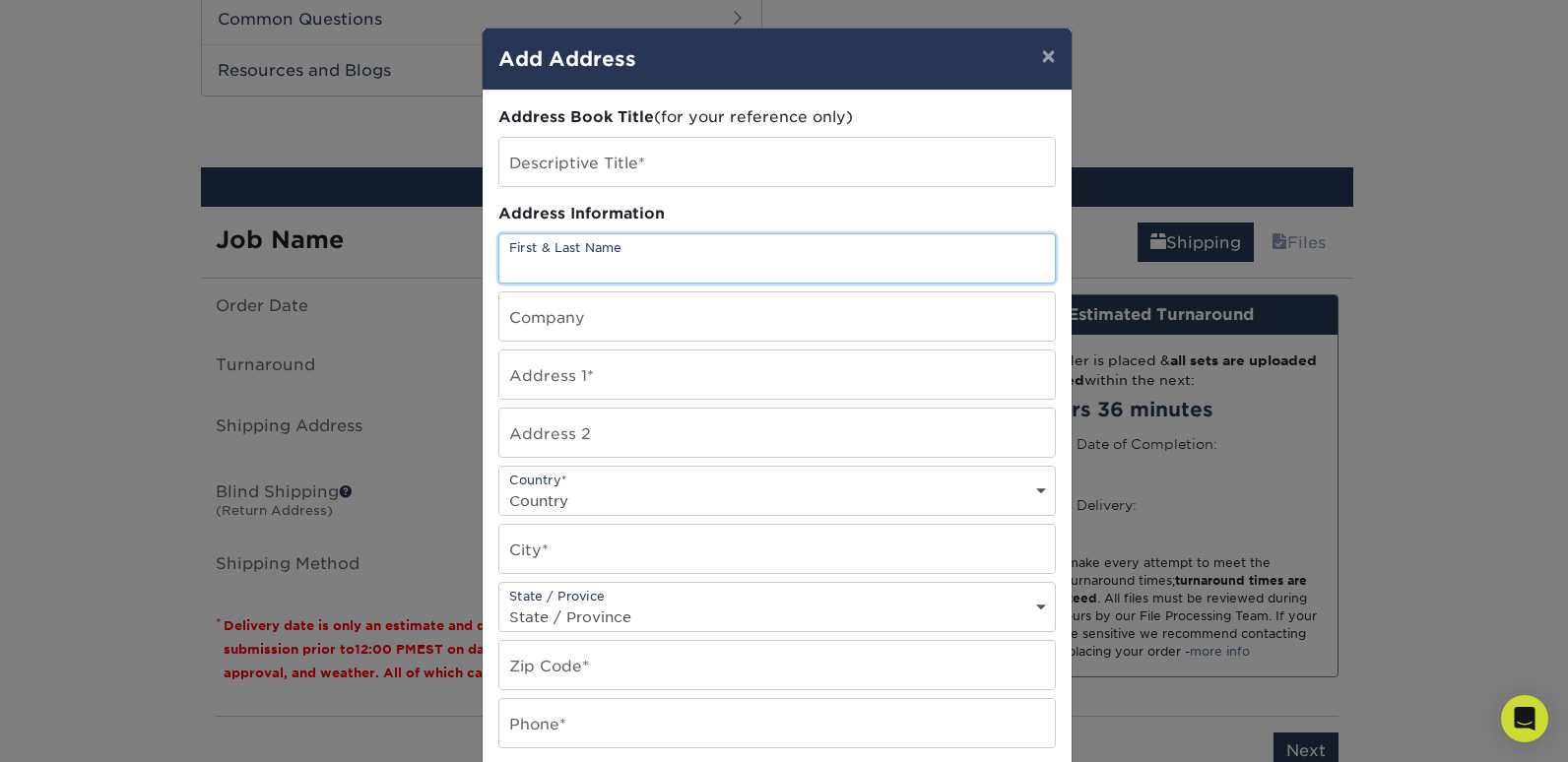
click at [632, 256] on input "text" at bounding box center [777, 258] width 556 height 48
type input "SCHARF"
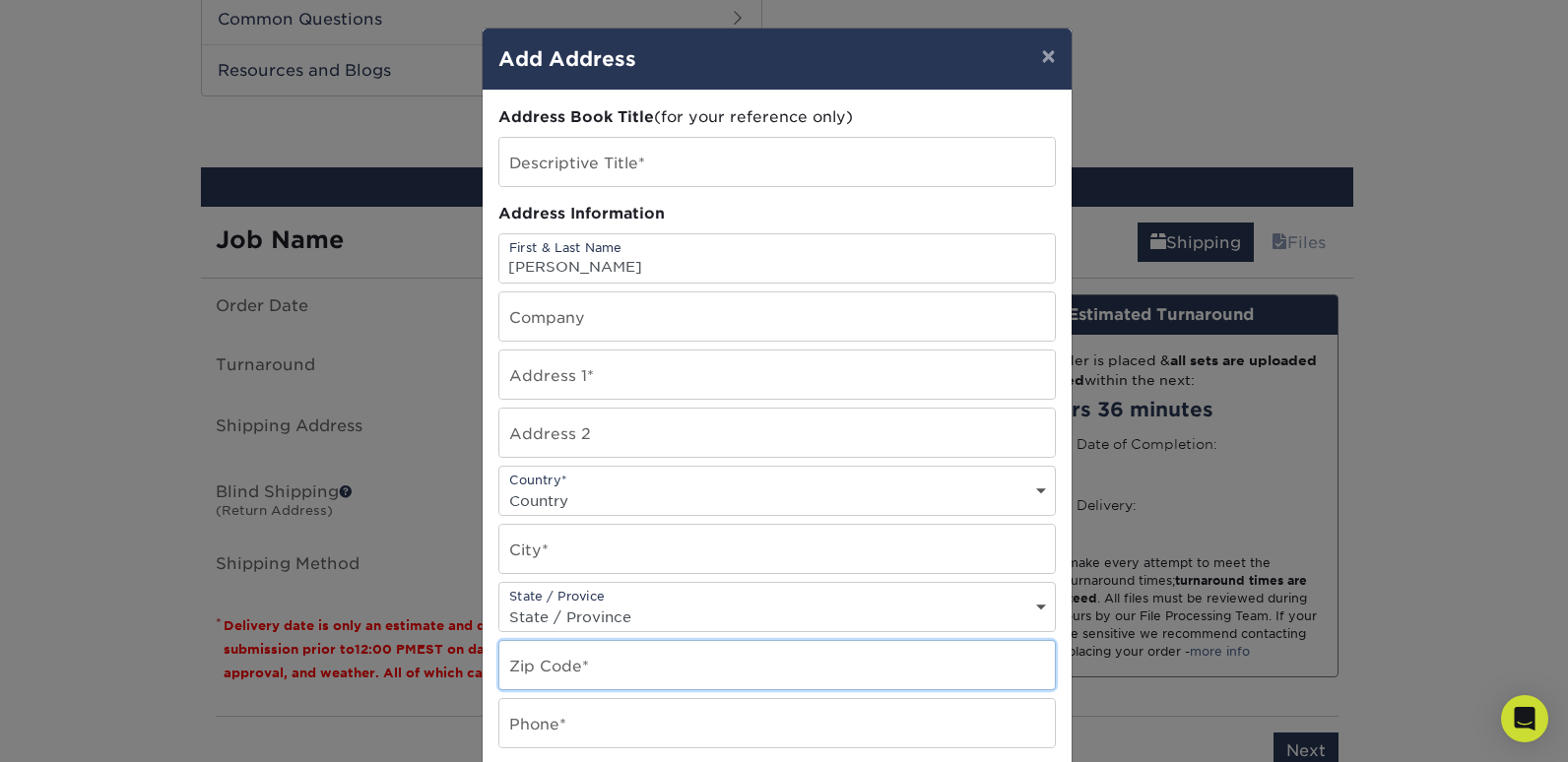
type input "96002"
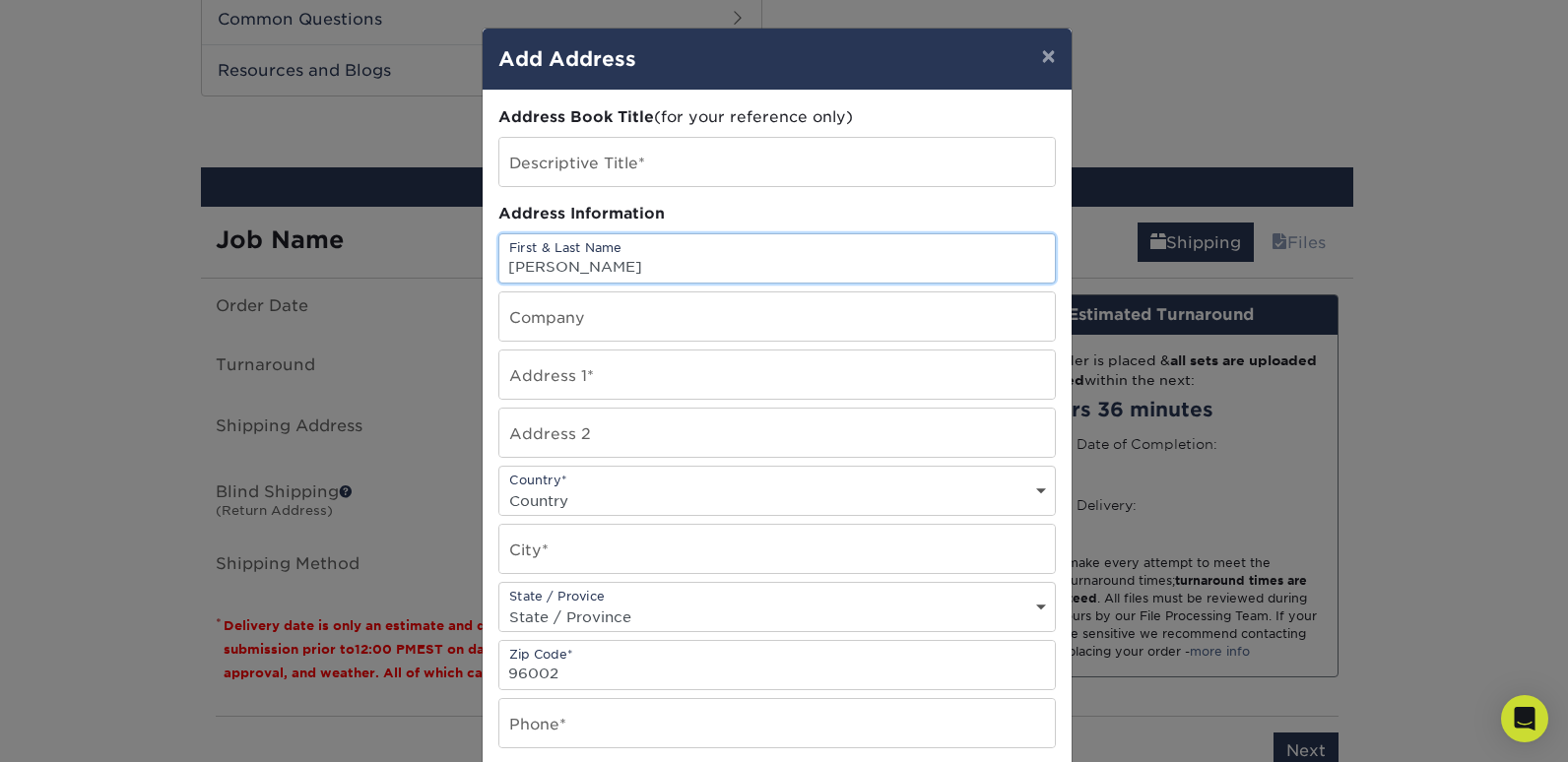
type input "veronica SCHARF"
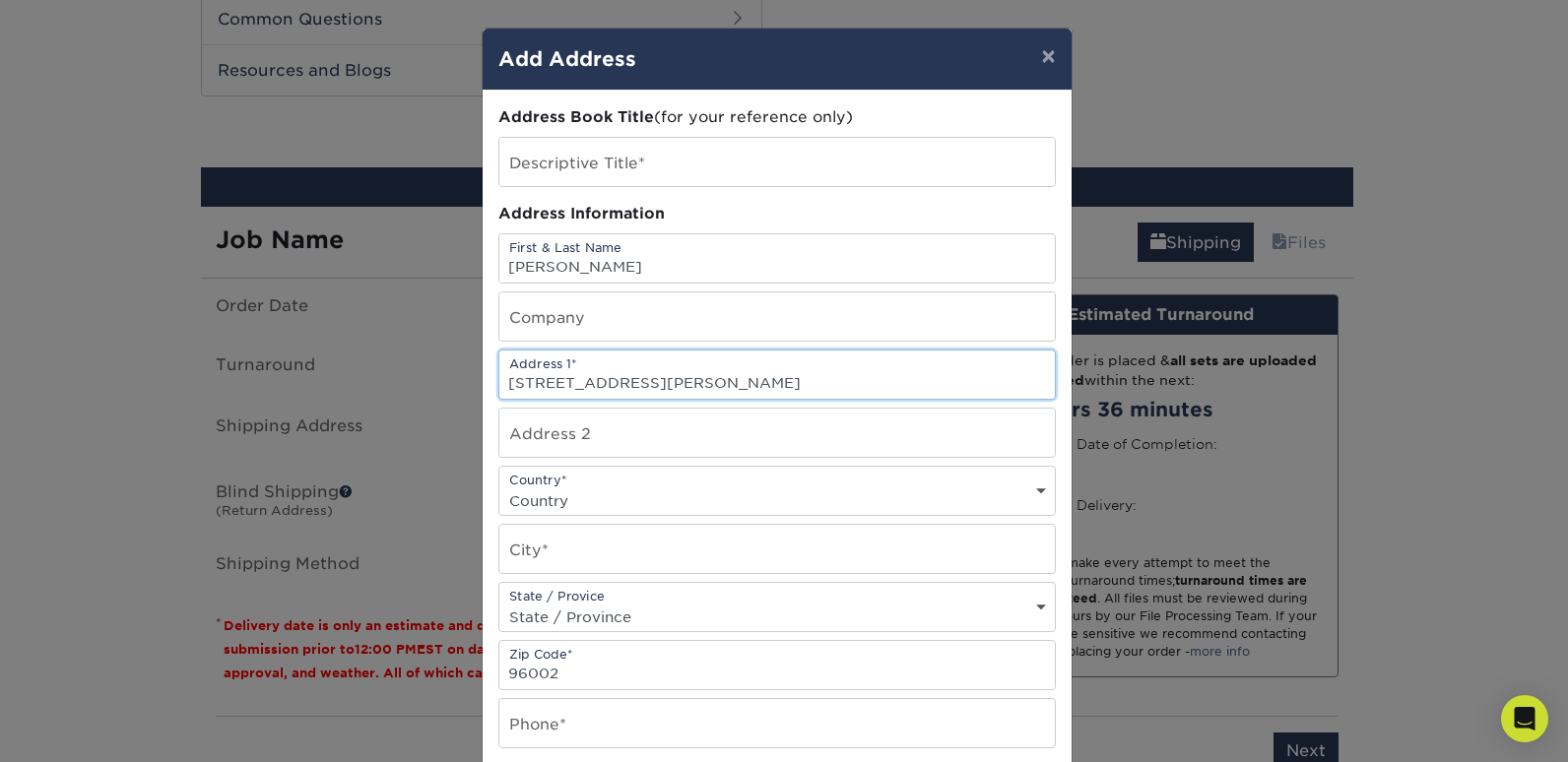
type input "19355 jacqueline st"
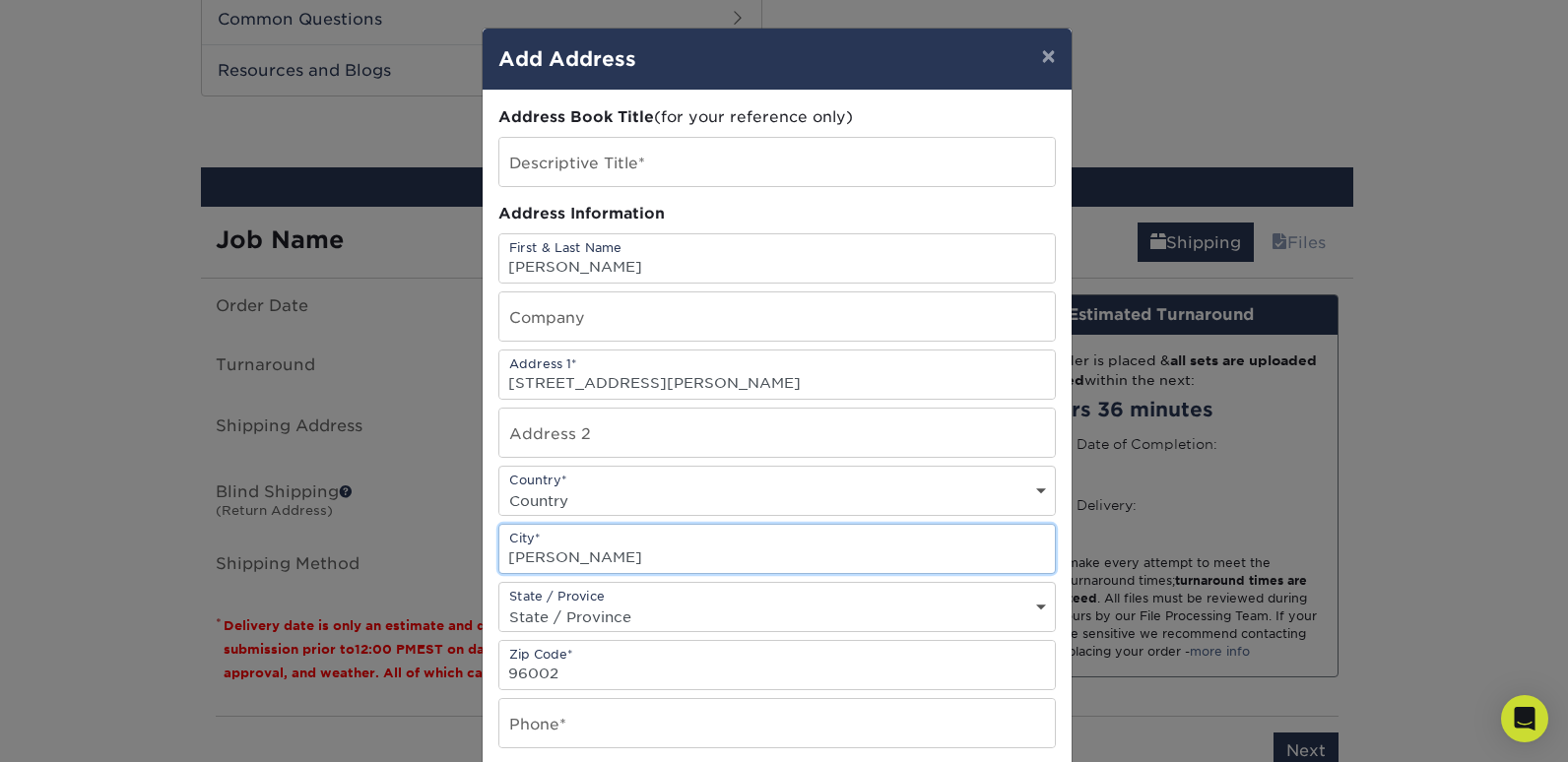
type input "anderson"
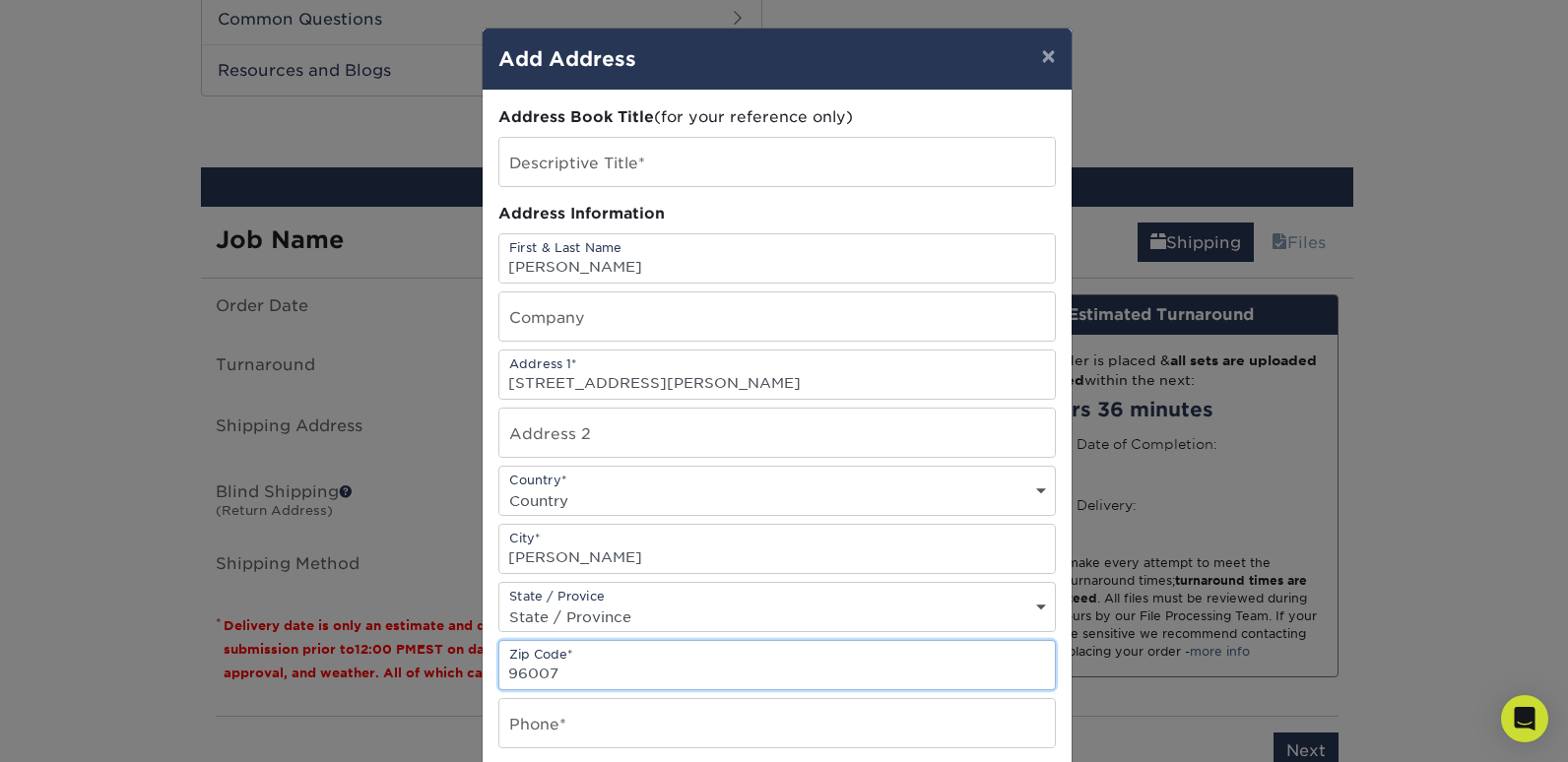
type input "96007"
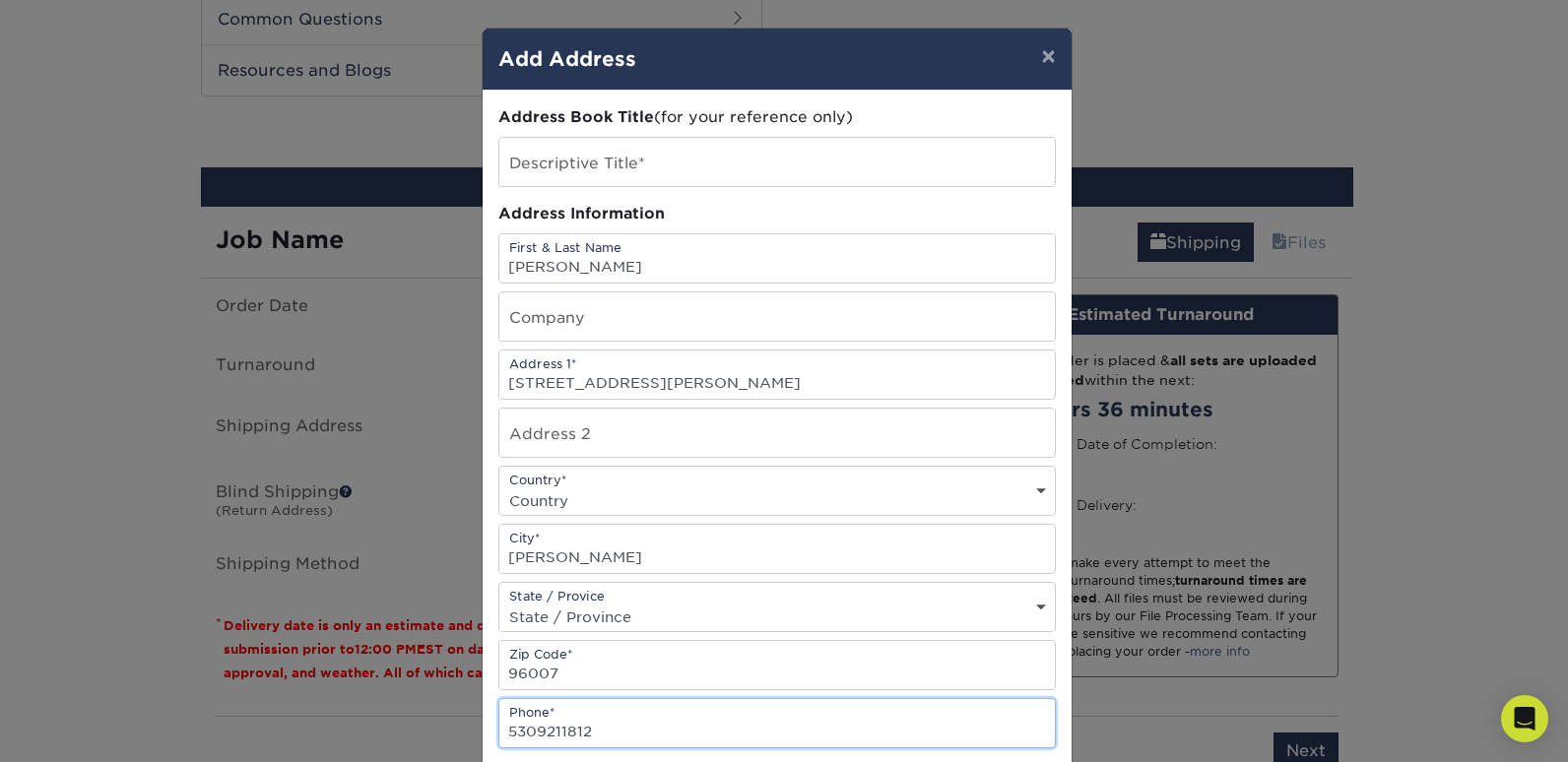
type input "5309211812"
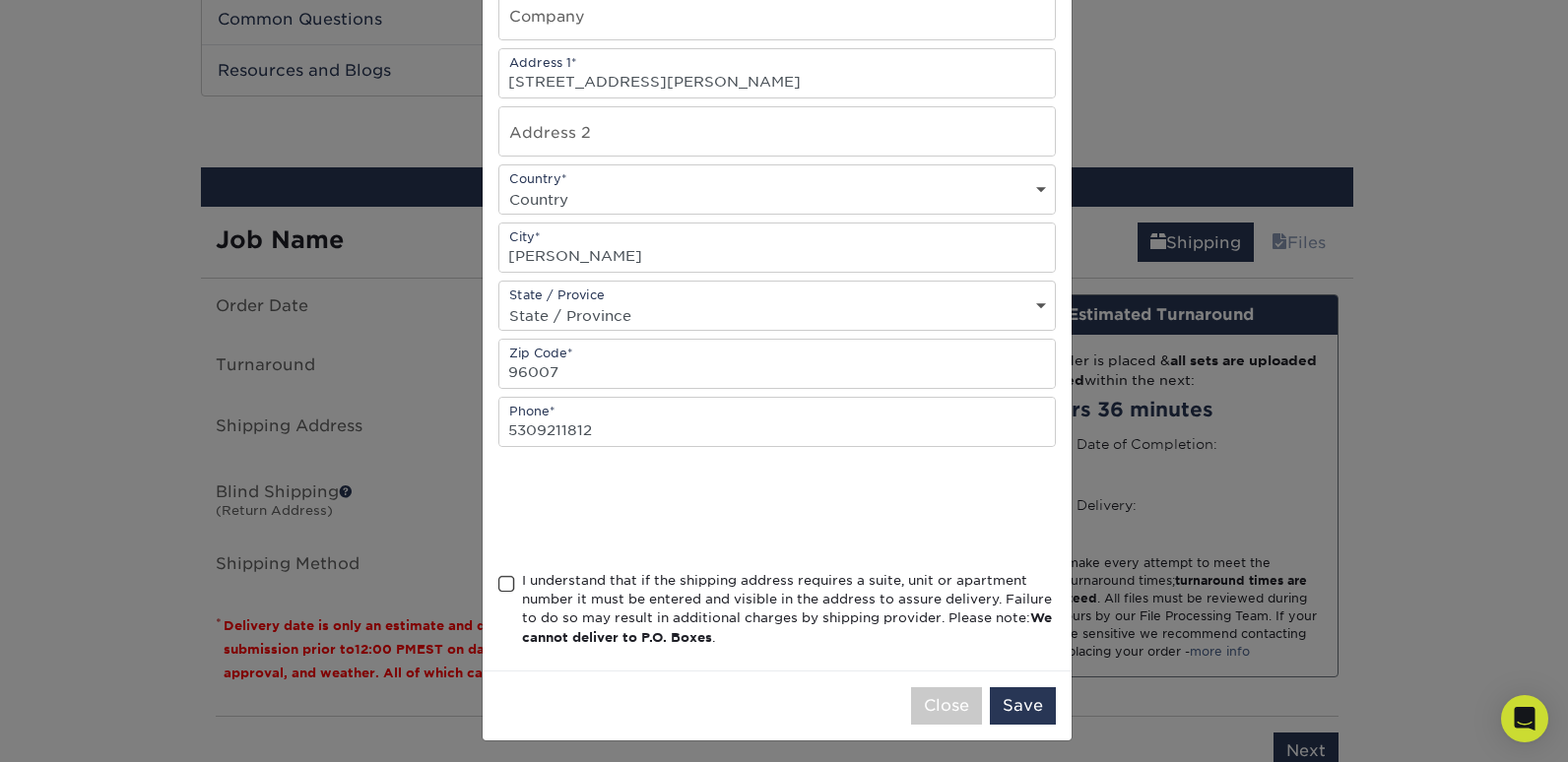
scroll to position [308, 0]
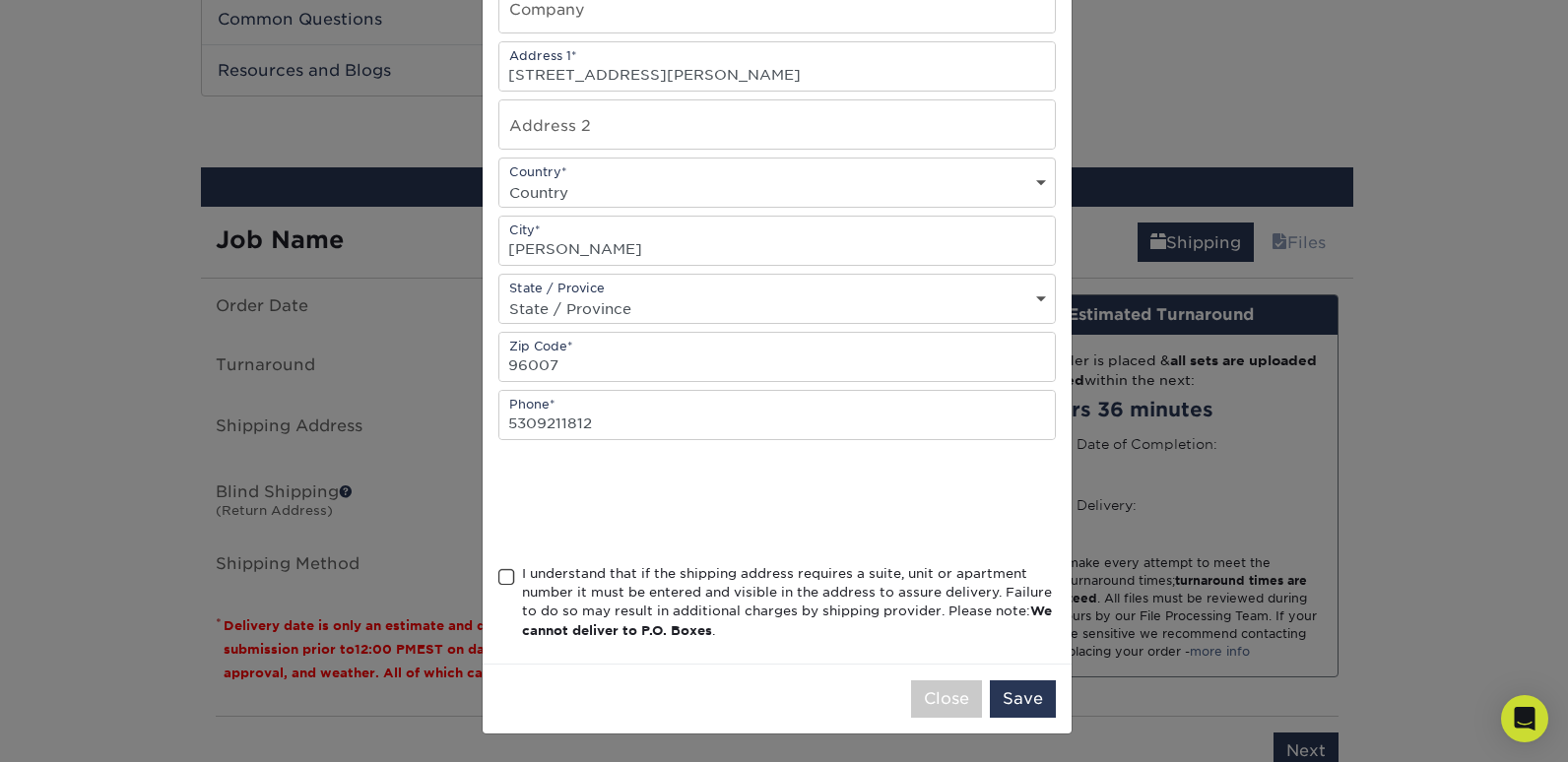
click at [501, 581] on span at bounding box center [507, 577] width 17 height 19
click at [0, 0] on input "I understand that if the shipping address requires a suite, unit or apartment n…" at bounding box center [0, 0] width 0 height 0
click at [1002, 693] on button "Save" at bounding box center [1022, 699] width 66 height 38
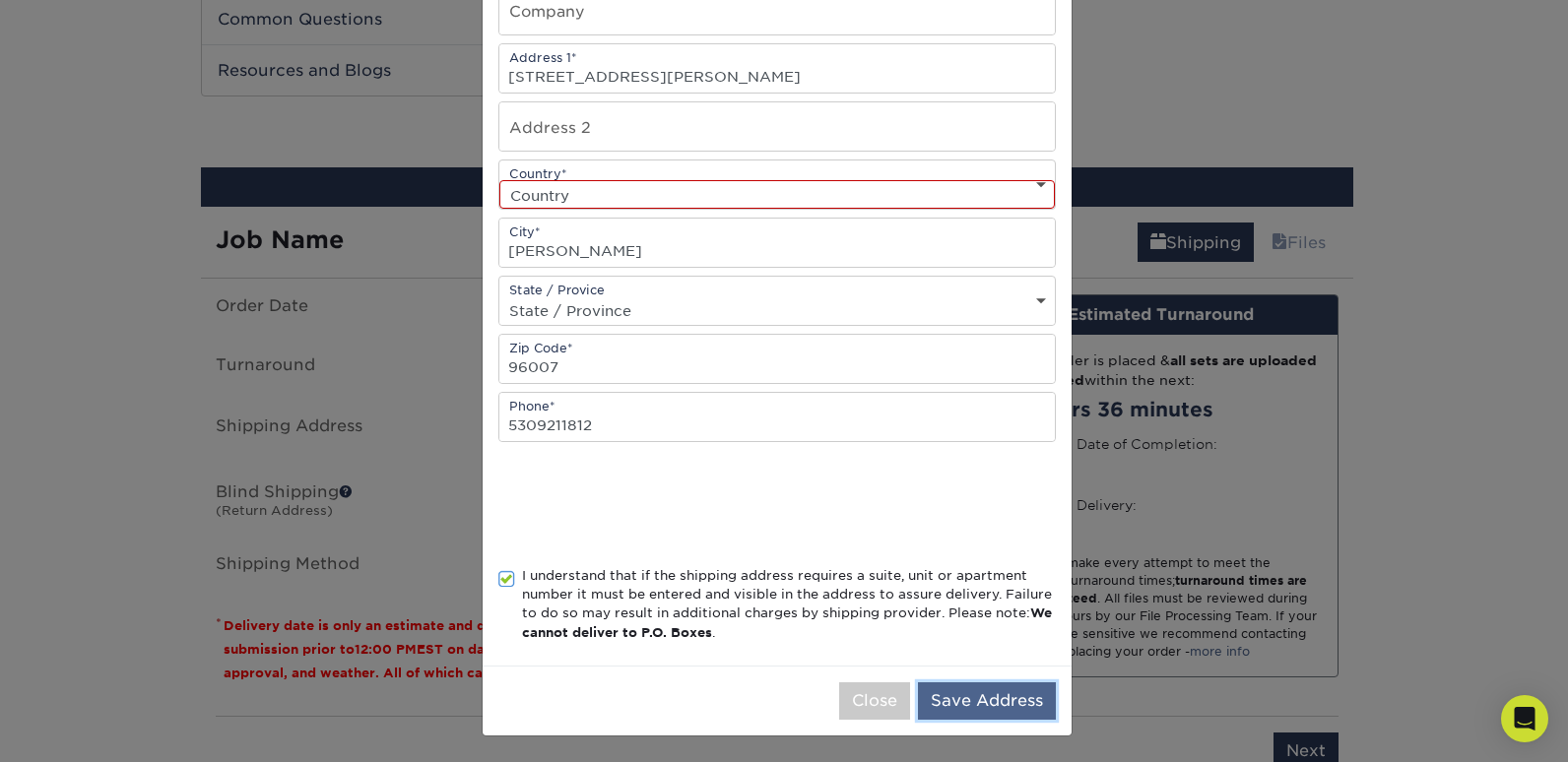
scroll to position [310, 0]
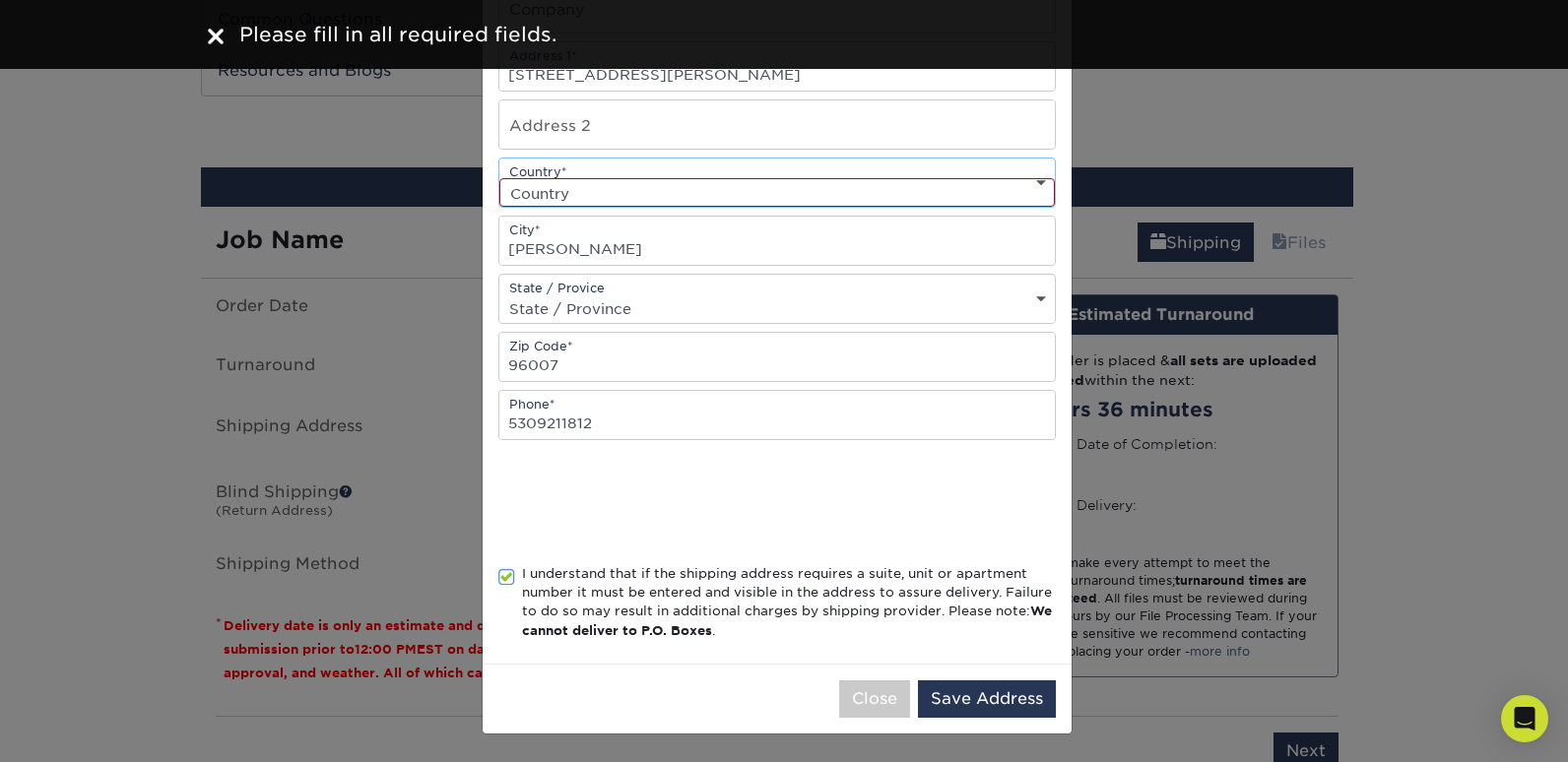
click at [851, 194] on select "Country United States Canada ----------------------------- Afghanistan Albania …" at bounding box center [777, 192] width 556 height 29
select select "US"
click at [500, 179] on select "Country United States Canada ----------------------------- Afghanistan Albania …" at bounding box center [777, 192] width 556 height 29
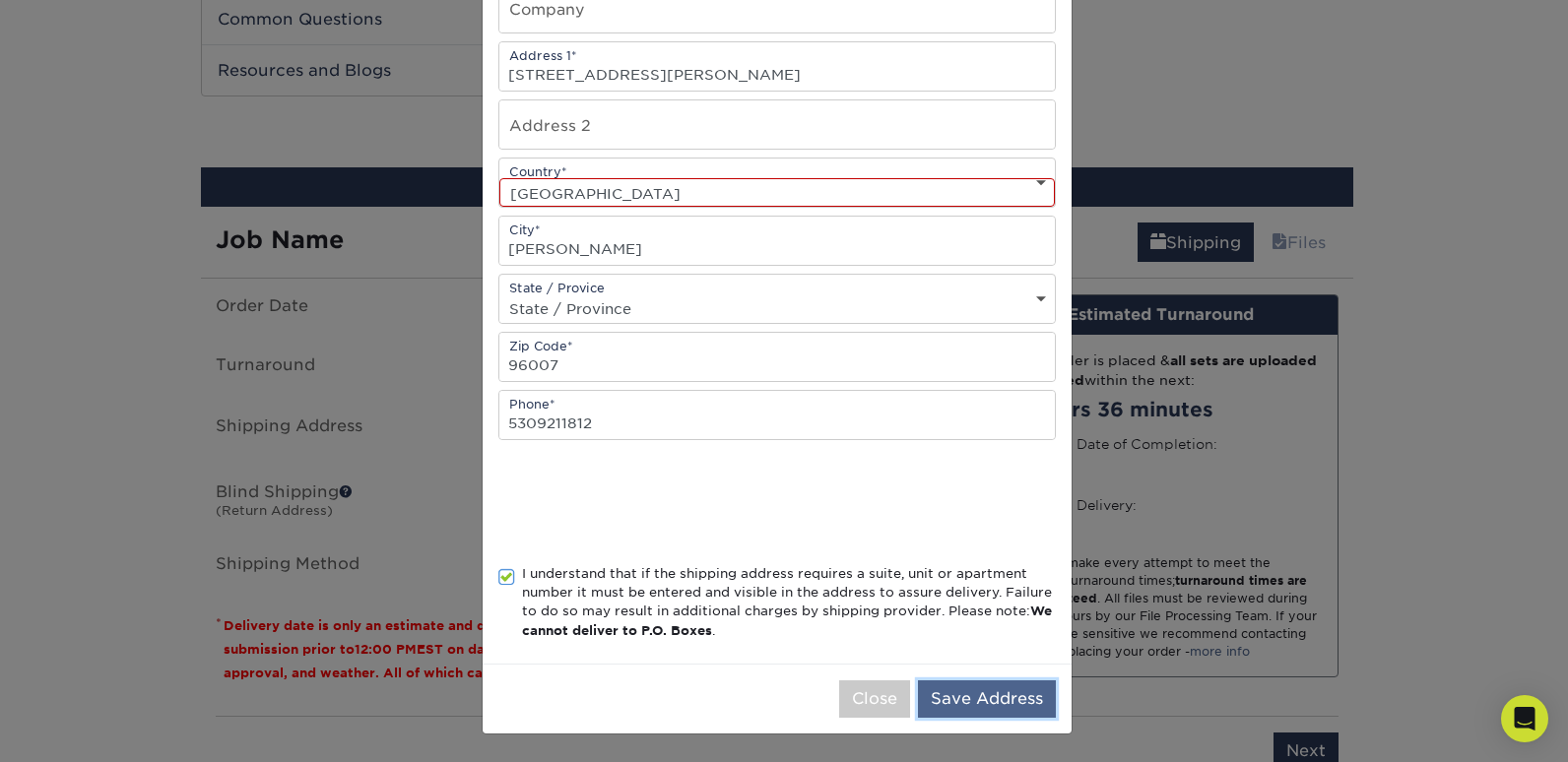
click at [997, 699] on button "Save Address" at bounding box center [986, 699] width 138 height 38
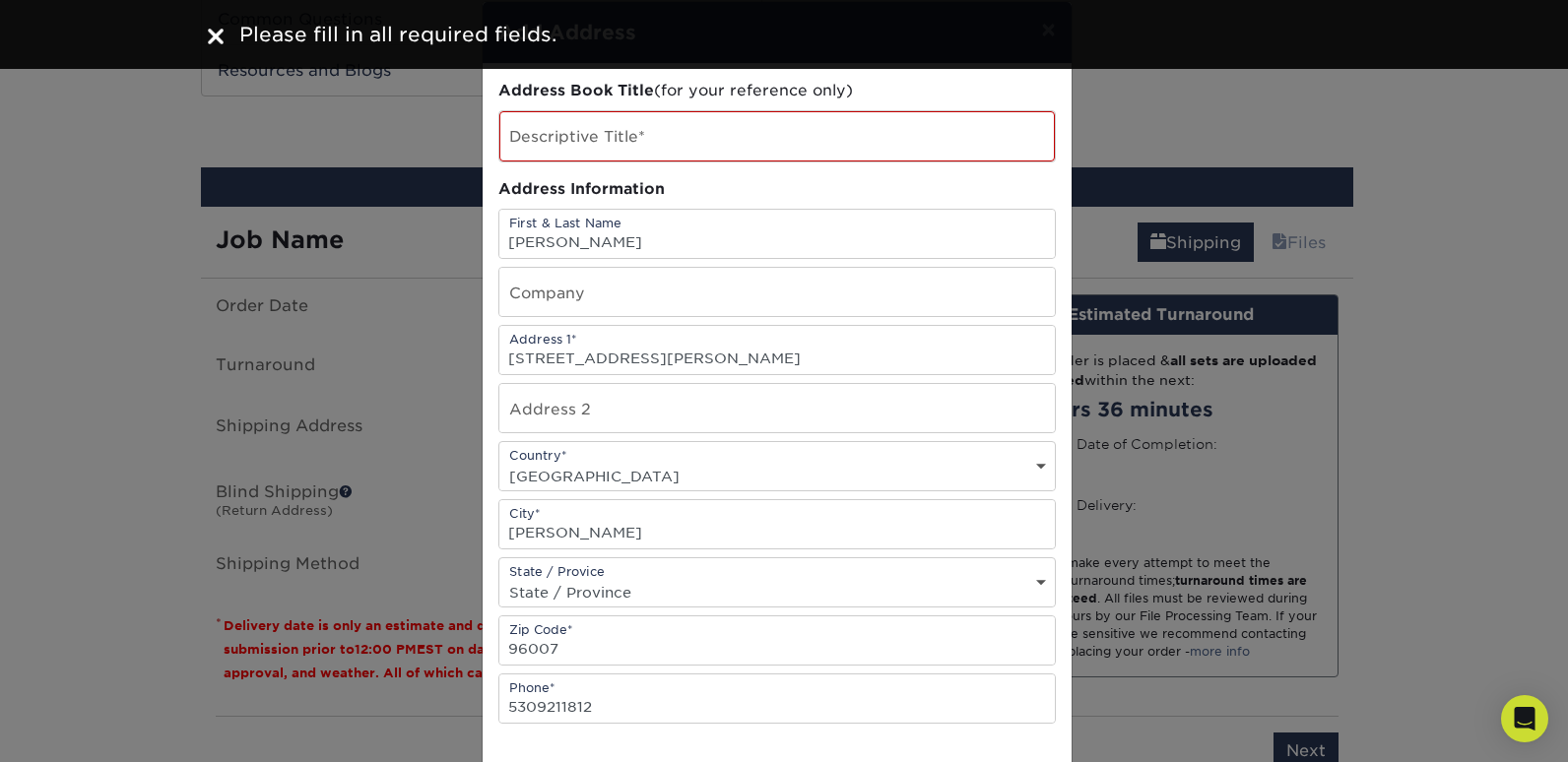
scroll to position [0, 0]
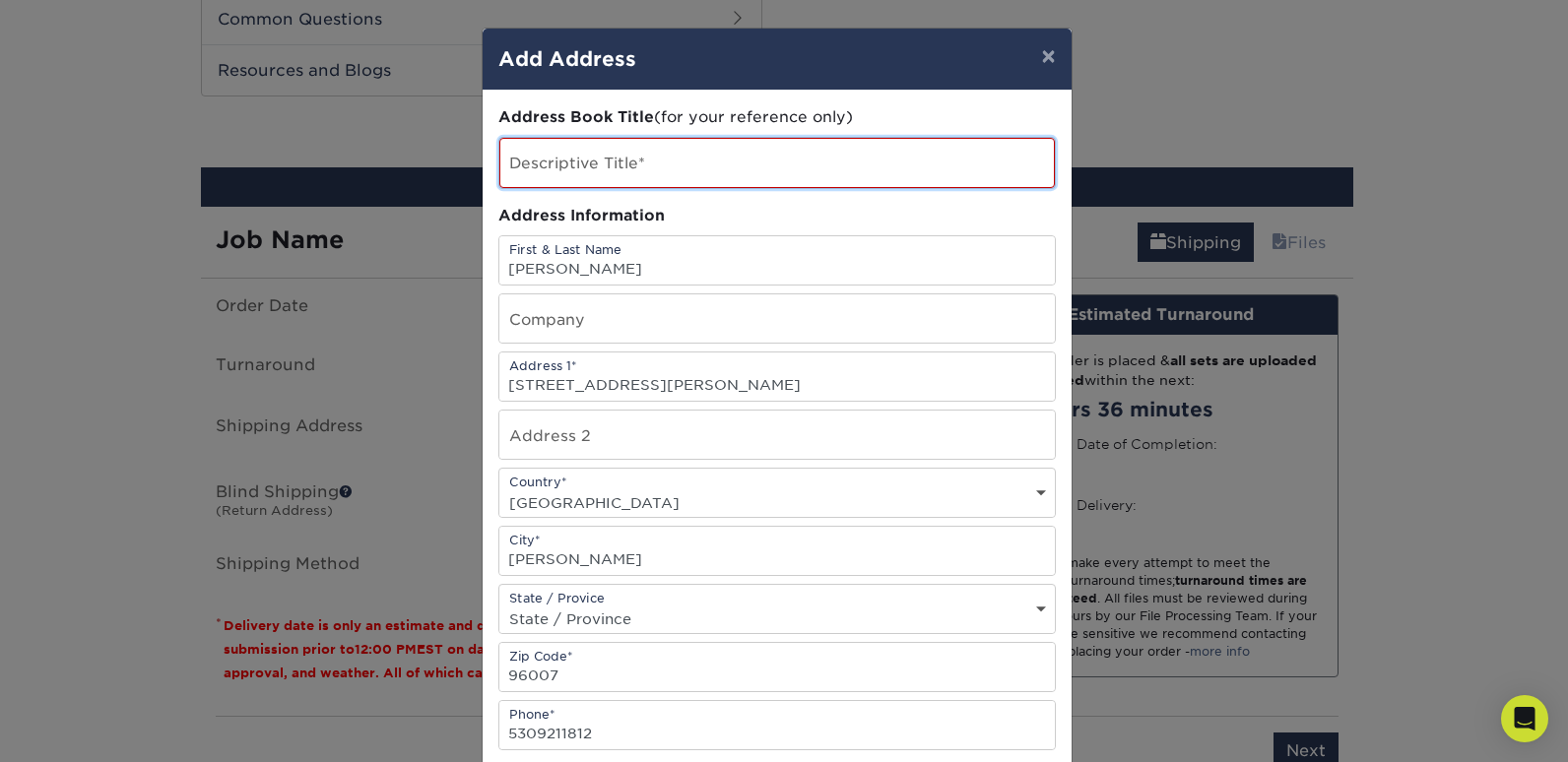
click at [849, 172] on input "text" at bounding box center [777, 163] width 556 height 50
type input "kyla"
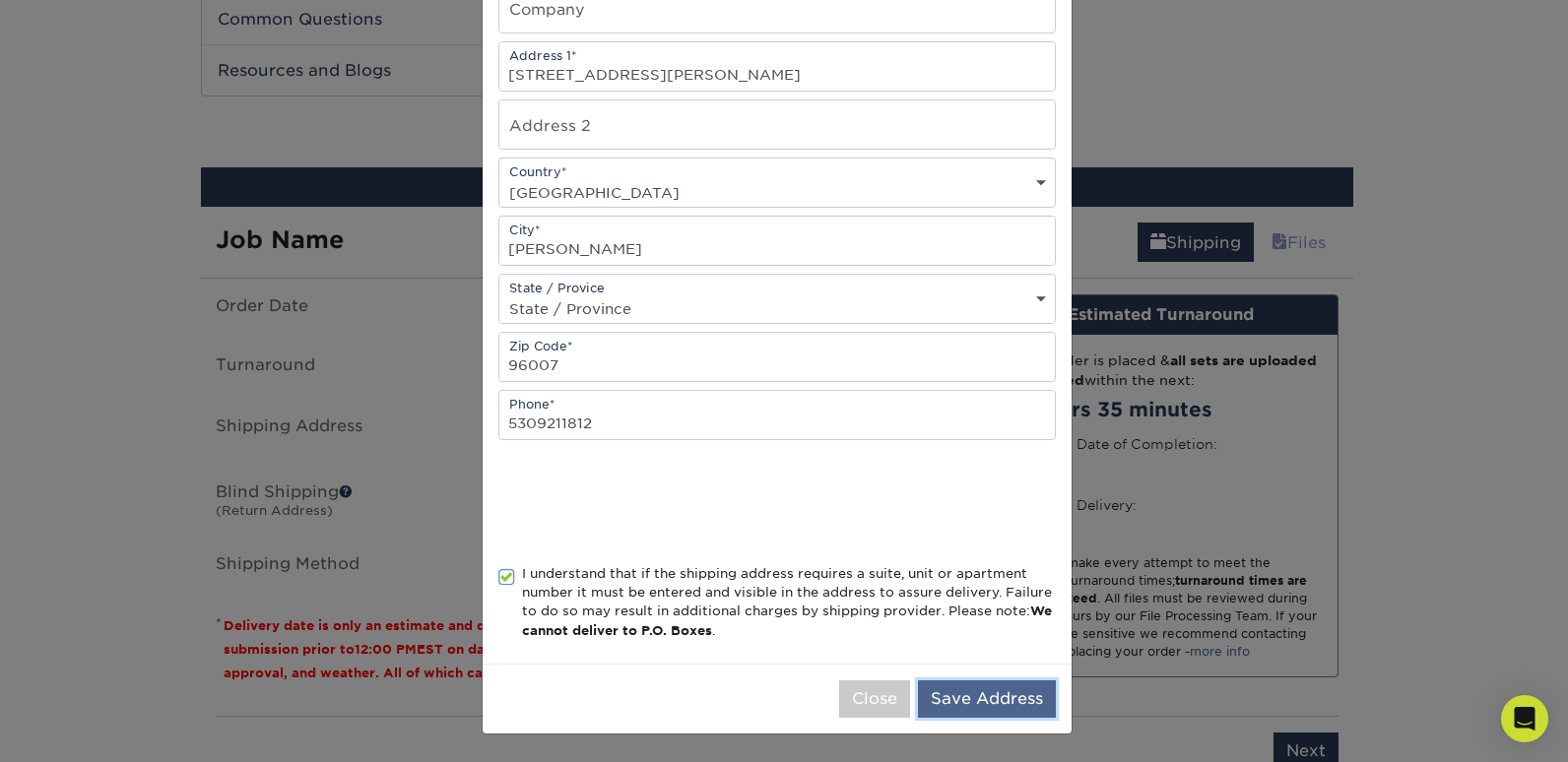
click at [936, 697] on button "Save Address" at bounding box center [986, 699] width 138 height 38
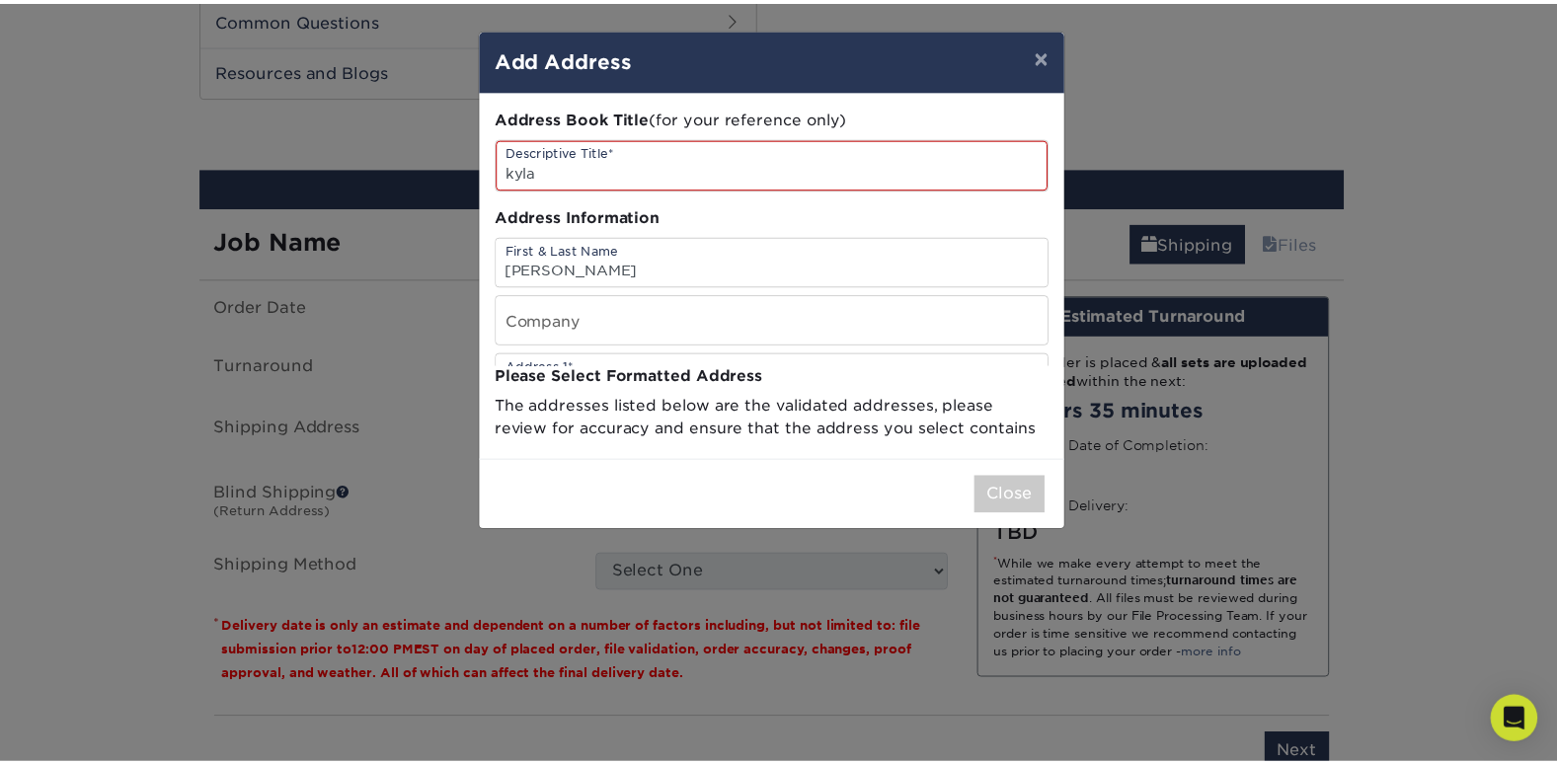
scroll to position [0, 0]
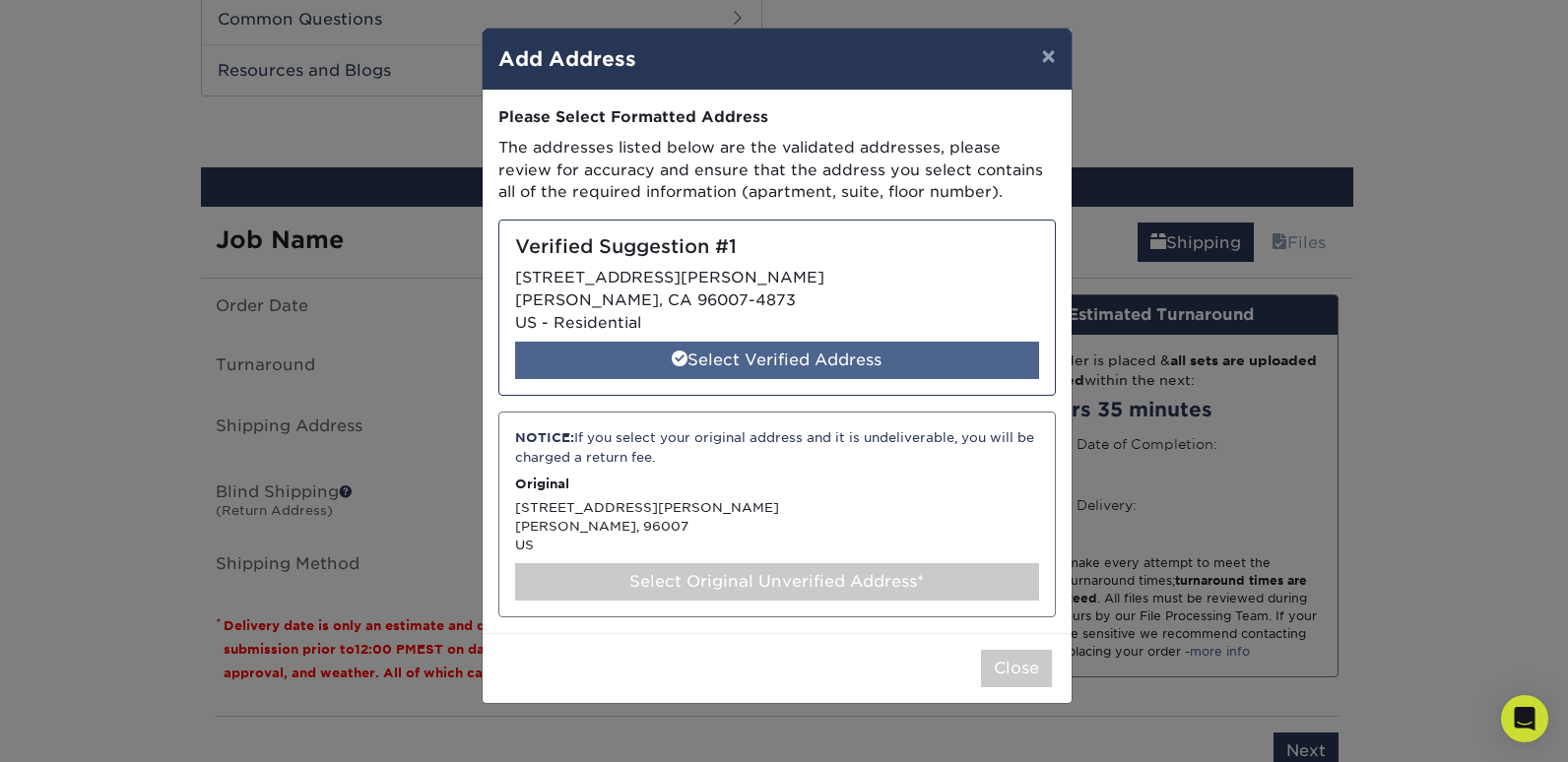
click at [778, 370] on div "Select Verified Address" at bounding box center [776, 361] width 524 height 38
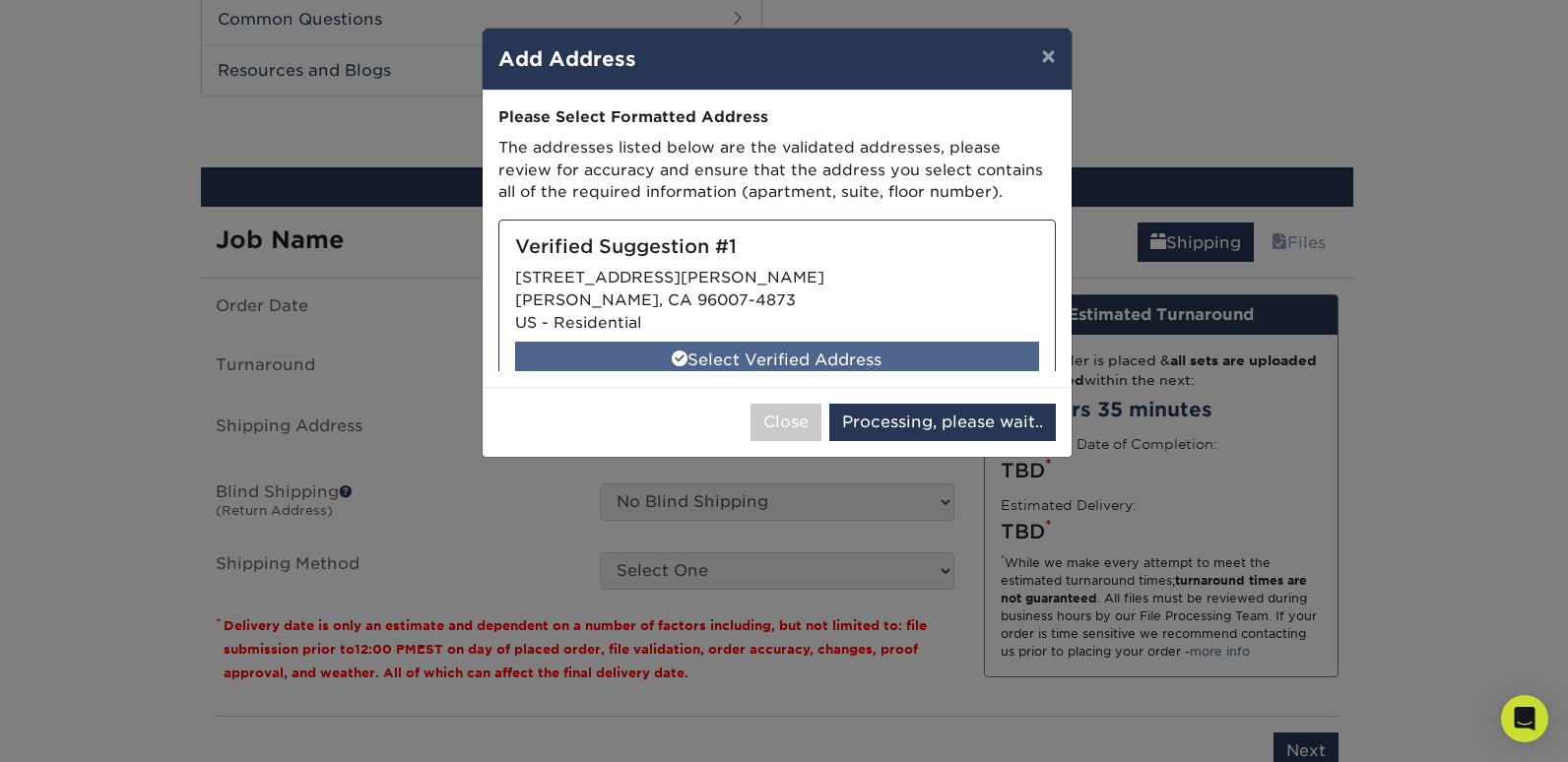
select select "285441"
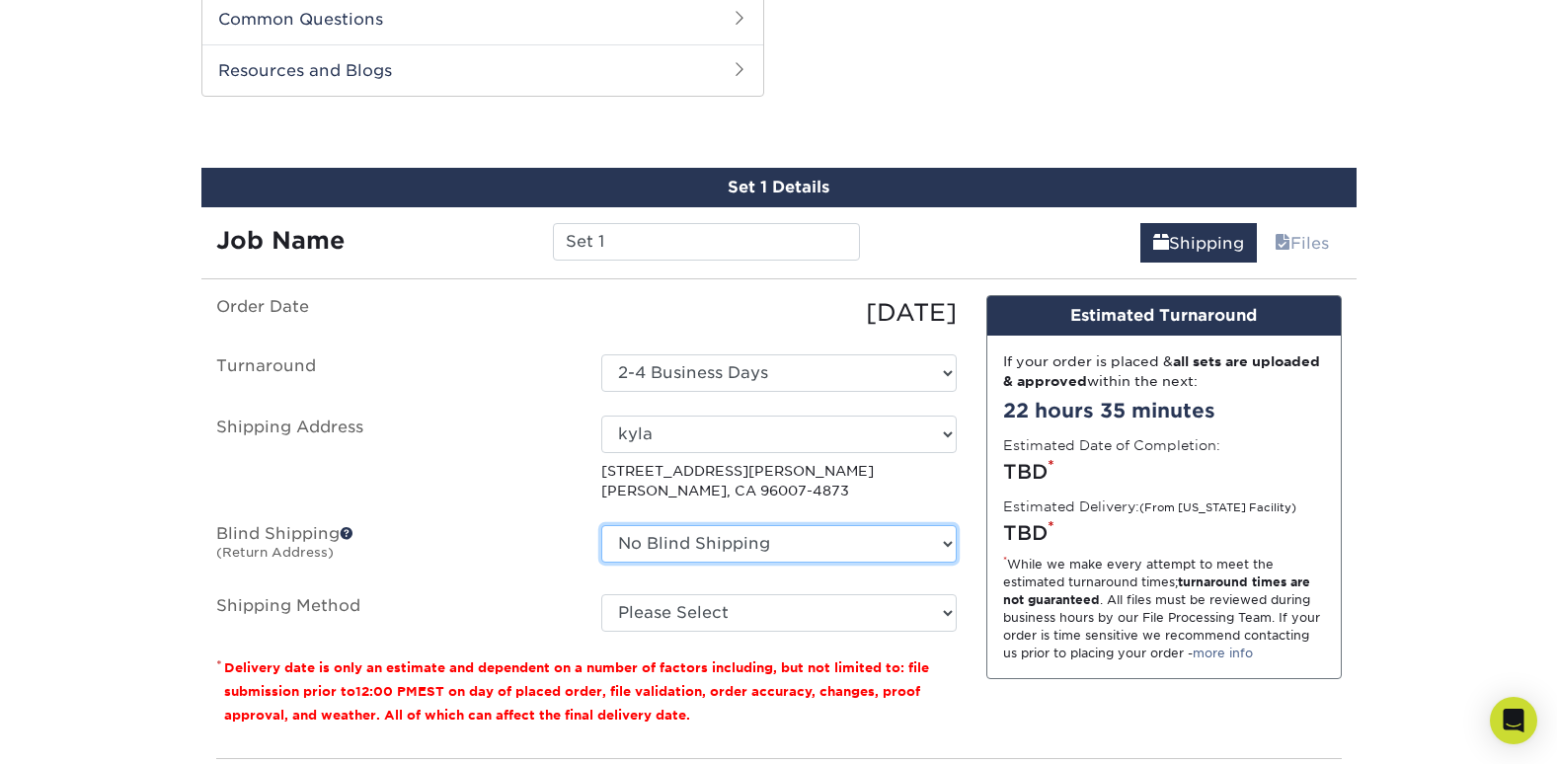
click at [838, 546] on select "No Blind Shipping + Add New Address" at bounding box center [779, 544] width 356 height 38
click at [837, 549] on select "No Blind Shipping + Add New Address" at bounding box center [779, 544] width 356 height 38
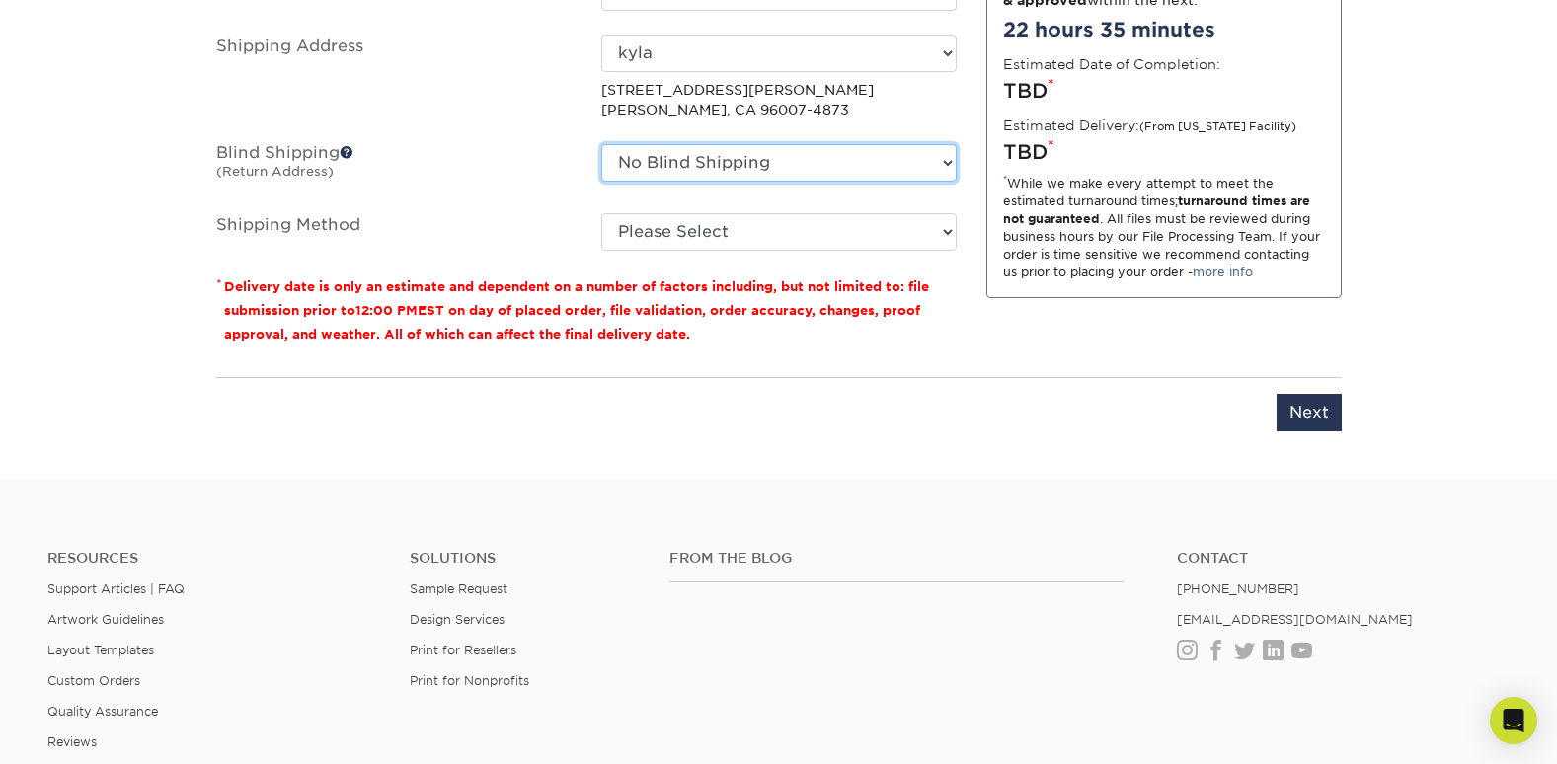
scroll to position [1439, 0]
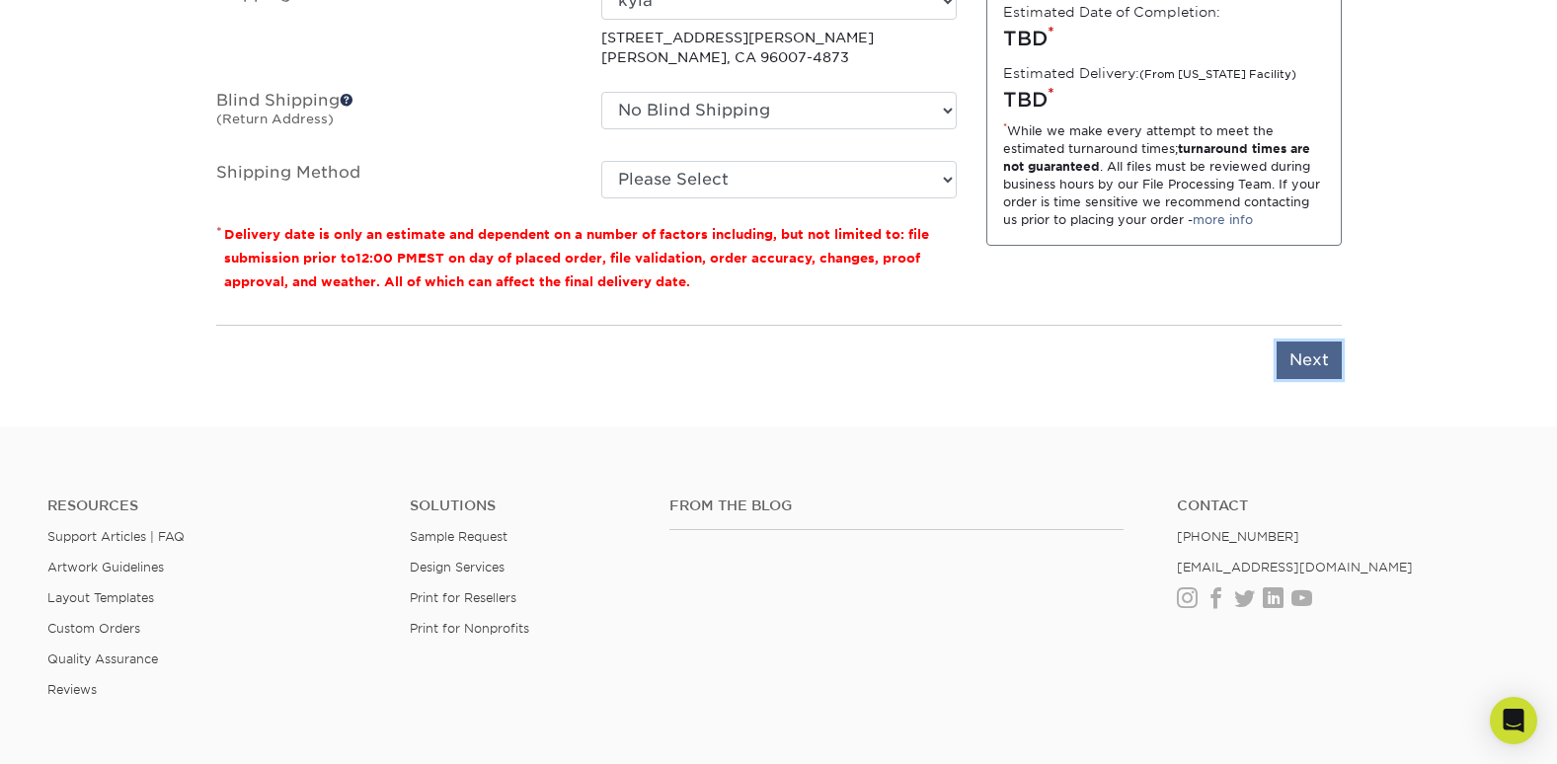
click at [1305, 357] on input "Next" at bounding box center [1309, 361] width 65 height 38
type input "Next"
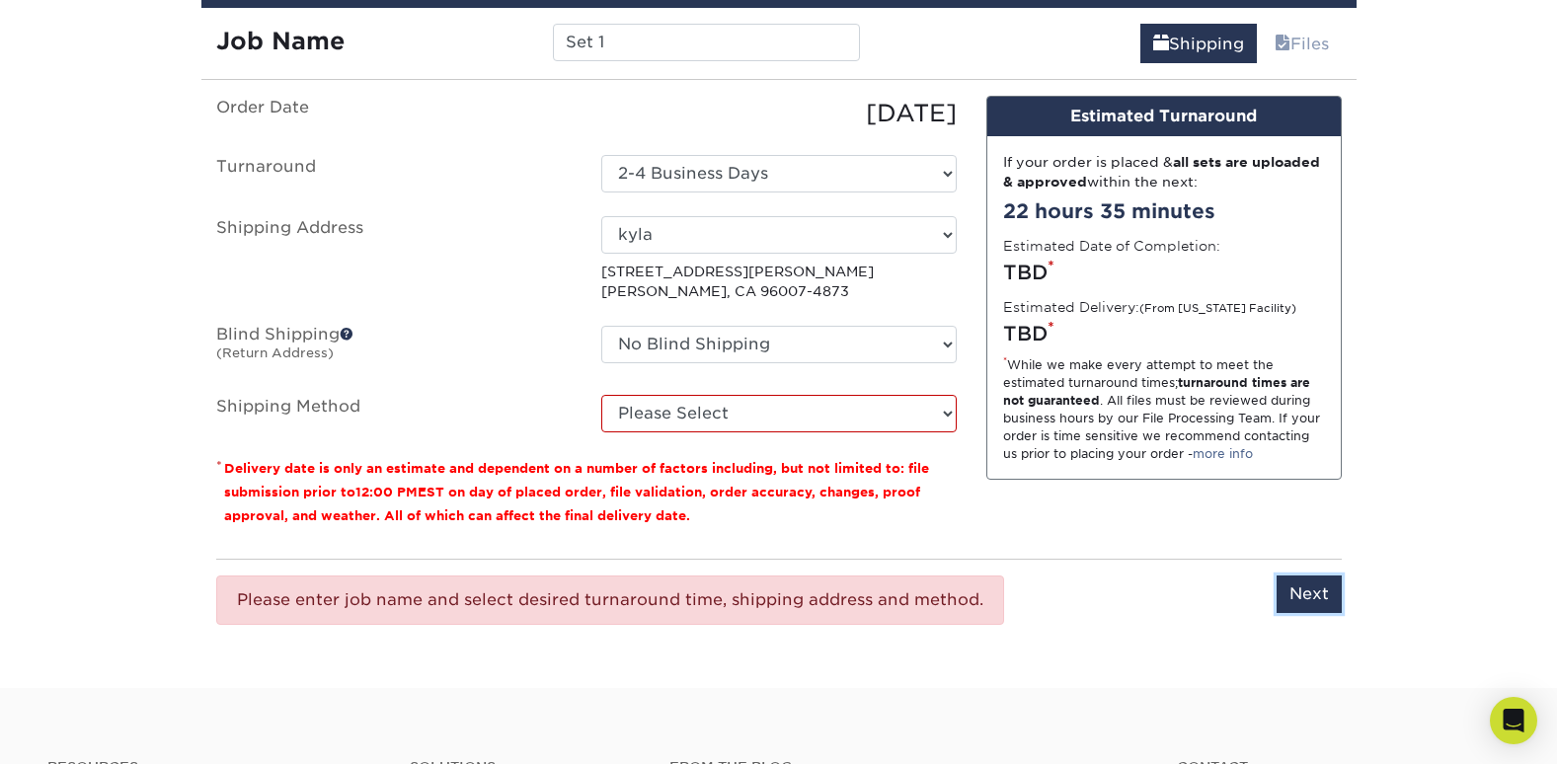
scroll to position [1195, 0]
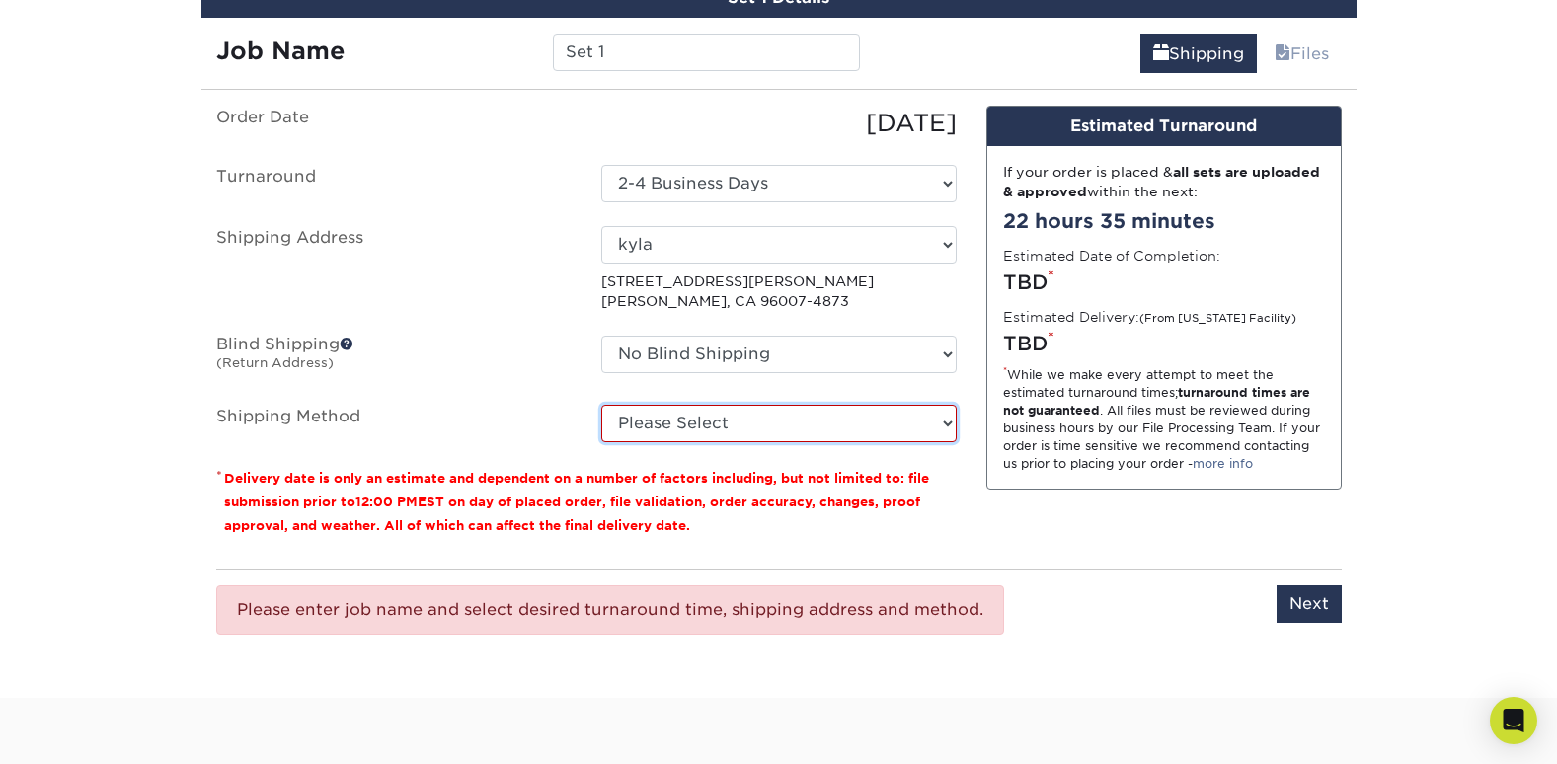
click at [780, 417] on select "Please Select Ground Shipping (+$39.26) 3 Day Shipping Service (+$44.21) 2 Day …" at bounding box center [779, 424] width 356 height 38
click at [1047, 593] on div "Please enter job name and select desired turnaround time, shipping address and …" at bounding box center [779, 610] width 1126 height 82
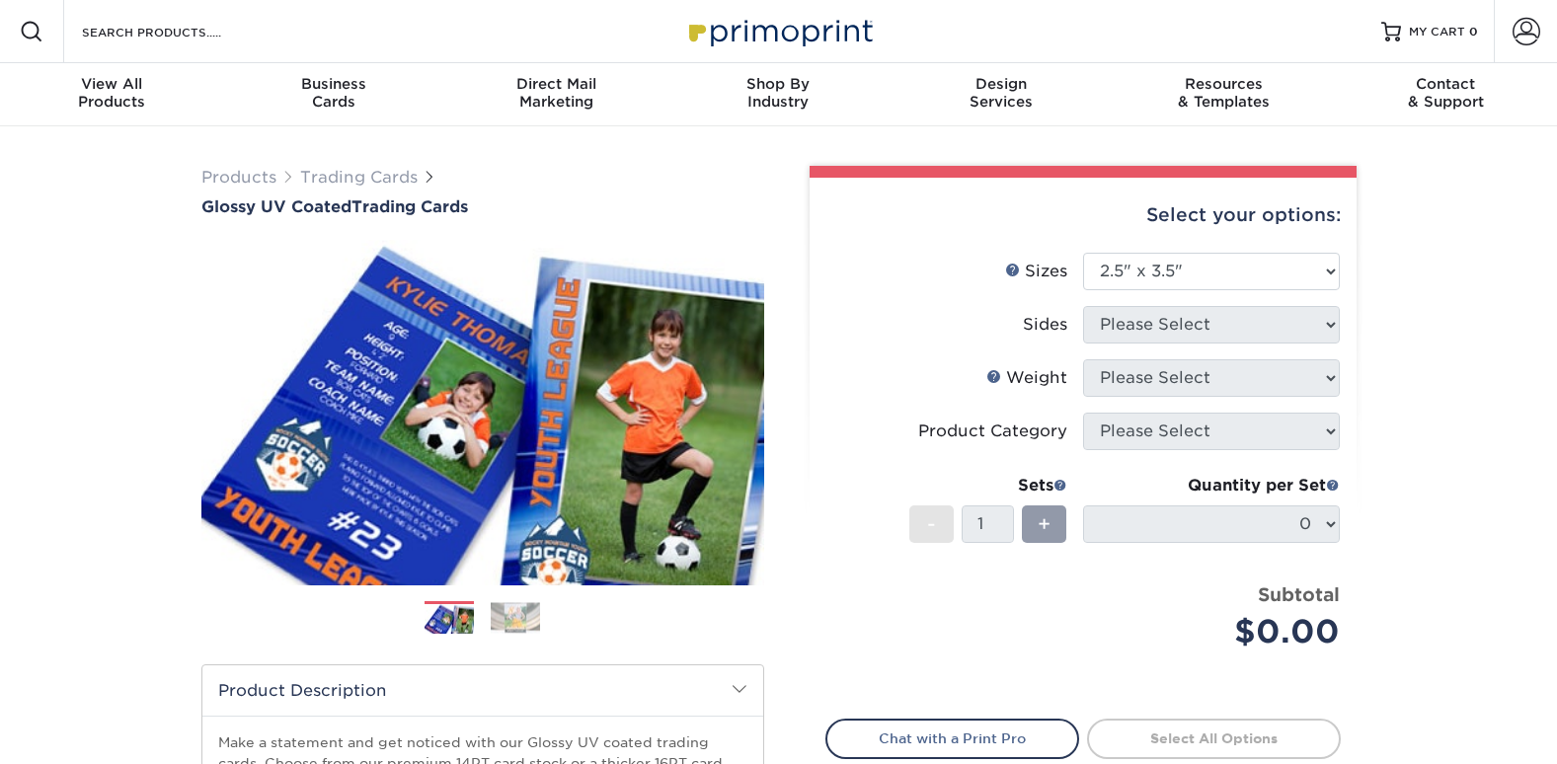
select select "2.50x3.50"
